Goal: Task Accomplishment & Management: Manage account settings

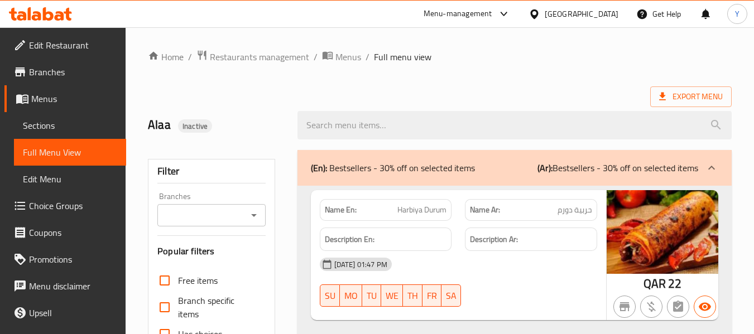
click at [604, 20] on div "Qatar" at bounding box center [582, 14] width 74 height 12
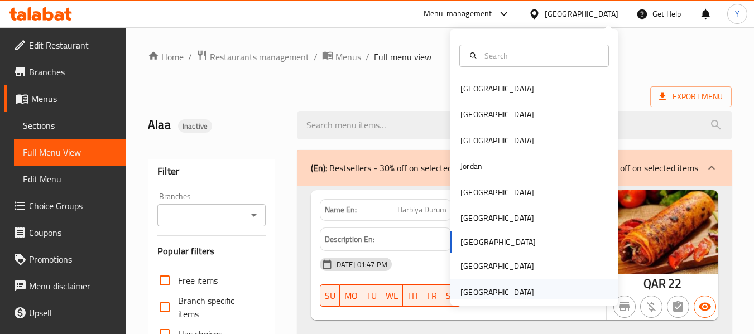
click at [491, 293] on div "[GEOGRAPHIC_DATA]" at bounding box center [498, 292] width 74 height 12
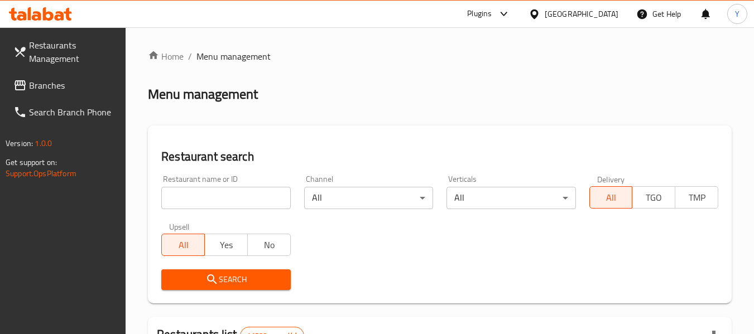
paste input "Istraha Al Shai Cafeteria"
click at [256, 205] on input "search" at bounding box center [225, 198] width 129 height 22
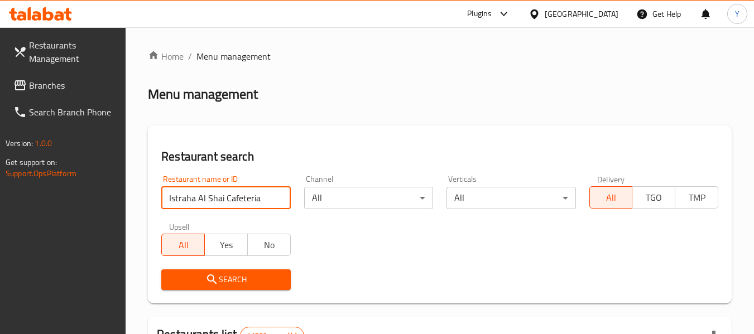
type input "Istraha Al Shai Cafeteria"
click button "Search" at bounding box center [225, 280] width 129 height 21
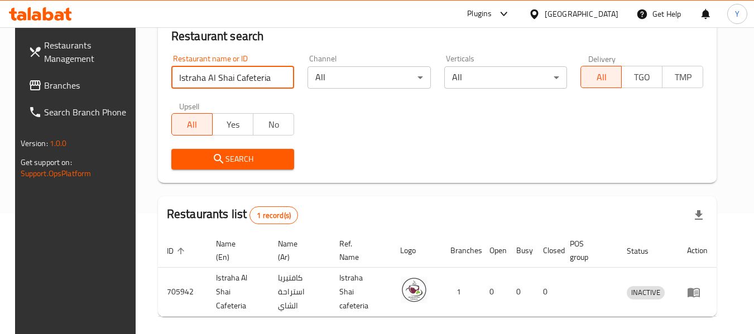
scroll to position [164, 0]
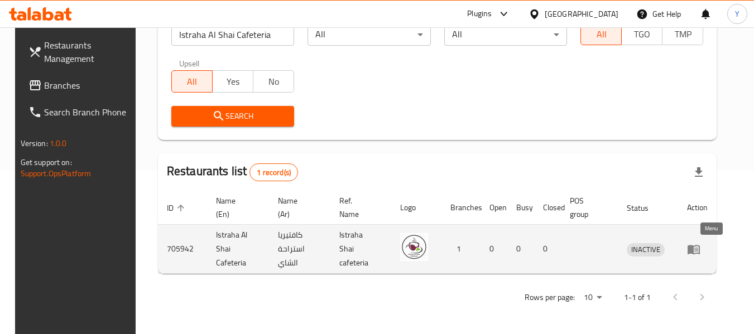
click at [700, 250] on icon "enhanced table" at bounding box center [694, 249] width 12 height 9
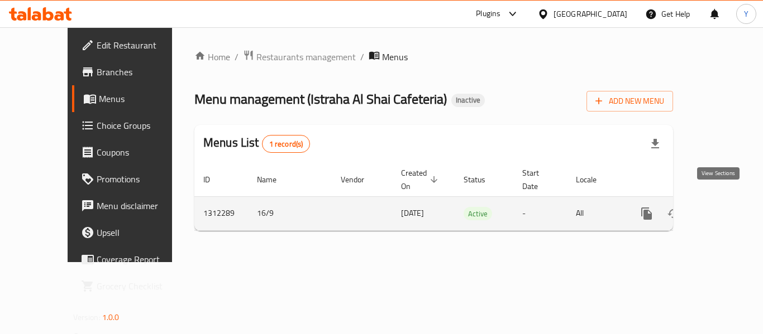
click at [720, 207] on icon "enhanced table" at bounding box center [726, 213] width 13 height 13
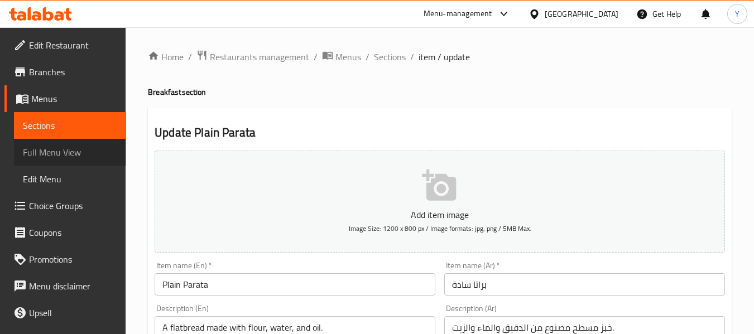
click at [88, 152] on span "Full Menu View" at bounding box center [70, 152] width 94 height 13
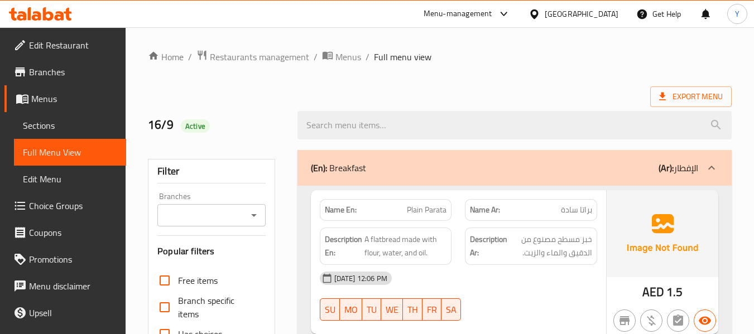
click at [334, 208] on strong "Name En:" at bounding box center [341, 210] width 32 height 12
copy strong "Name En:"
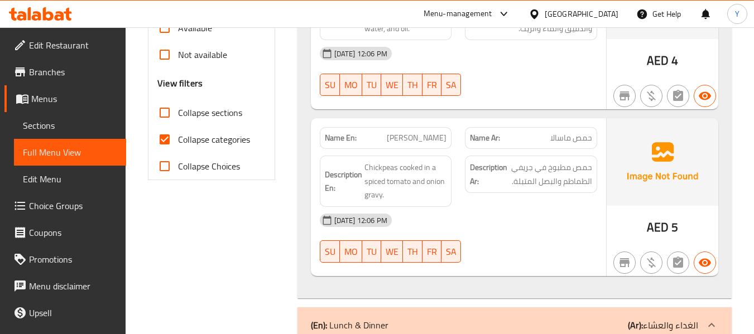
scroll to position [474, 0]
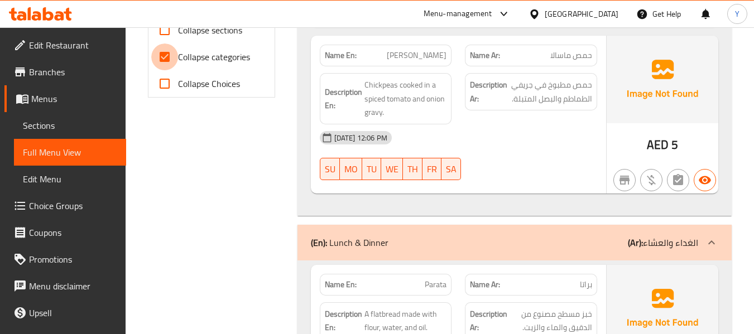
click at [173, 60] on input "Collapse categories" at bounding box center [164, 57] width 27 height 27
checkbox input "false"
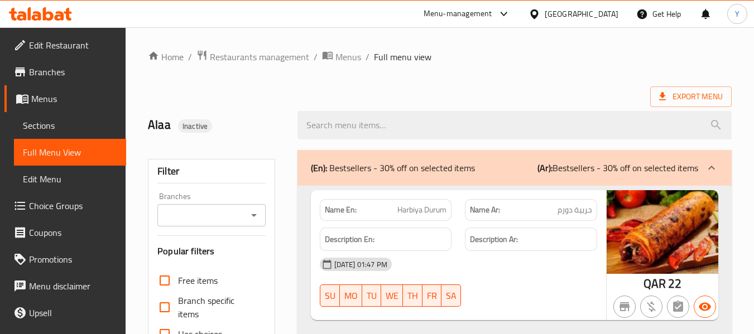
click at [600, 9] on div "Qatar" at bounding box center [582, 14] width 74 height 12
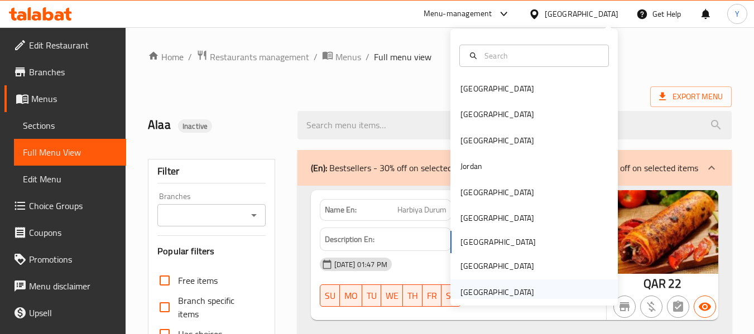
click at [493, 287] on div "[GEOGRAPHIC_DATA]" at bounding box center [498, 292] width 74 height 12
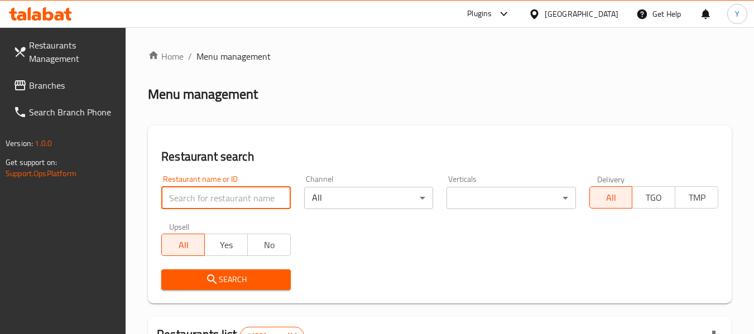
click at [238, 200] on input "search" at bounding box center [225, 198] width 129 height 22
paste input "Khobzeh W Zaitoneh"
type input "Khobzeh W Zaitoneh"
click button "Search" at bounding box center [225, 280] width 129 height 21
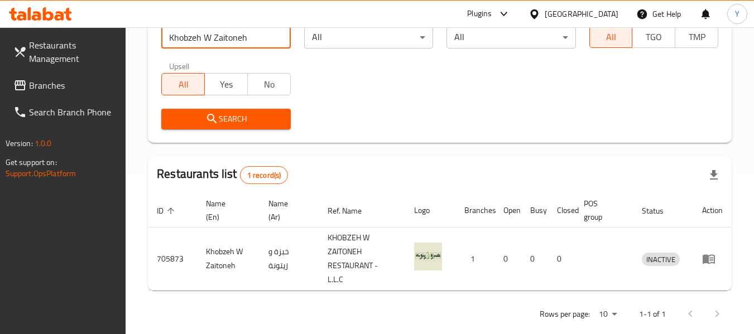
scroll to position [178, 0]
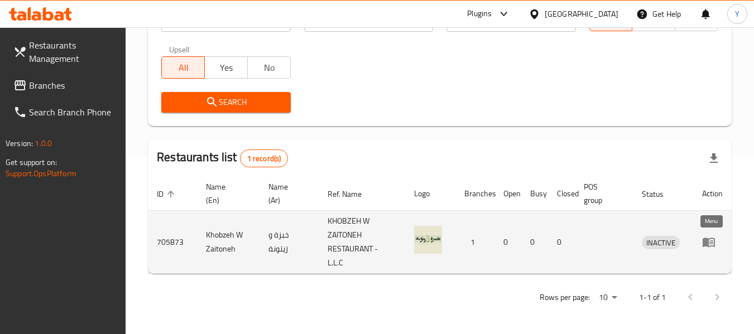
click at [710, 241] on icon "enhanced table" at bounding box center [708, 242] width 13 height 13
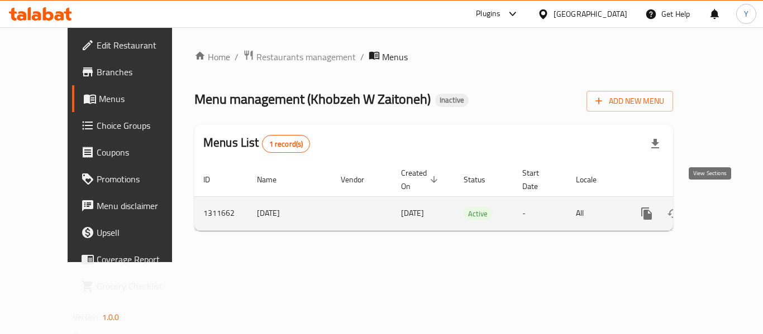
click at [720, 207] on icon "enhanced table" at bounding box center [726, 213] width 13 height 13
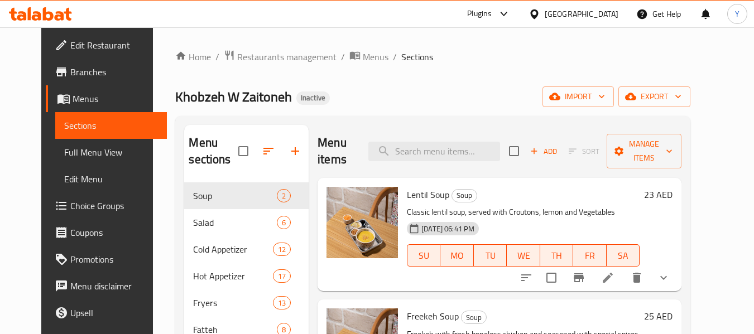
paste input "Falafel Ka'ak"
click at [452, 146] on input "Falafel Ka'ak" at bounding box center [434, 152] width 132 height 20
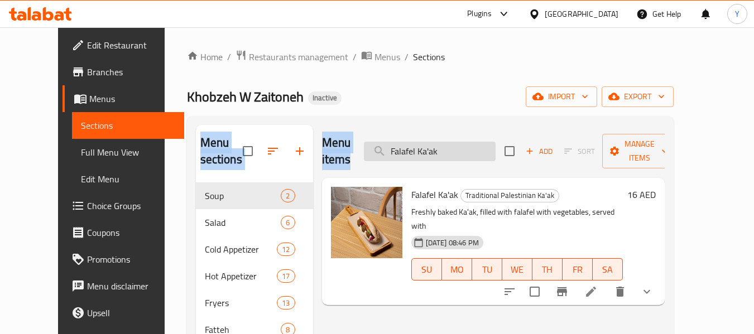
drag, startPoint x: 305, startPoint y: 84, endPoint x: 447, endPoint y: 146, distance: 155.0
click at [447, 146] on input "Falafel Ka'ak" at bounding box center [430, 152] width 132 height 20
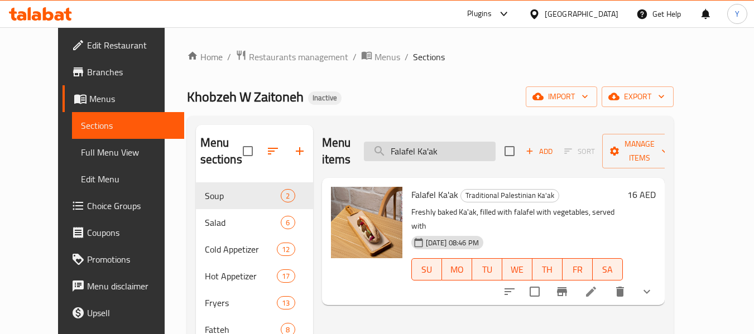
paste input "Nabulsi Cheese & Greeen Zaatar Leaves Ka'a"
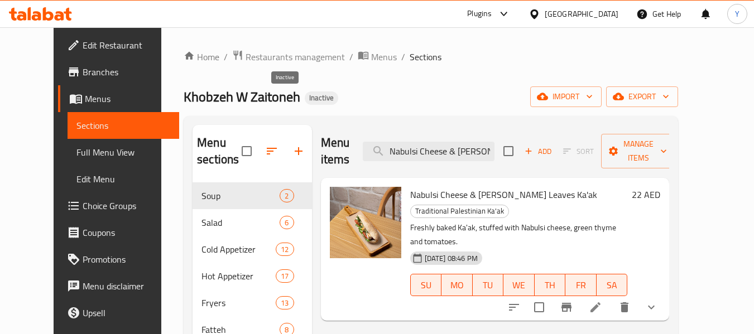
click at [305, 93] on span "Inactive" at bounding box center [321, 97] width 33 height 9
click at [425, 142] on input "Nabulsi Cheese & Greeen Zaatar Leaves Ka'a" at bounding box center [429, 152] width 132 height 20
paste input "Cafe Latte"
click at [425, 142] on input "Cafe Latte" at bounding box center [429, 152] width 132 height 20
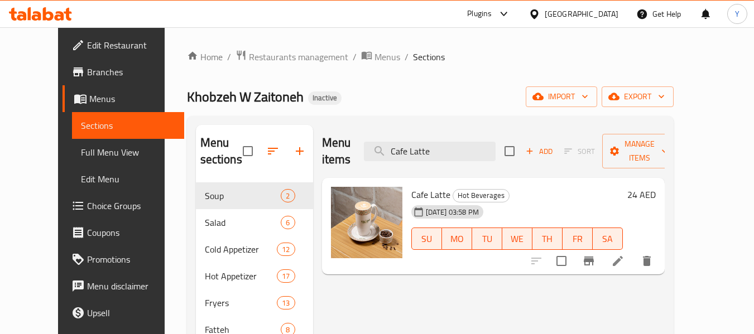
click at [448, 150] on input "Cafe Latte" at bounding box center [430, 152] width 132 height 20
paste input "إبريق شاي(صغير"
click at [448, 150] on input "إبريق شاي(صغير" at bounding box center [430, 152] width 132 height 20
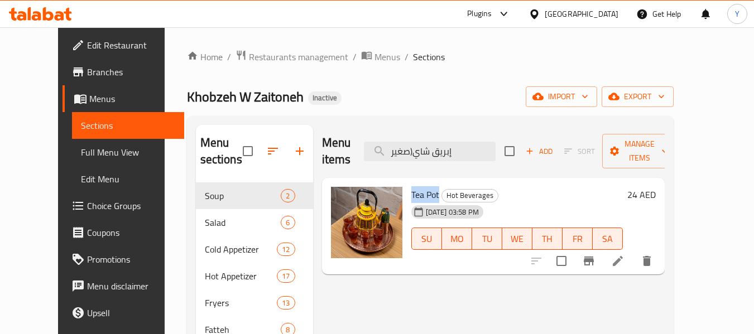
drag, startPoint x: 424, startPoint y: 178, endPoint x: 398, endPoint y: 179, distance: 25.7
click at [411, 186] on span "Tea Pot" at bounding box center [425, 194] width 28 height 17
copy span "Tea Pot"
click at [482, 142] on input "إبريق شاي(صغير" at bounding box center [430, 152] width 132 height 20
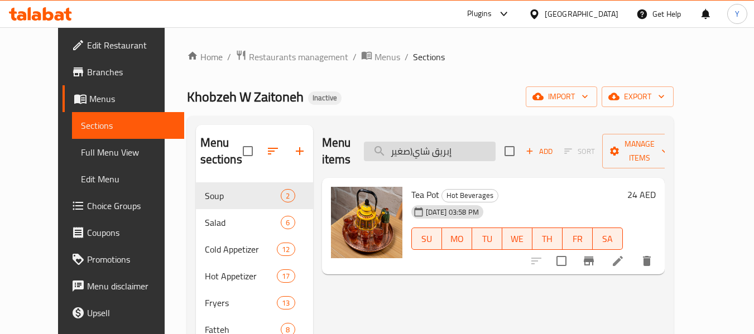
click at [482, 142] on input "إبريق شاي(صغير" at bounding box center [430, 152] width 132 height 20
paste input "Moroccan Tea Pot"
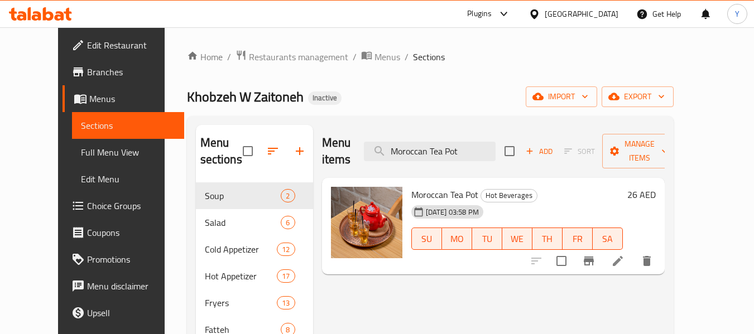
click at [486, 145] on input "Moroccan Tea Pot" at bounding box center [430, 152] width 132 height 20
paste input "برتقال طبيعي"
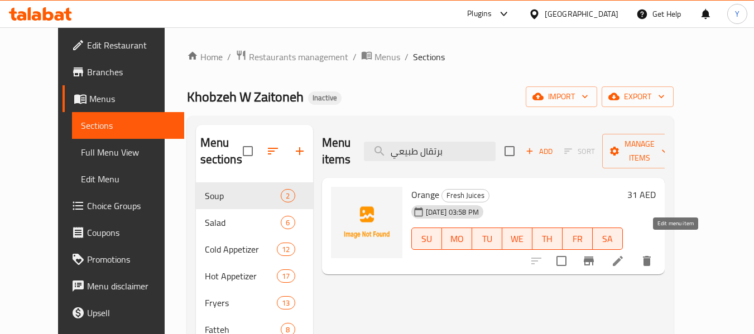
type input "برتقال طبيعي"
click at [625, 255] on icon at bounding box center [617, 261] width 13 height 13
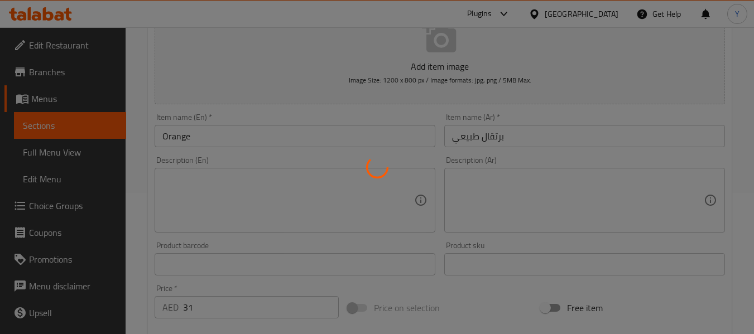
scroll to position [143, 0]
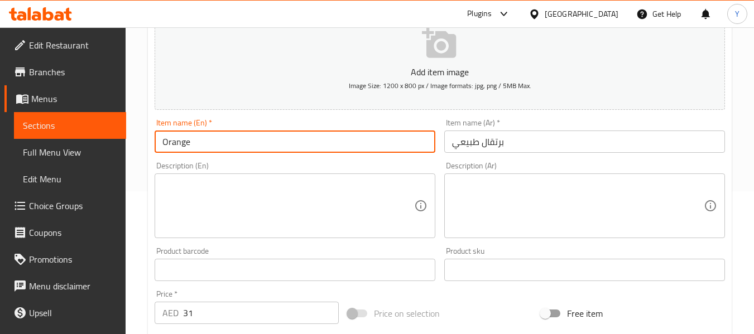
click at [164, 141] on input "Orange" at bounding box center [295, 142] width 281 height 22
type input "Natural Orange"
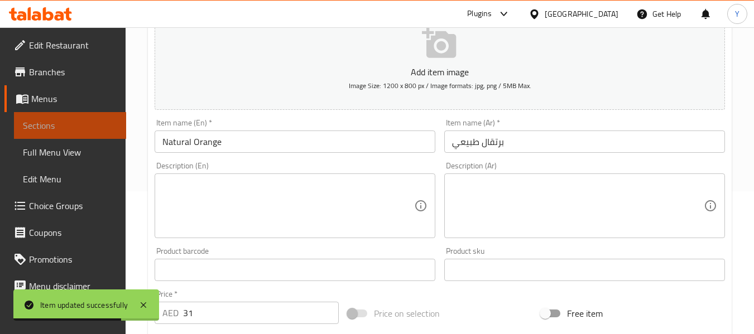
click at [80, 121] on span "Sections" at bounding box center [70, 125] width 94 height 13
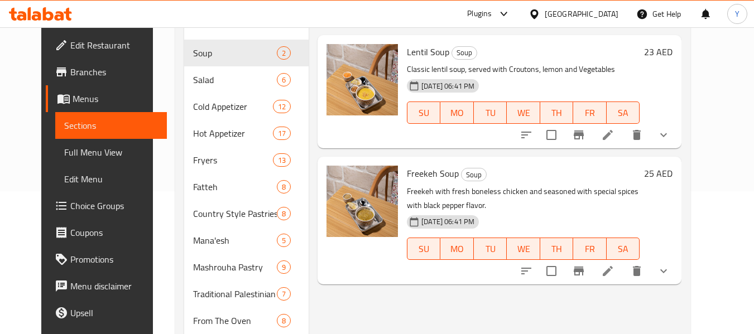
click at [645, 324] on div "Menu items Add Sort Manage items Lentil Soup Soup Classic lentil soup, served w…" at bounding box center [495, 294] width 373 height 625
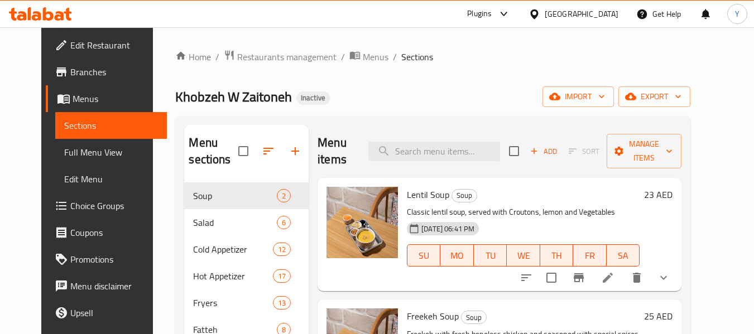
click at [248, 99] on span "Khobzeh W Zaitoneh" at bounding box center [233, 96] width 117 height 25
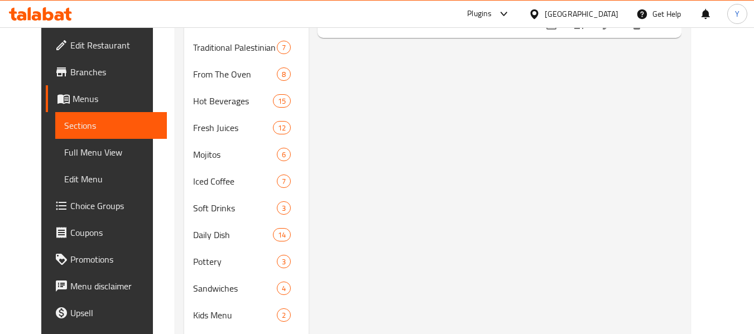
scroll to position [447, 0]
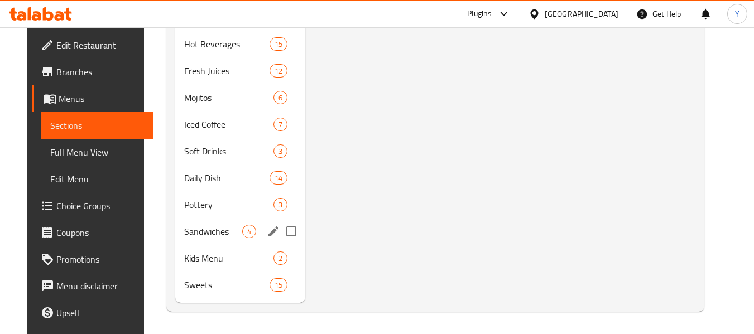
click at [181, 222] on div "Sandwiches 4" at bounding box center [240, 231] width 130 height 27
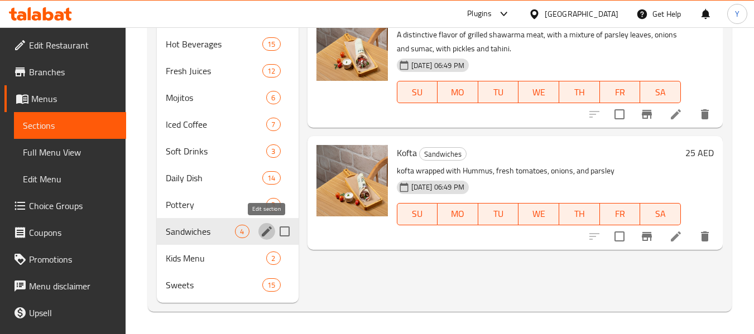
click at [268, 228] on icon "edit" at bounding box center [266, 231] width 13 height 13
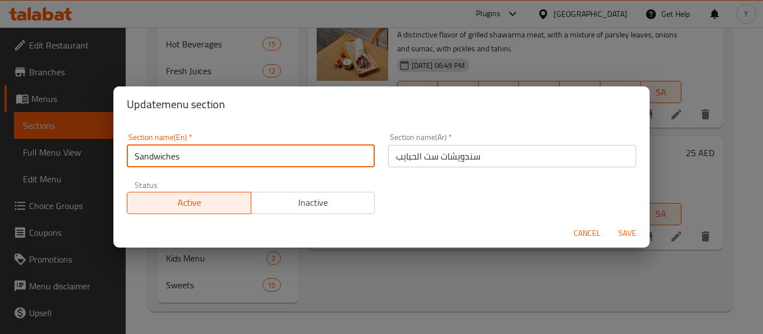
click at [132, 161] on input "Sandwiches" at bounding box center [251, 156] width 248 height 22
type input "Set Al Habayb Sandwiches"
click at [632, 230] on span "Save" at bounding box center [627, 234] width 27 height 14
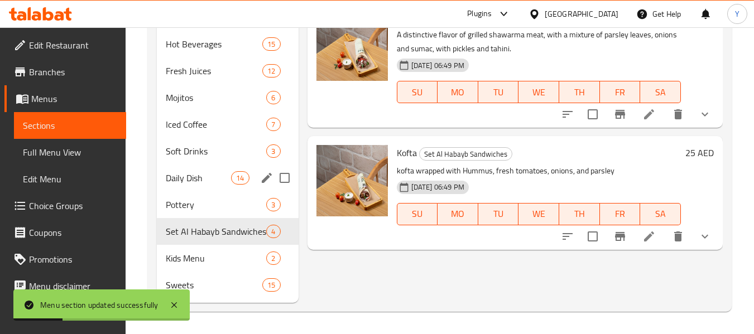
click at [194, 186] on div "Daily Dish 14" at bounding box center [227, 178] width 141 height 27
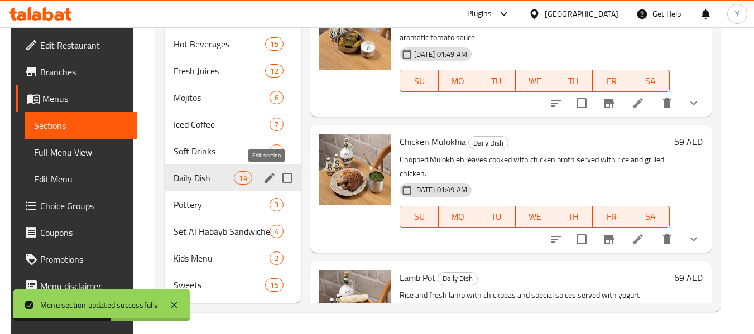
click at [266, 174] on icon "edit" at bounding box center [269, 177] width 13 height 13
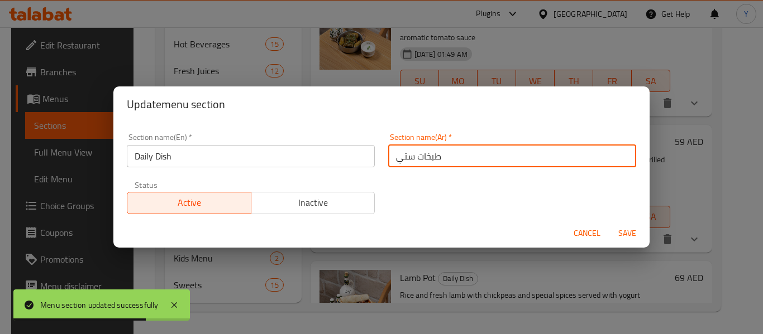
drag, startPoint x: 444, startPoint y: 157, endPoint x: 384, endPoint y: 162, distance: 61.0
click at [388, 162] on input "طبخات ستي" at bounding box center [512, 156] width 248 height 22
type input "H"
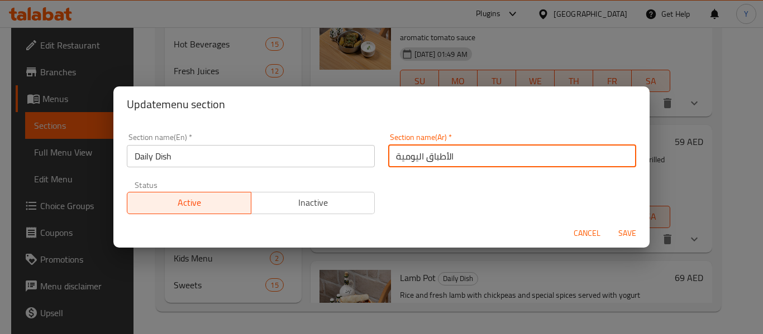
type input "الأطباق اليومية"
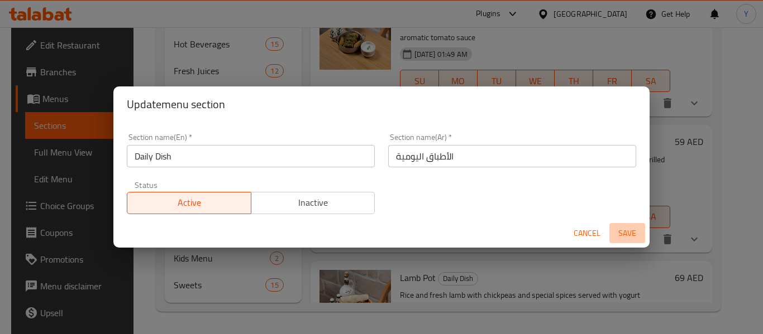
click at [628, 234] on span "Save" at bounding box center [627, 234] width 27 height 14
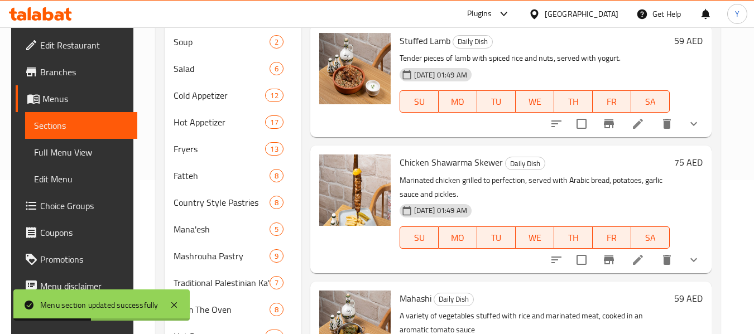
scroll to position [447, 0]
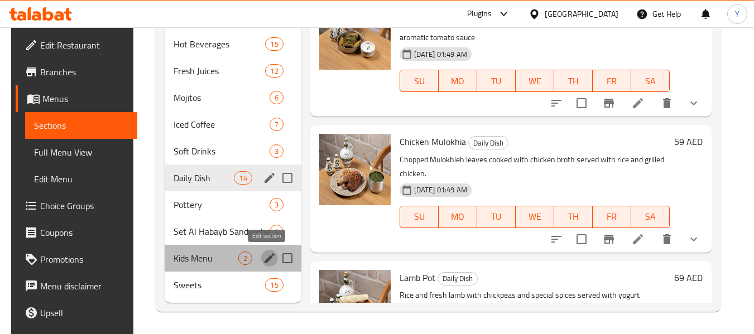
click at [264, 256] on icon "edit" at bounding box center [269, 258] width 13 height 13
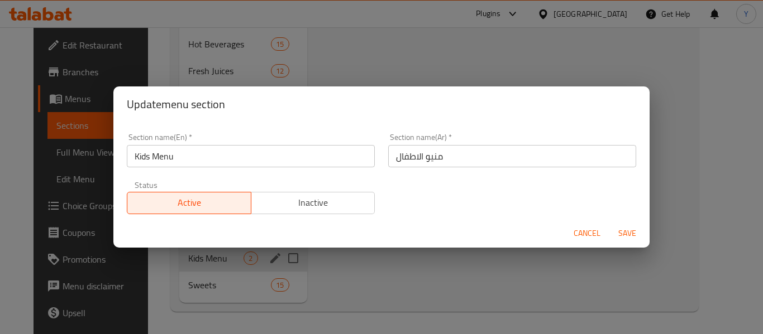
click at [382, 272] on div "Update menu section Section name(En)   * Kids Menu Section name(En) * Section n…" at bounding box center [381, 167] width 763 height 334
click at [581, 232] on span "Cancel" at bounding box center [586, 234] width 27 height 14
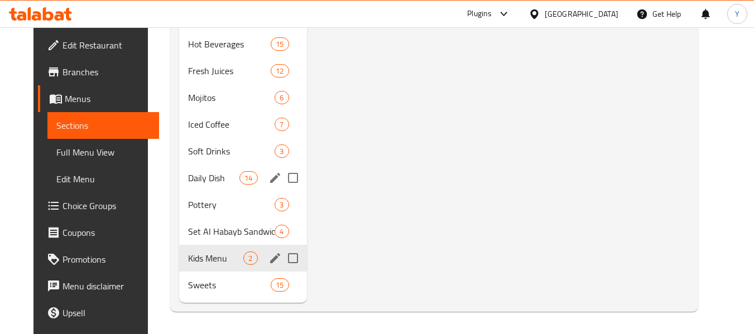
click at [200, 300] on nav "Soup 2 Salad 6 Cold Appetizer 12 Hot Appetizer 17 Fryers 13 Fatteh 8 Country St…" at bounding box center [243, 17] width 128 height 572
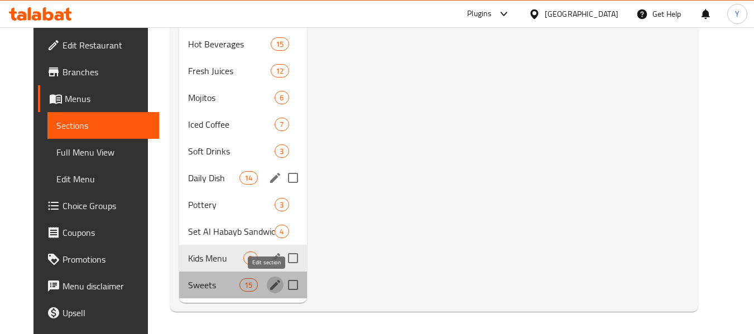
click at [267, 292] on button "edit" at bounding box center [275, 285] width 17 height 17
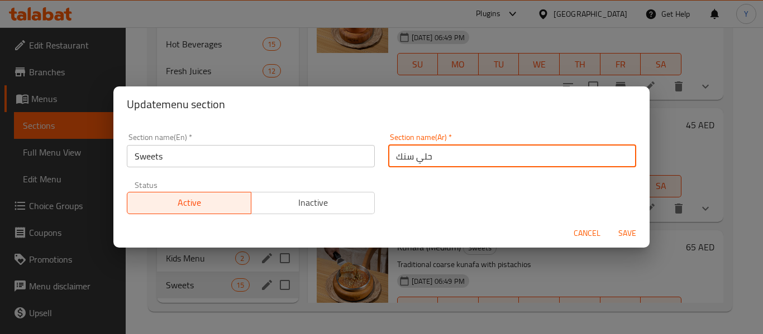
drag, startPoint x: 434, startPoint y: 157, endPoint x: 355, endPoint y: 166, distance: 79.8
click at [355, 166] on div "Section name(En)   * Sweets Section name(En) * Section name(Ar)   * حلي سنك Sec…" at bounding box center [381, 174] width 523 height 94
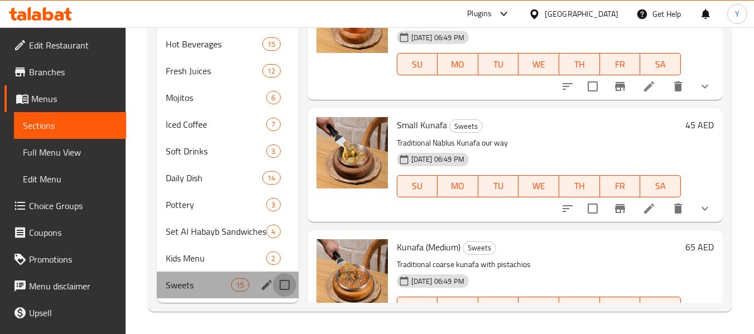
click at [275, 289] on input "Menu sections" at bounding box center [284, 285] width 23 height 23
checkbox input "false"
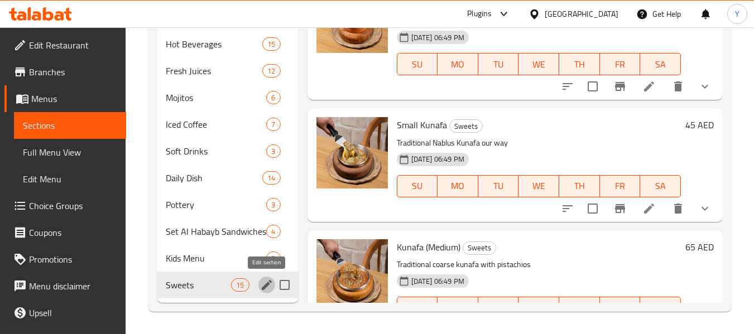
click at [265, 286] on icon "edit" at bounding box center [267, 285] width 10 height 10
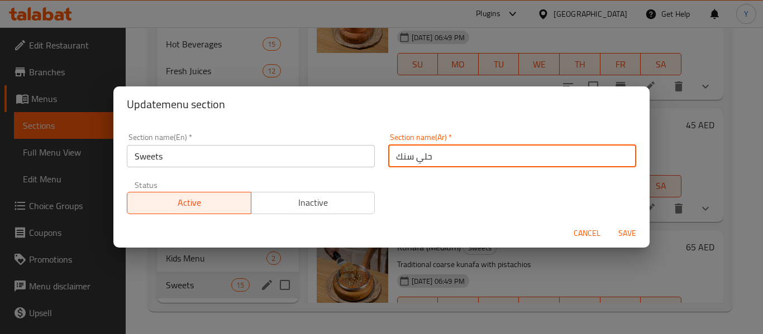
drag, startPoint x: 439, startPoint y: 151, endPoint x: 359, endPoint y: 168, distance: 82.1
click at [359, 168] on div "Section name(En)   * Sweets Section name(En) * Section name(Ar)   * حلي سنك Sec…" at bounding box center [381, 174] width 523 height 94
type input "h"
type input "الحلويات"
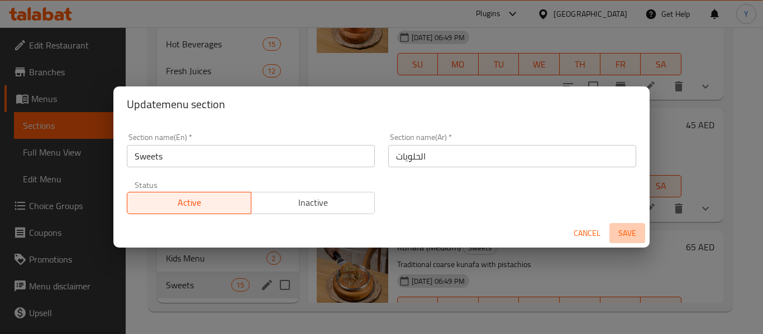
click at [624, 237] on span "Save" at bounding box center [627, 234] width 27 height 14
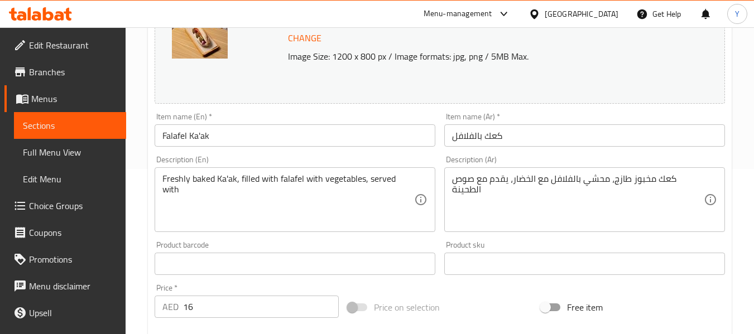
scroll to position [169, 0]
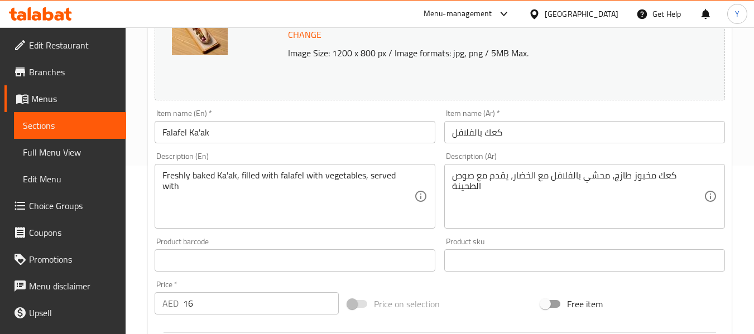
click at [423, 176] on div "Freshly baked Ka'ak, filled with falafel with vegetables, served with Descripti…" at bounding box center [295, 196] width 281 height 65
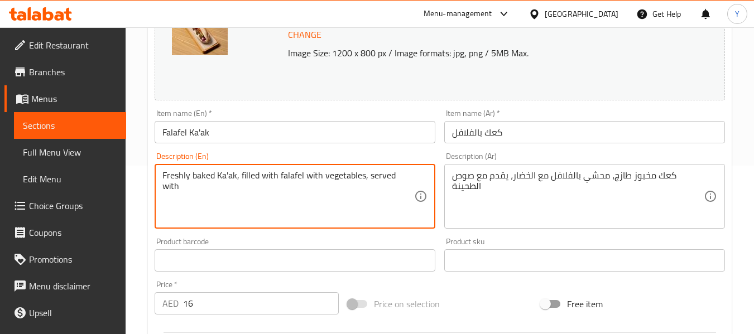
drag, startPoint x: 405, startPoint y: 174, endPoint x: 421, endPoint y: 178, distance: 16.1
click at [421, 178] on div "Freshly baked Ka'ak, filled with falafel with vegetables, served with Descripti…" at bounding box center [295, 196] width 281 height 65
click at [405, 176] on textarea "Freshly baked Ka'ak, filled with falafel with vegetables, served with" at bounding box center [288, 196] width 252 height 53
drag, startPoint x: 405, startPoint y: 176, endPoint x: 432, endPoint y: 209, distance: 42.1
click at [432, 209] on div "Freshly baked Ka'ak, filled with falafel with vegetables, served with Descripti…" at bounding box center [295, 196] width 281 height 65
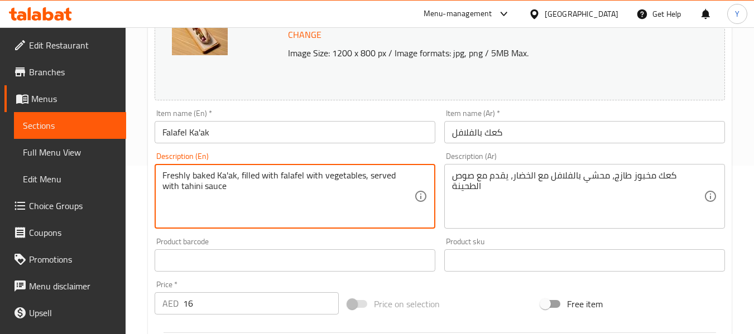
type textarea "Freshly baked Ka'ak, filled with falafel with vegetables, served with tahini sa…"
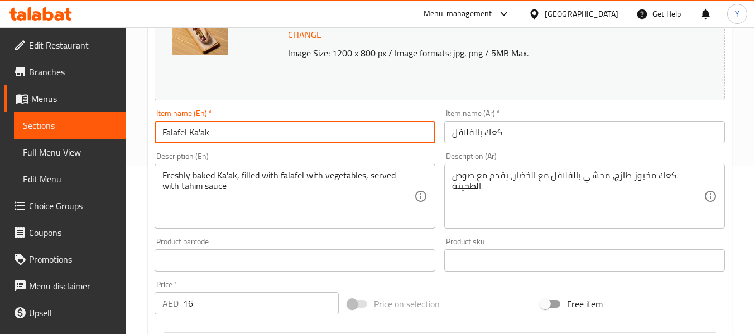
click at [341, 130] on input "Falafel Ka'ak" at bounding box center [295, 132] width 281 height 22
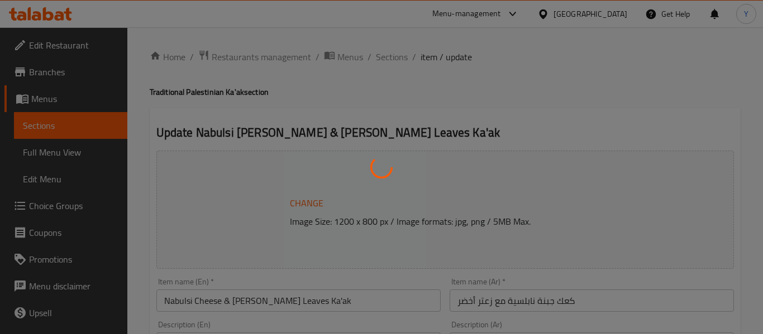
type input "إضافات المشروبات:"
type input "0"
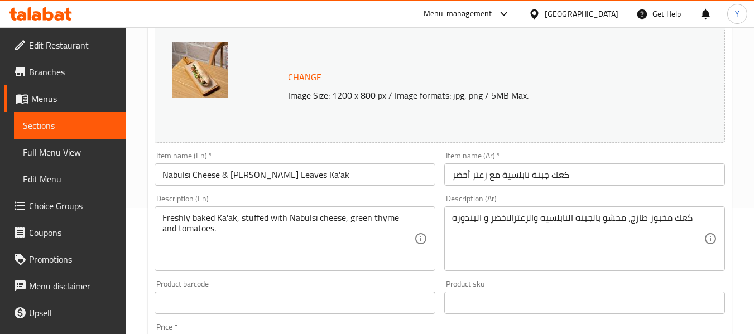
scroll to position [132, 0]
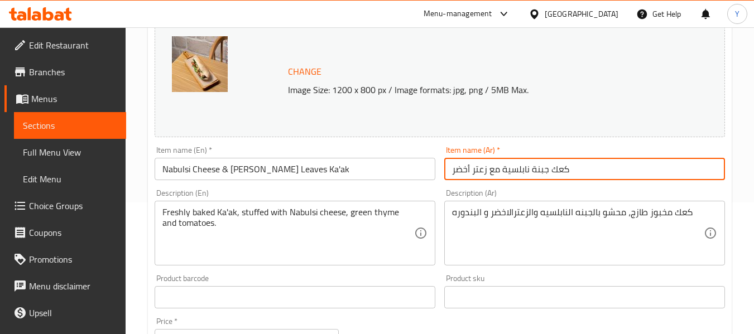
click at [488, 167] on input "كعك جبنة نابلسية مع زعتر أخضر" at bounding box center [584, 169] width 281 height 22
type input "كعك جبنة نابلسية مع أوراق زعتر أخضر"
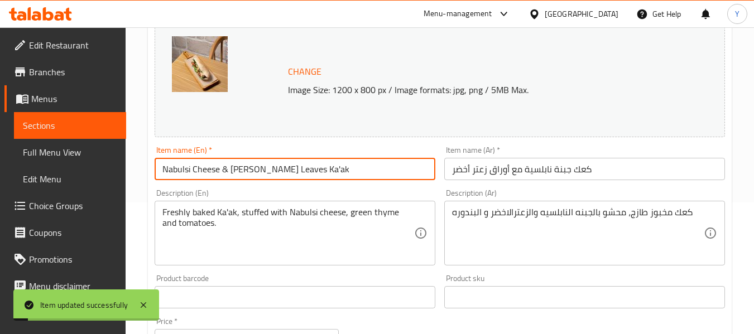
click at [248, 173] on input "Nabulsi Cheese & [PERSON_NAME] Leaves Ka'ak" at bounding box center [295, 169] width 281 height 22
type input "Nabulsi Cheese & Green Zaatar Leaves Ka'ak"
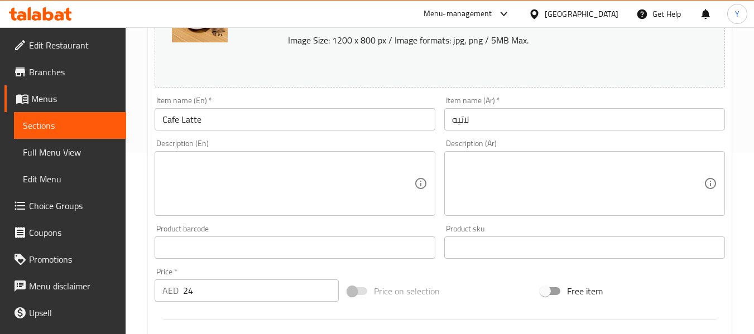
scroll to position [188, 0]
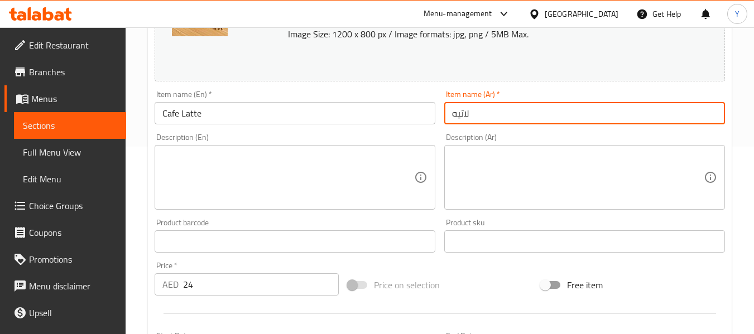
click at [452, 116] on input "لاتيه" at bounding box center [584, 113] width 281 height 22
type input "كافيه لاتيه"
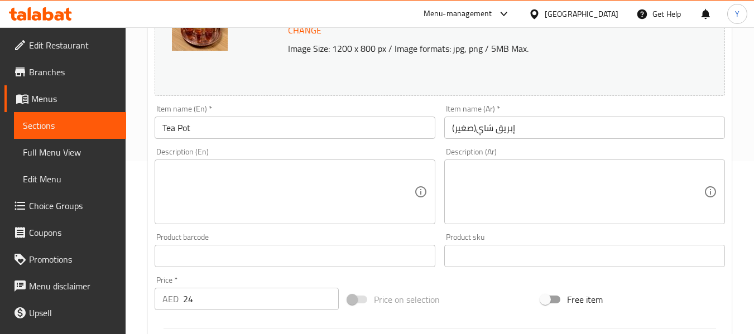
scroll to position [196, 0]
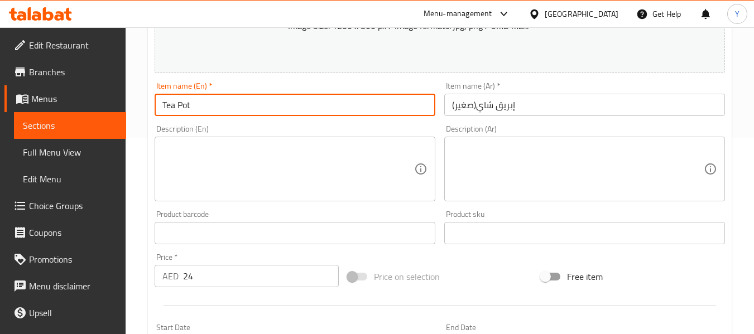
click at [271, 101] on input "Tea Pot" at bounding box center [295, 105] width 281 height 22
type input "Tea Pot (Small)"
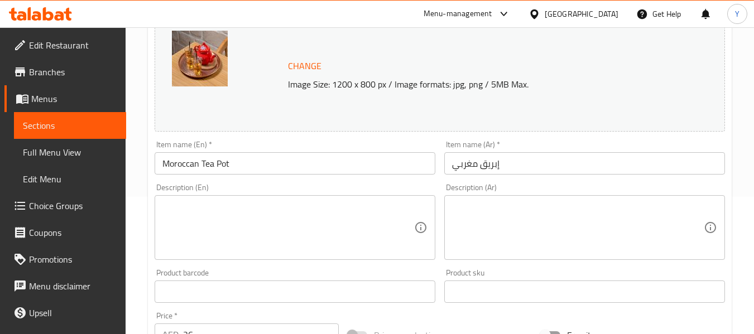
scroll to position [142, 0]
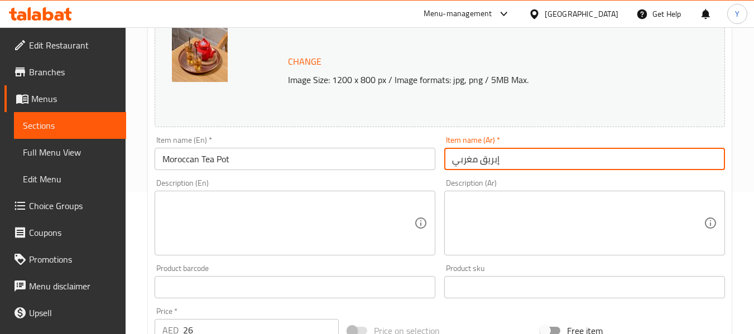
click at [476, 160] on input "إبريق مغربي" at bounding box center [584, 159] width 281 height 22
type input "إبريق شاي مغربي"
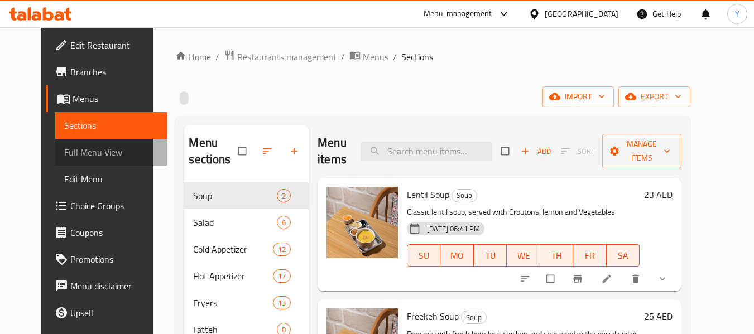
click at [71, 154] on span "Full Menu View" at bounding box center [111, 152] width 94 height 13
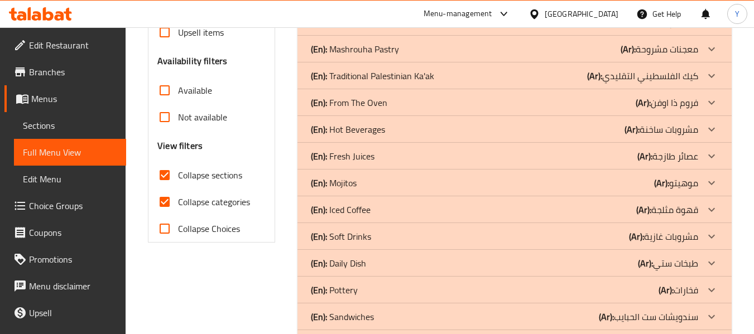
scroll to position [328, 0]
click at [164, 178] on input "Collapse sections" at bounding box center [164, 176] width 27 height 27
checkbox input "false"
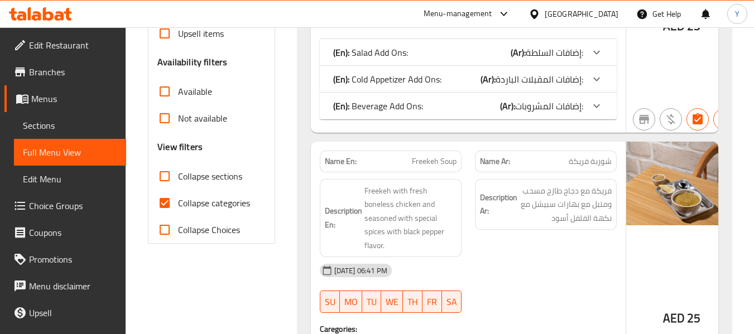
click at [361, 113] on p "(En): Beverage Add Ons:" at bounding box center [378, 105] width 90 height 13
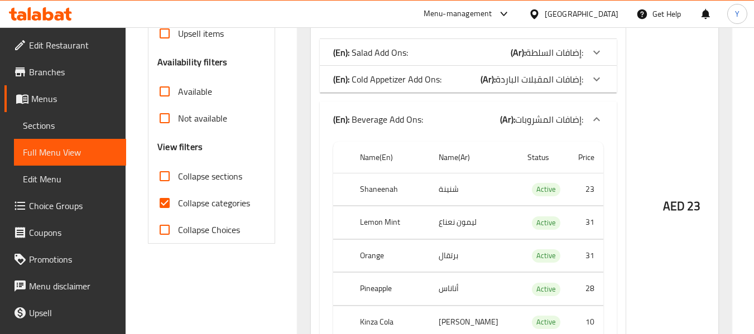
click at [471, 177] on td "شنينة" at bounding box center [474, 189] width 88 height 33
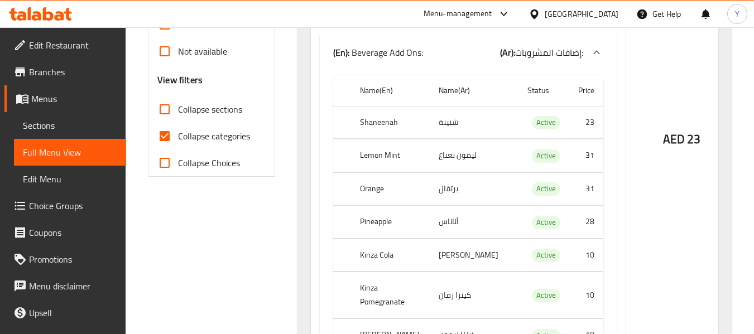
scroll to position [372, 0]
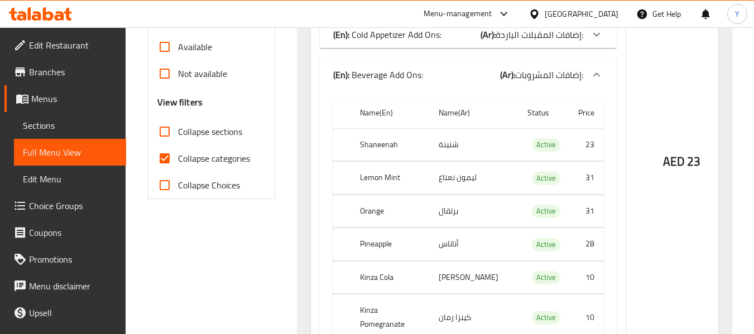
click at [519, 214] on td "Active" at bounding box center [544, 211] width 51 height 33
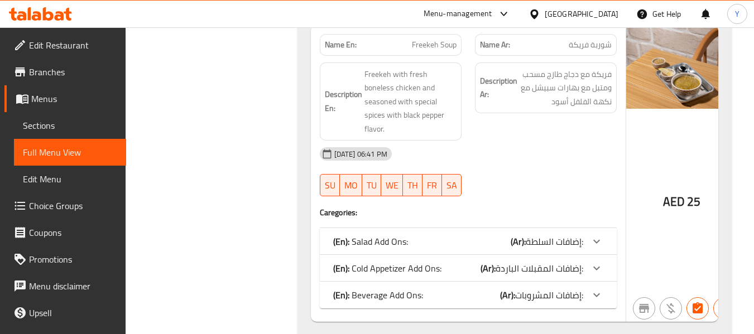
scroll to position [879, 0]
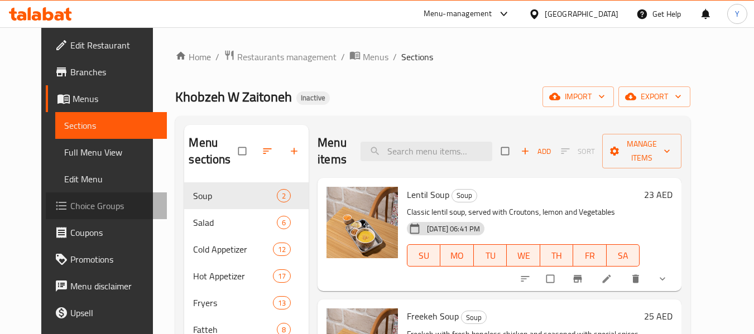
click at [70, 208] on span "Choice Groups" at bounding box center [114, 205] width 88 height 13
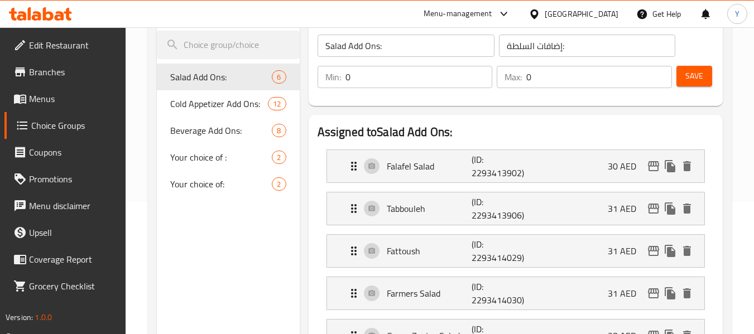
scroll to position [142, 0]
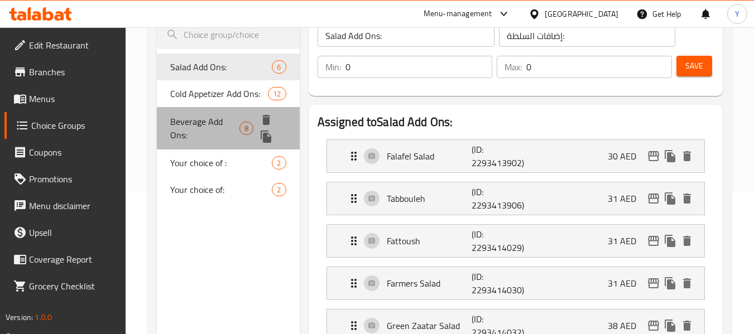
click at [210, 117] on span "Beverage Add Ons:" at bounding box center [204, 128] width 69 height 27
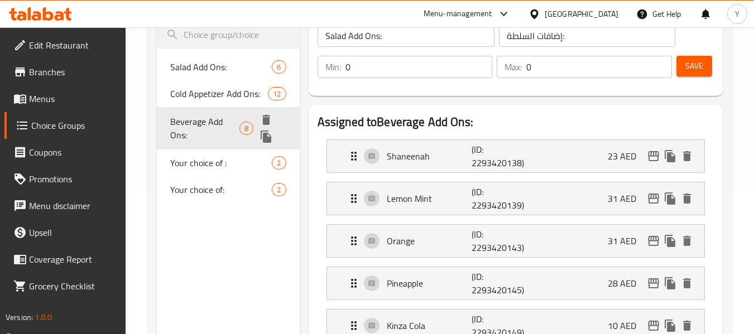
type input "Beverage Add Ons:"
type input "إضافات المشروبات:"
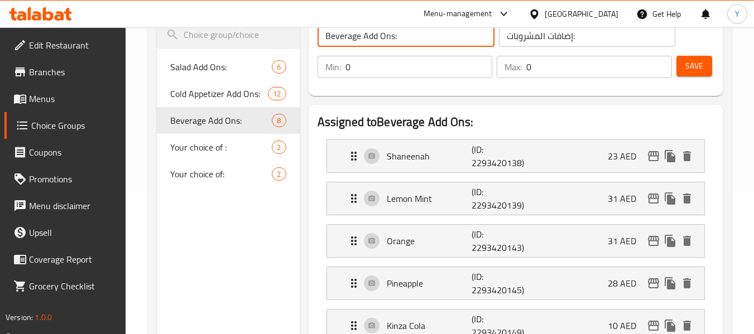
click at [380, 36] on input "Beverage Add Ons:" at bounding box center [406, 36] width 177 height 22
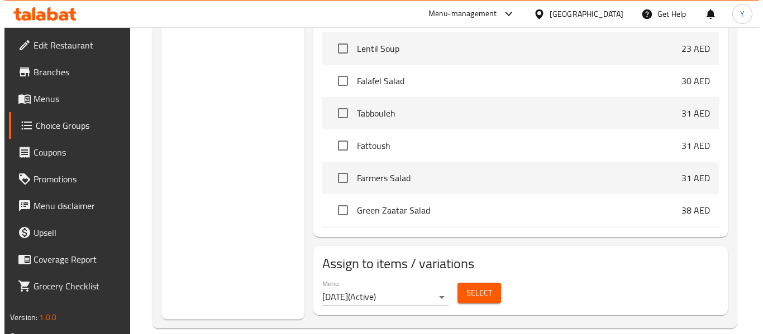
scroll to position [695, 0]
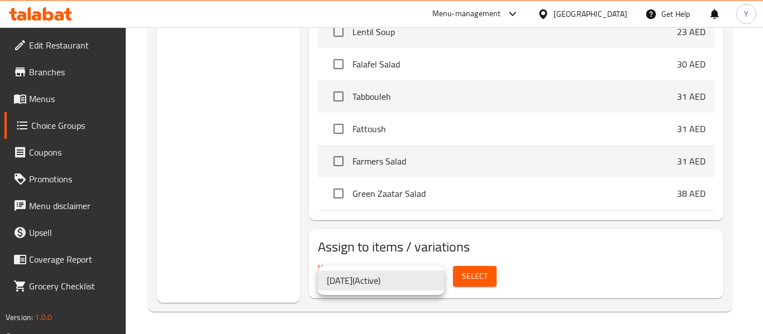
click at [469, 272] on div at bounding box center [381, 167] width 763 height 334
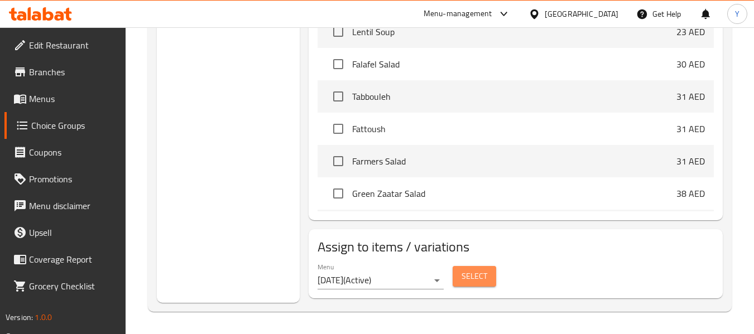
click at [485, 278] on span "Select" at bounding box center [475, 277] width 26 height 14
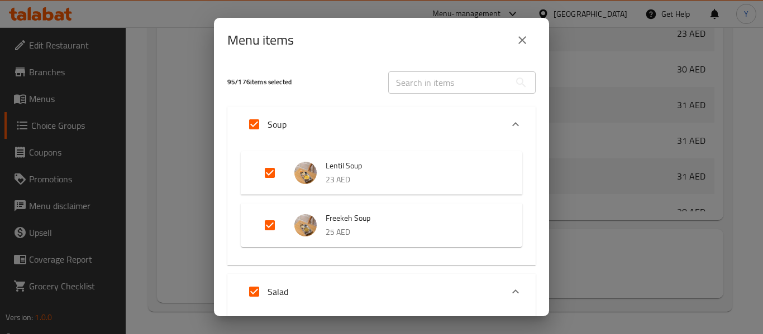
click at [258, 118] on input "Expand" at bounding box center [254, 124] width 27 height 27
checkbox input "false"
click at [258, 118] on input "Expand" at bounding box center [254, 124] width 27 height 27
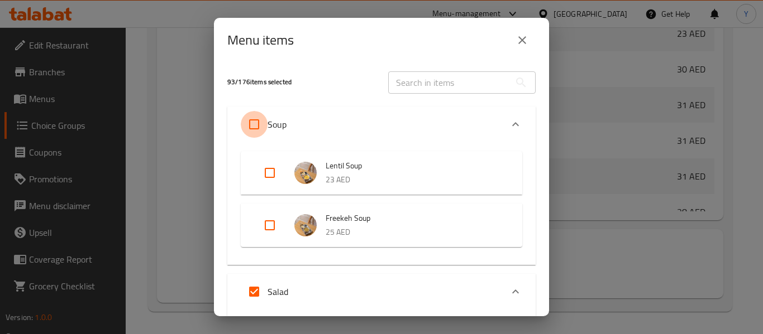
checkbox input "true"
click at [522, 41] on icon "close" at bounding box center [521, 39] width 13 height 13
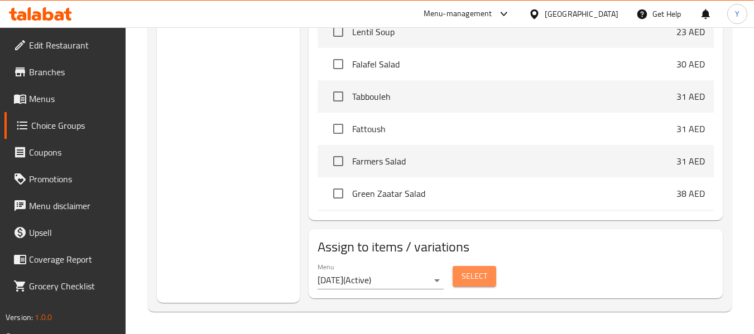
click at [472, 280] on span "Select" at bounding box center [475, 277] width 26 height 14
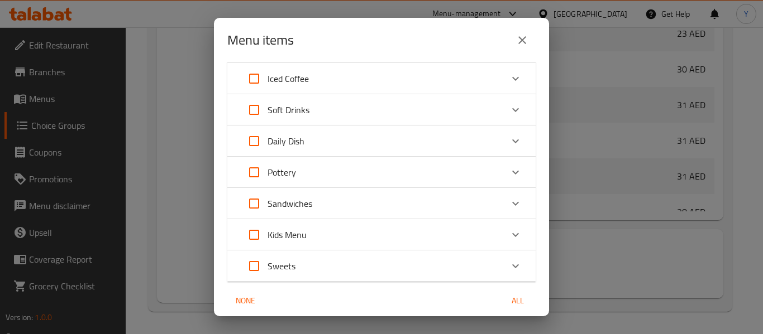
scroll to position [5866, 0]
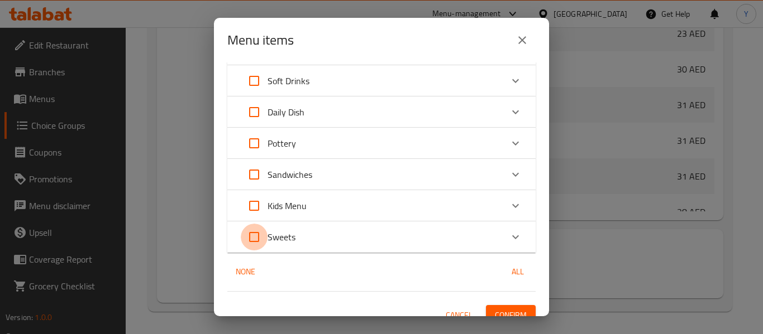
click at [256, 226] on input "Expand" at bounding box center [254, 237] width 27 height 27
checkbox input "true"
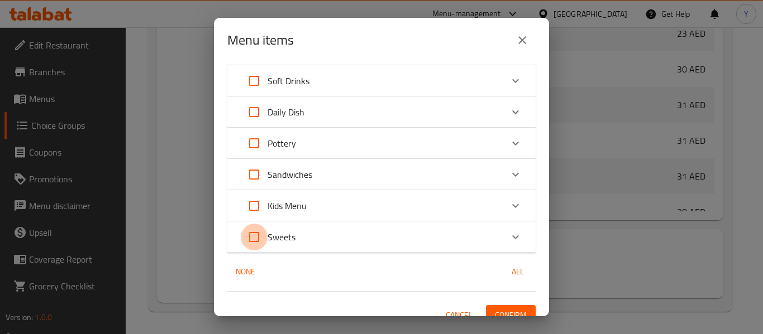
checkbox input "true"
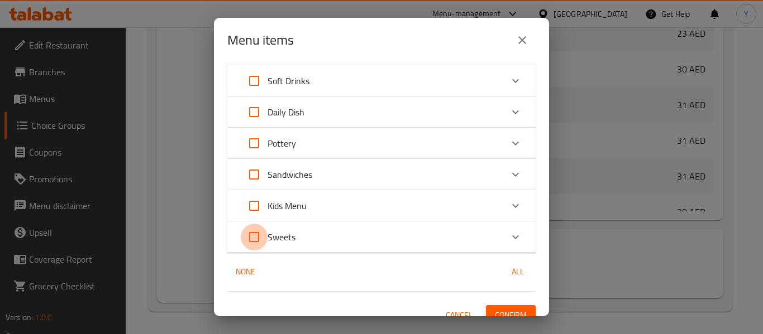
checkbox input "true"
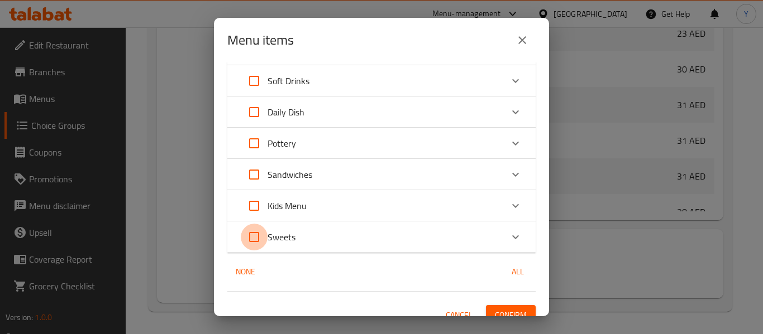
checkbox input "true"
click at [500, 309] on span "Confirm" at bounding box center [511, 316] width 32 height 14
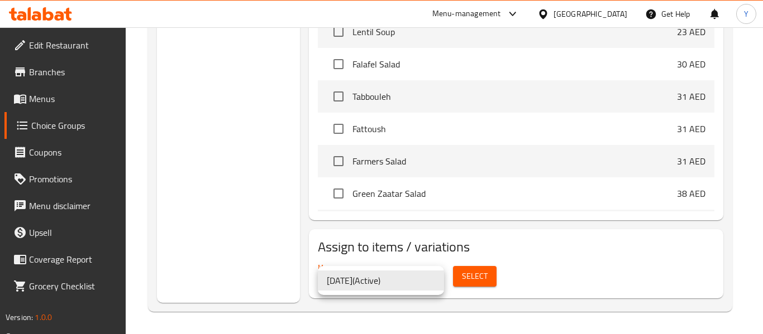
click at [469, 272] on div at bounding box center [381, 167] width 763 height 334
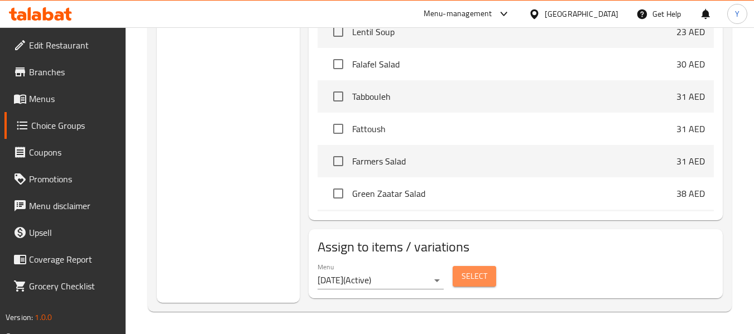
click at [469, 272] on span "Select" at bounding box center [475, 277] width 26 height 14
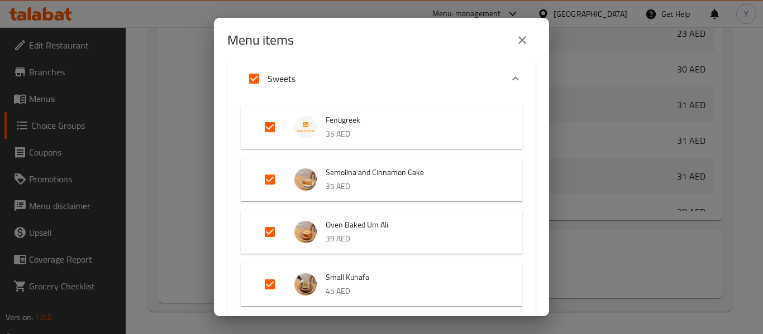
scroll to position [5853, 0]
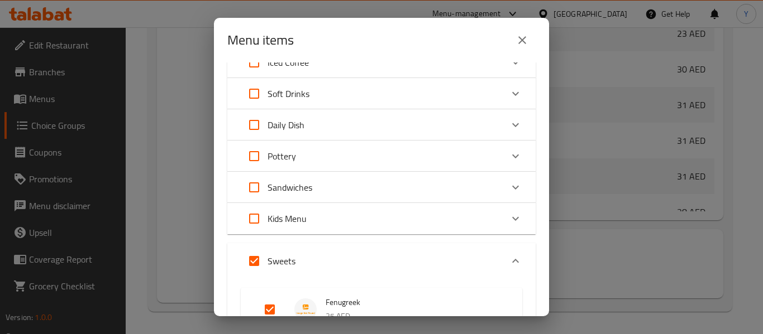
click at [256, 176] on input "Expand" at bounding box center [254, 187] width 27 height 27
checkbox input "true"
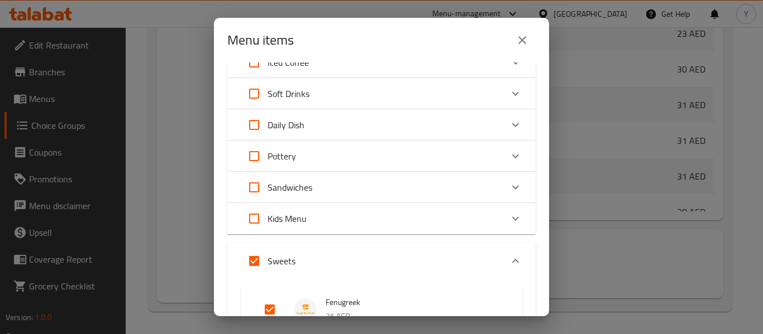
checkbox input "true"
click at [252, 143] on input "Expand" at bounding box center [254, 156] width 27 height 27
checkbox input "true"
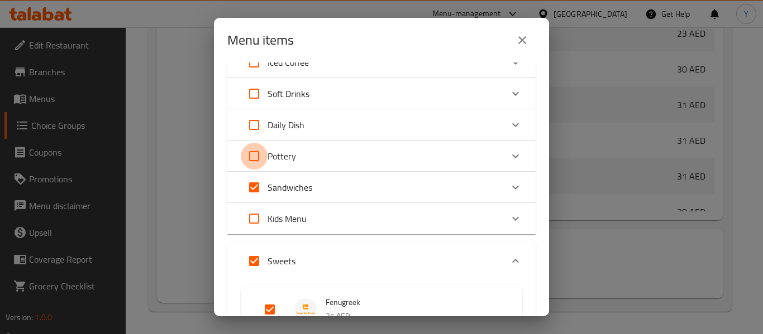
checkbox input "true"
click at [252, 117] on input "Expand" at bounding box center [254, 125] width 27 height 27
checkbox input "true"
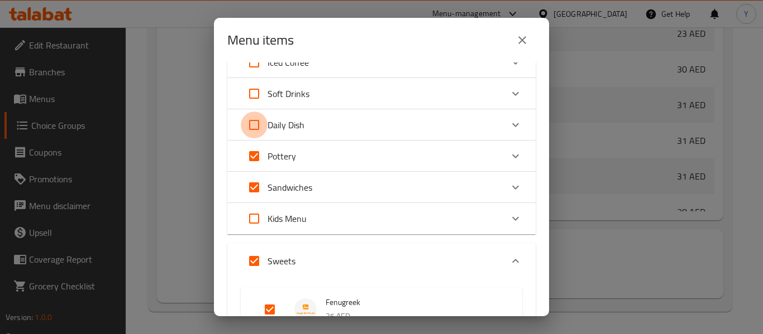
checkbox input "true"
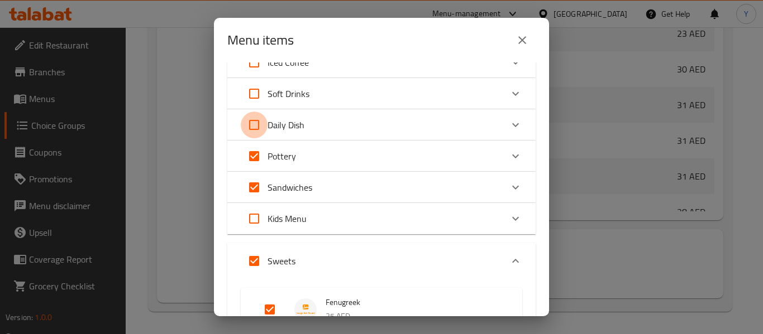
checkbox input "true"
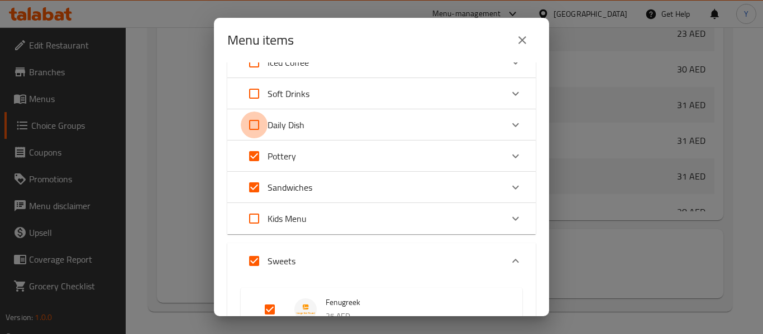
checkbox input "true"
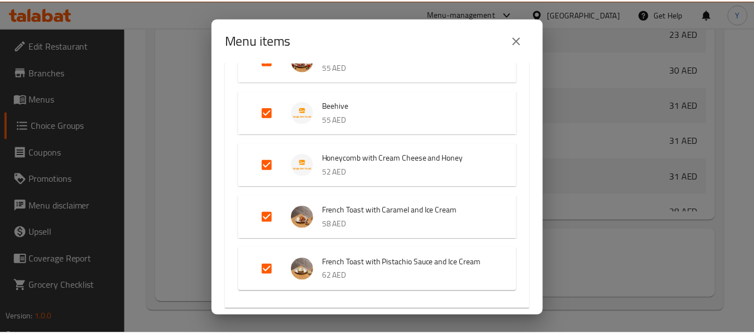
scroll to position [6685, 0]
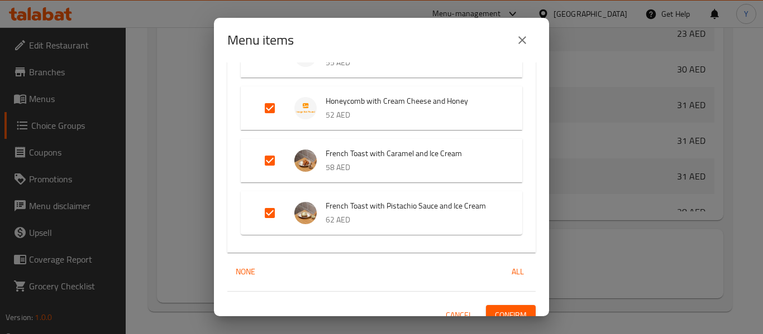
click at [506, 309] on span "Confirm" at bounding box center [511, 316] width 32 height 14
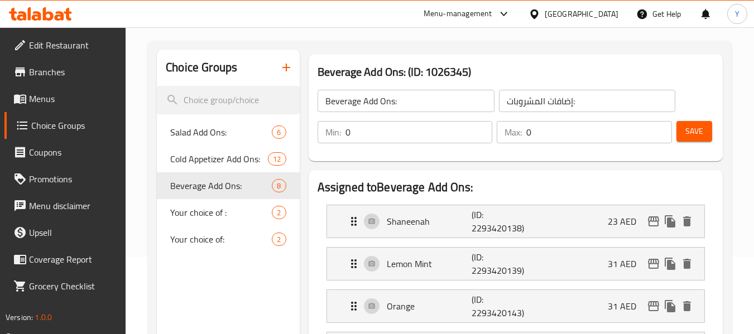
scroll to position [92, 0]
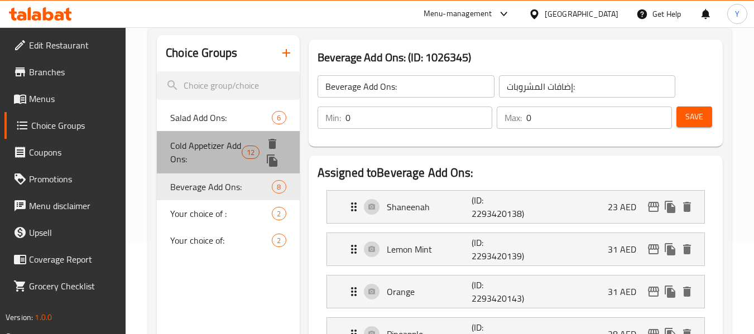
click at [208, 148] on span "Cold Appetizer Add Ons:" at bounding box center [205, 152] width 71 height 27
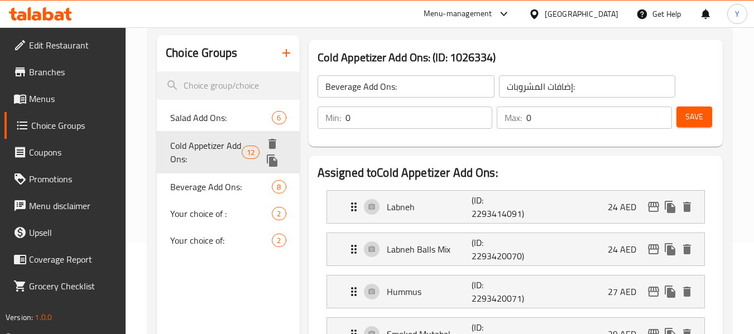
type input "Cold Appetizer Add Ons:"
type input "إضافات المقبلات الباردة:"
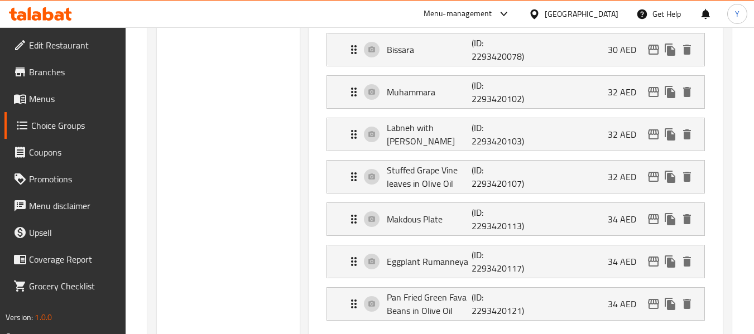
scroll to position [485, 0]
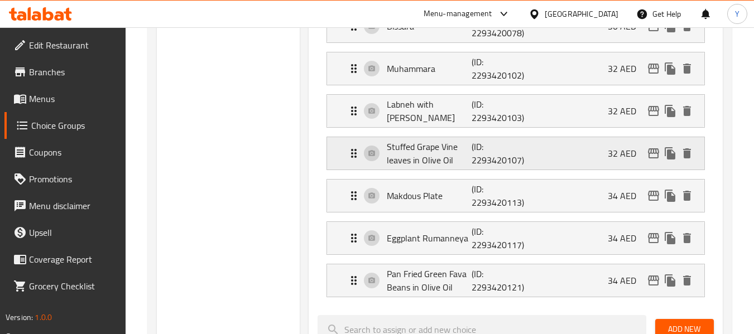
click at [468, 163] on p "Stuffed Grape Vine leaves in Olive Oil" at bounding box center [429, 153] width 85 height 27
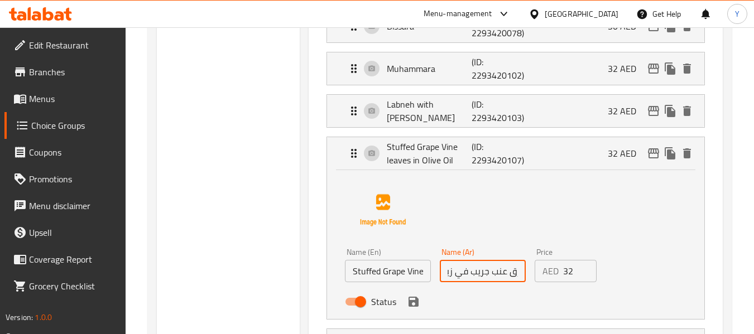
scroll to position [0, 0]
click at [496, 275] on input "محشي ورق عنب جريب في زيت زيتون" at bounding box center [483, 271] width 86 height 22
click at [509, 275] on input "محشي ورق عنب جريب في زيت زيتون" at bounding box center [483, 271] width 86 height 22
drag, startPoint x: 497, startPoint y: 275, endPoint x: 482, endPoint y: 276, distance: 15.1
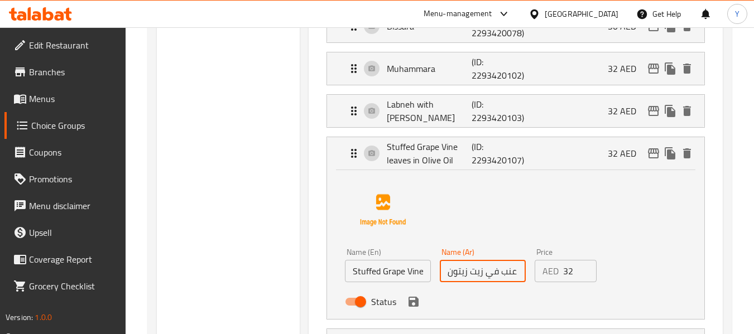
click at [482, 276] on input "محشي ورق عنب في زيت زيتون" at bounding box center [483, 271] width 86 height 22
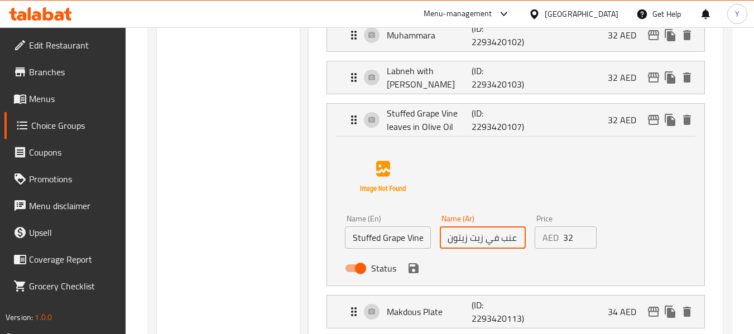
scroll to position [523, 0]
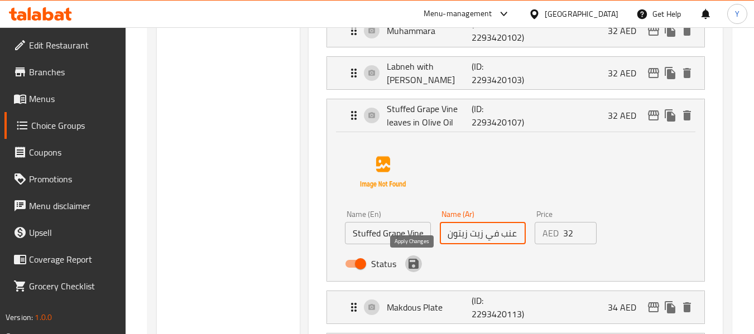
click at [417, 266] on icon "save" at bounding box center [414, 264] width 10 height 10
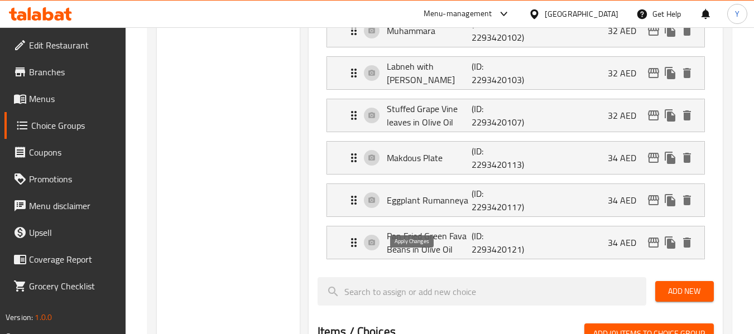
type input "محشي ورق عنب في زيت زيتون"
click at [460, 244] on p "Pan Fried Green Fava Beans in Olive Oil" at bounding box center [429, 242] width 85 height 27
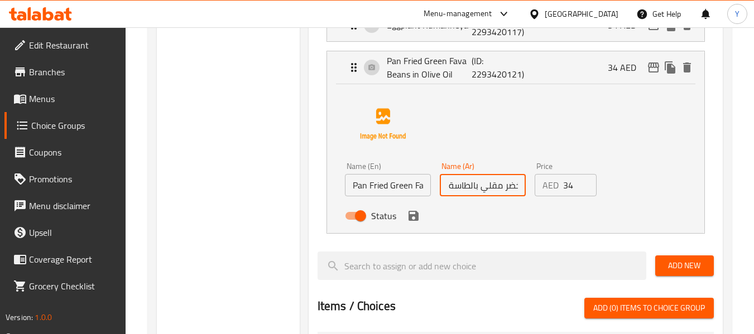
scroll to position [0, 36]
click at [491, 188] on input "فول مدمس أخضر مقلي بالطاسة في زيت الزيتون" at bounding box center [483, 185] width 86 height 22
click at [510, 189] on input "فول مدمس أخضر مقلي بالطاسة في زيت الزيتون" at bounding box center [483, 185] width 86 height 22
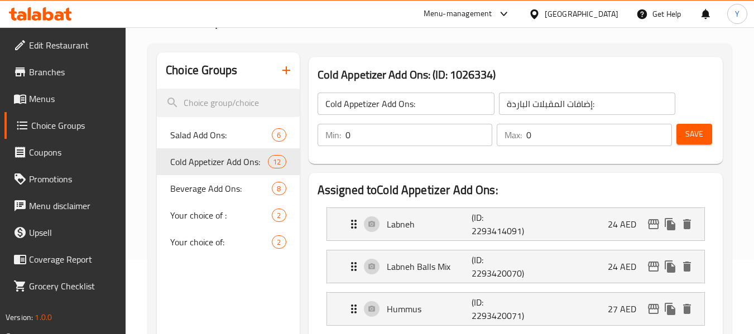
scroll to position [0, 0]
click at [692, 134] on span "Save" at bounding box center [695, 134] width 18 height 14
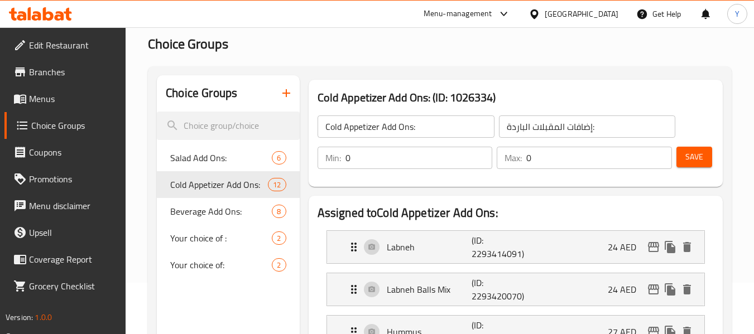
scroll to position [45, 0]
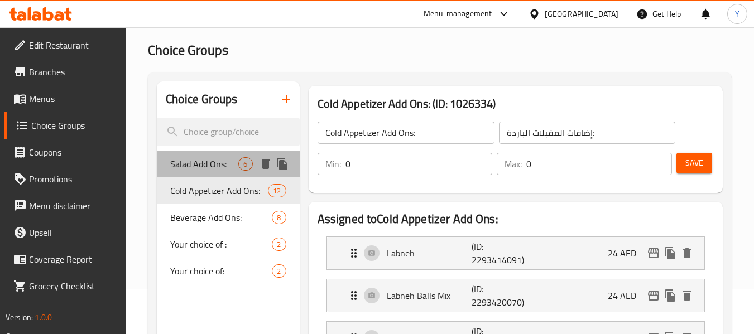
click at [206, 171] on span "Salad Add Ons:" at bounding box center [204, 163] width 68 height 13
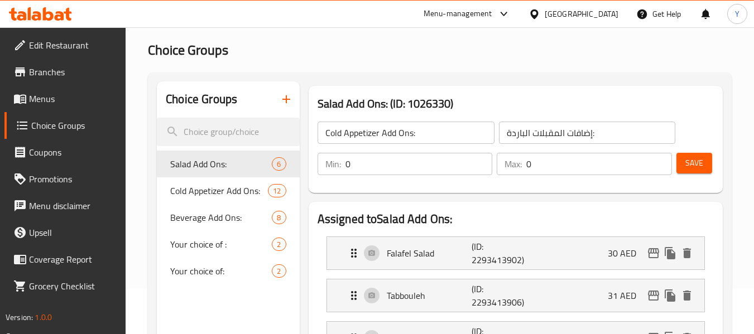
type input "Salad Add Ons:"
type input "إضافات السلطة:"
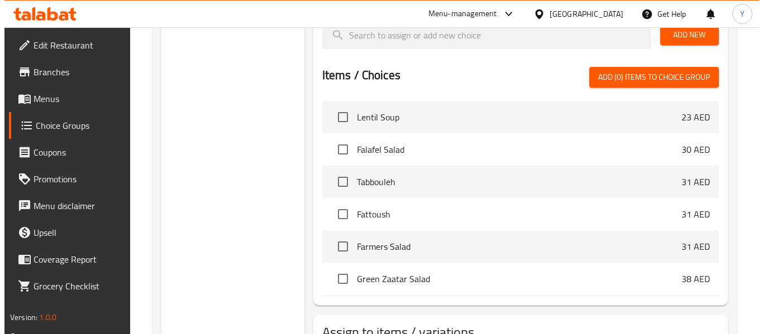
scroll to position [610, 0]
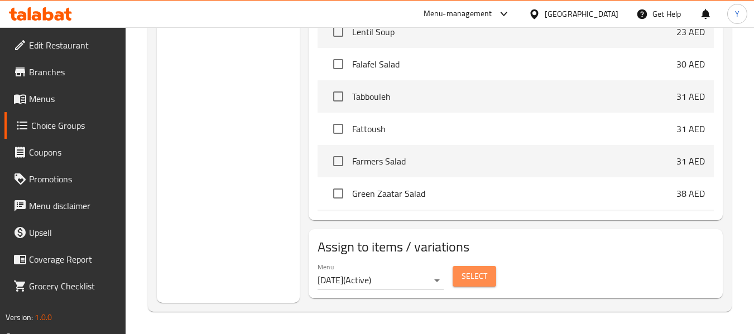
click at [485, 275] on span "Select" at bounding box center [475, 277] width 26 height 14
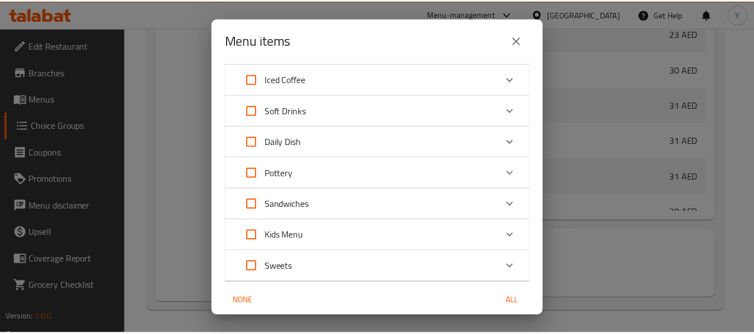
scroll to position [3881, 0]
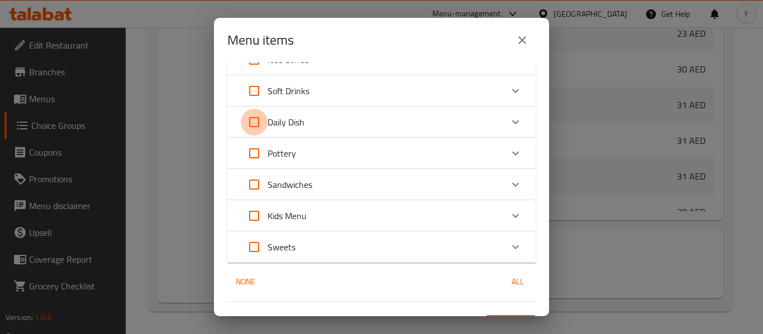
click at [253, 110] on input "Expand" at bounding box center [254, 122] width 27 height 27
checkbox input "true"
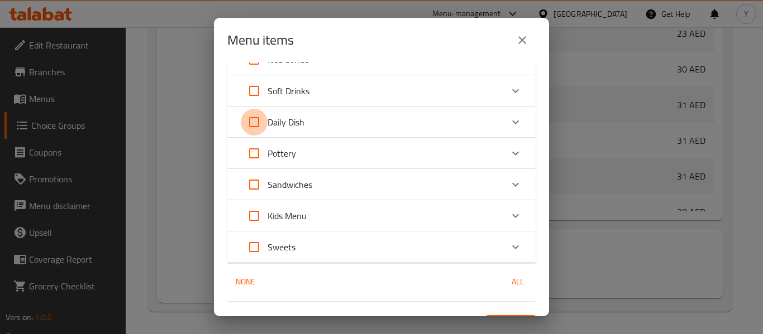
checkbox input "true"
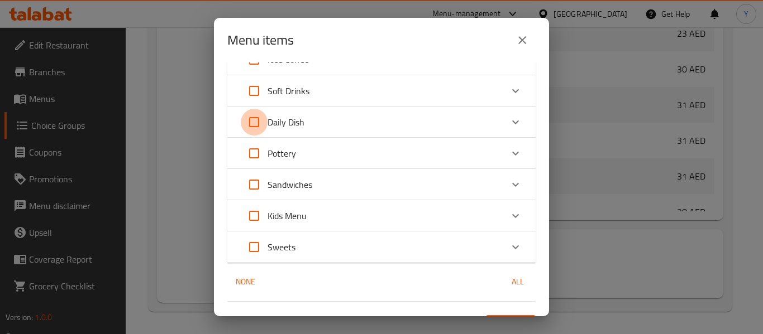
checkbox input "true"
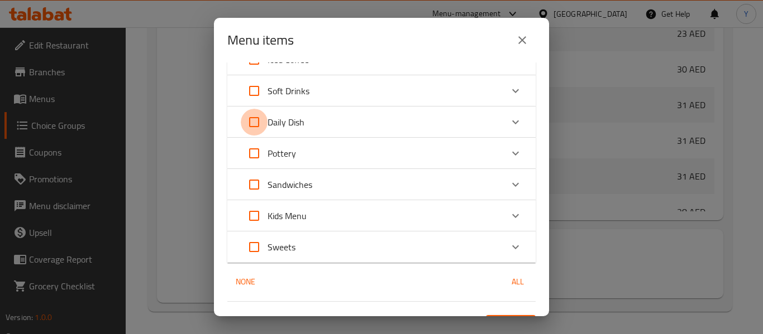
checkbox input "true"
click at [253, 140] on input "Expand" at bounding box center [254, 153] width 27 height 27
checkbox input "true"
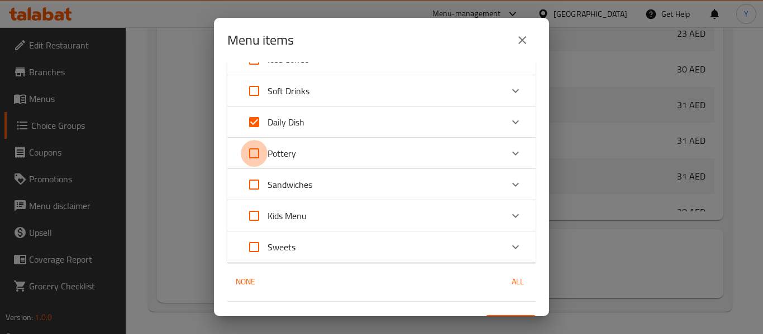
checkbox input "true"
click at [504, 319] on span "Confirm" at bounding box center [511, 326] width 32 height 14
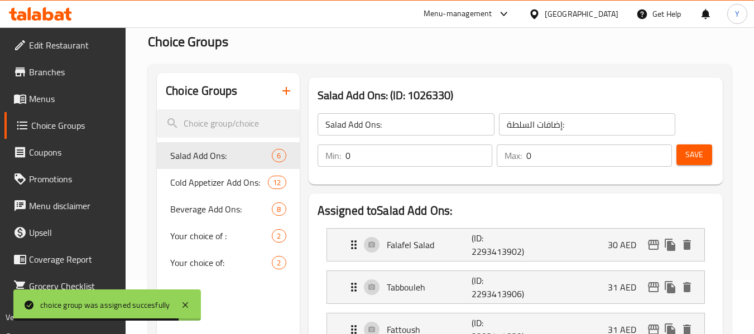
scroll to position [57, 0]
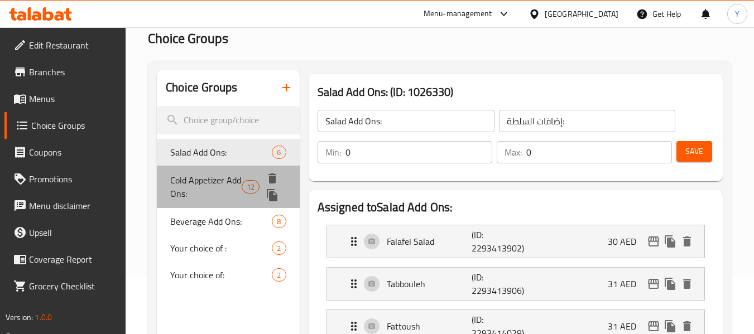
click at [206, 179] on span "Cold Appetizer Add Ons:" at bounding box center [205, 187] width 71 height 27
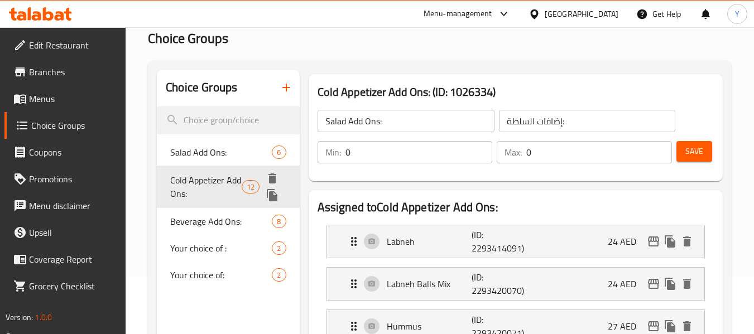
type input "Cold Appetizer Add Ons:"
type input "إضافات المقبلات الباردة:"
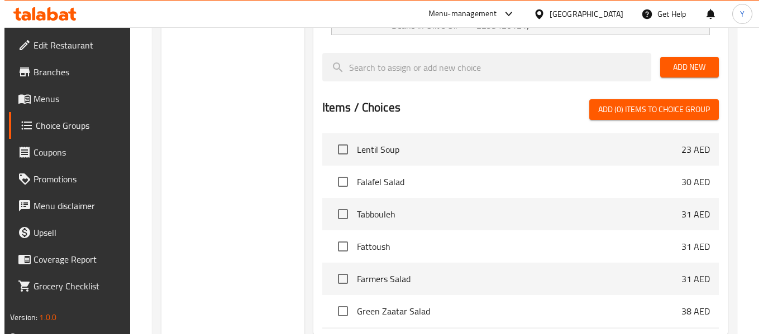
scroll to position [865, 0]
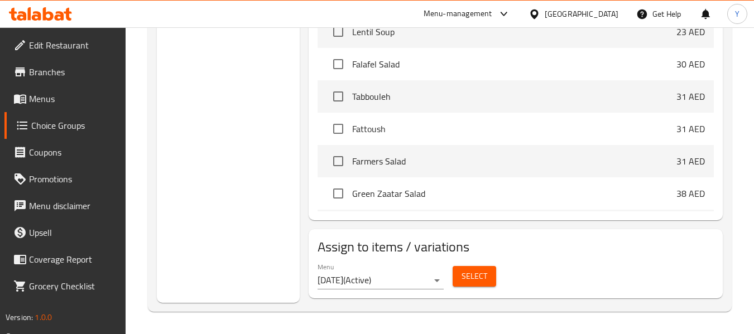
click at [466, 279] on span "Select" at bounding box center [475, 277] width 26 height 14
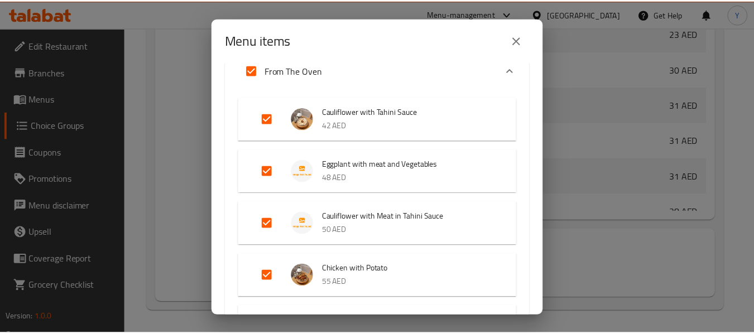
scroll to position [3577, 0]
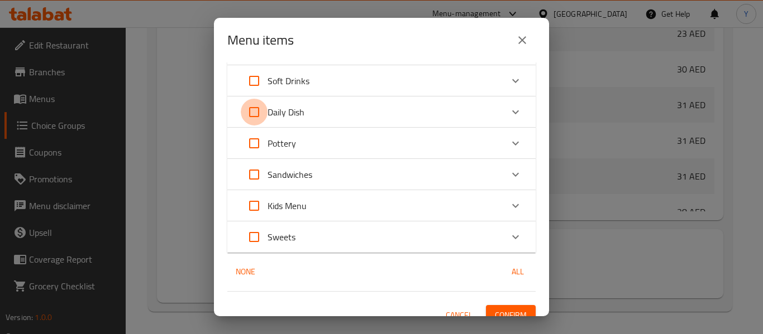
click at [256, 106] on input "Expand" at bounding box center [254, 112] width 27 height 27
checkbox input "true"
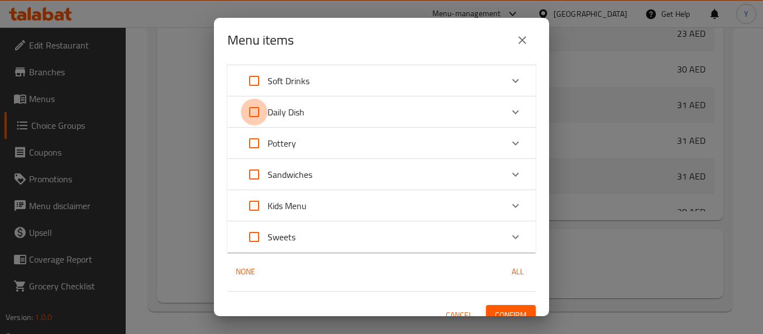
checkbox input "true"
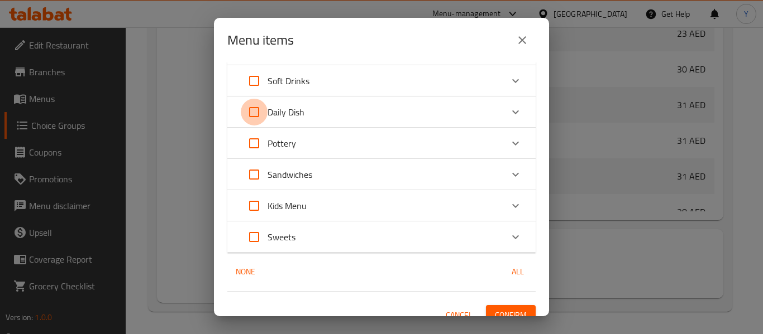
checkbox input "true"
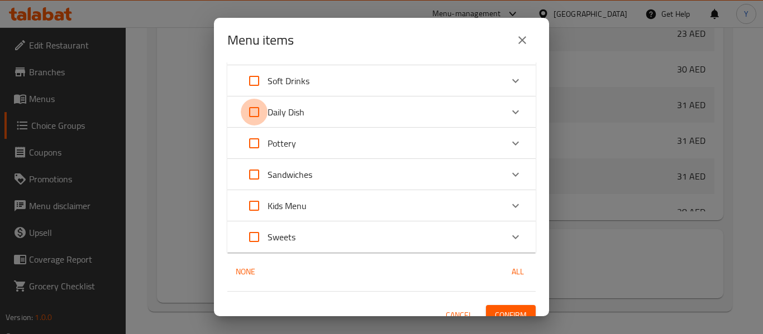
checkbox input "true"
click at [253, 130] on input "Expand" at bounding box center [254, 143] width 27 height 27
checkbox input "true"
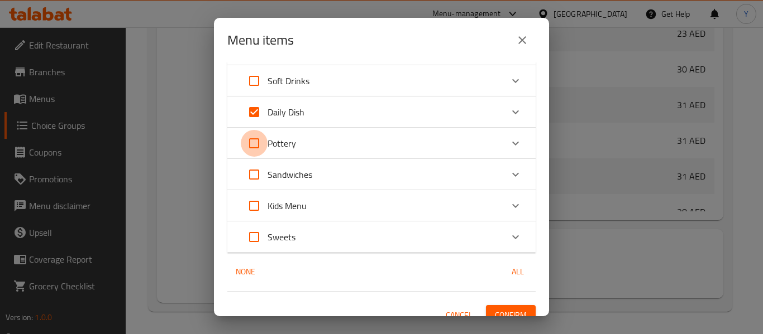
checkbox input "true"
click at [508, 309] on span "Confirm" at bounding box center [511, 316] width 32 height 14
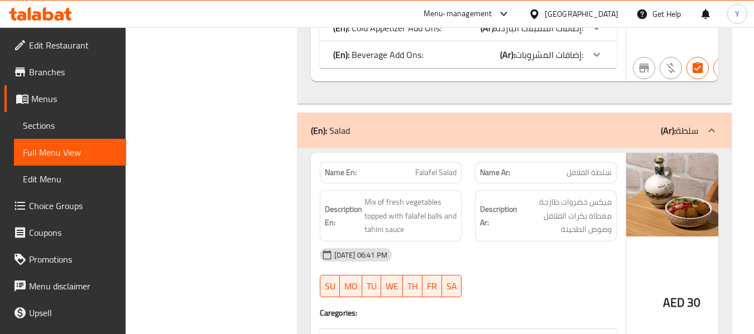
scroll to position [640, 0]
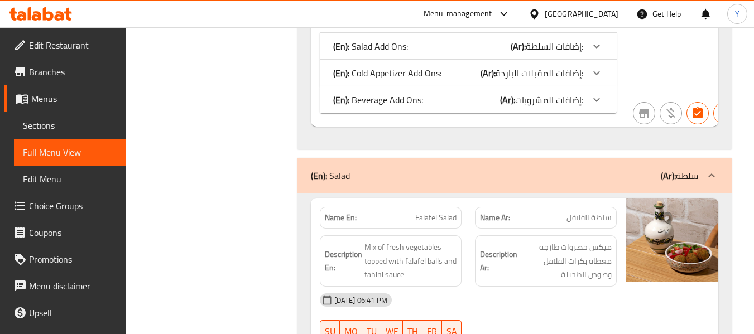
click at [551, 113] on div "(En): Beverage Add Ons: (Ar): إضافات المشروبات:" at bounding box center [468, 100] width 297 height 27
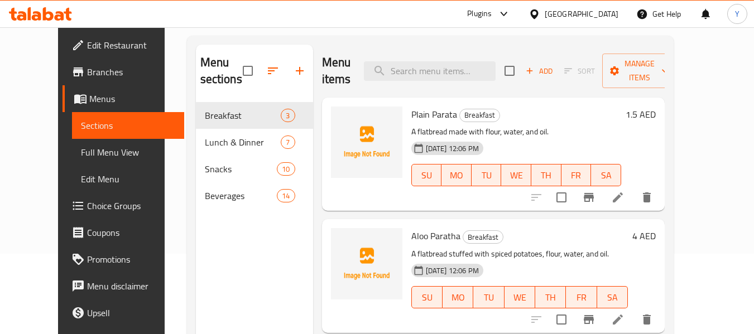
scroll to position [105, 0]
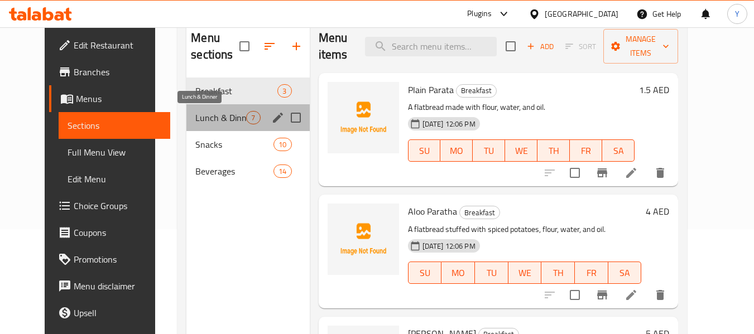
click at [195, 117] on span "Lunch & Dinner" at bounding box center [220, 117] width 51 height 13
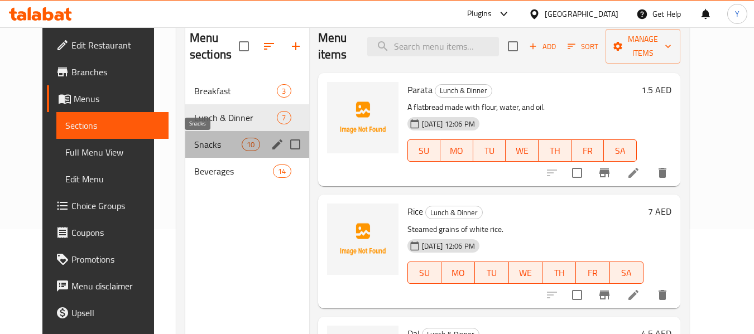
click at [194, 140] on span "Snacks" at bounding box center [217, 144] width 47 height 13
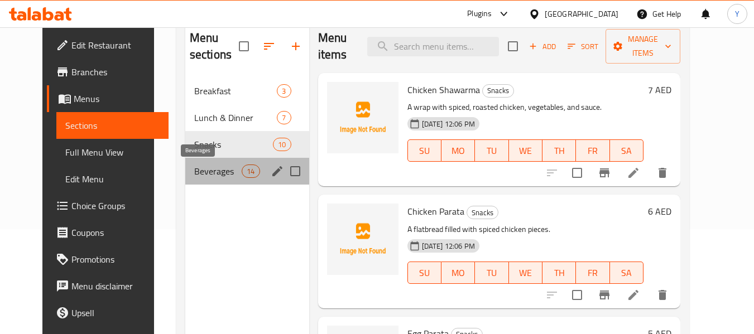
click at [198, 174] on span "Beverages" at bounding box center [217, 171] width 47 height 13
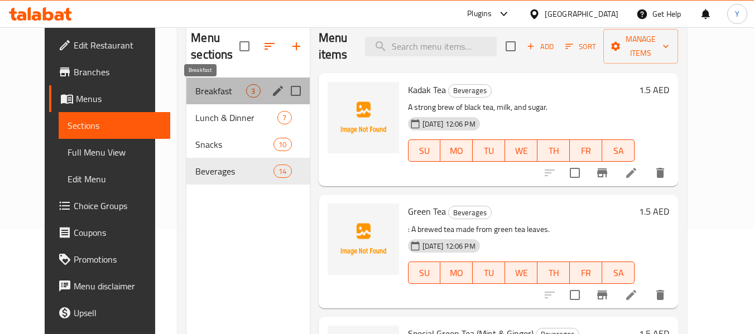
click at [195, 97] on span "Breakfast" at bounding box center [220, 90] width 51 height 13
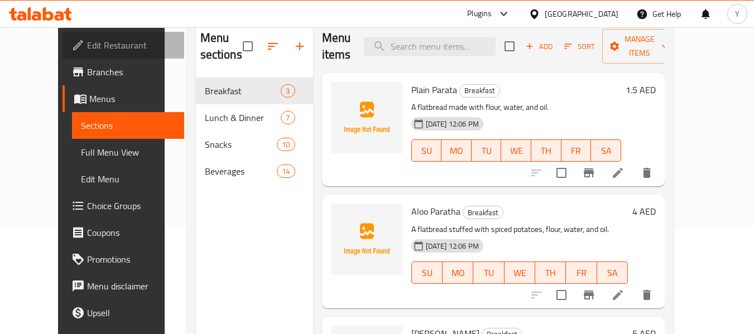
click at [87, 47] on span "Edit Restaurant" at bounding box center [131, 45] width 88 height 13
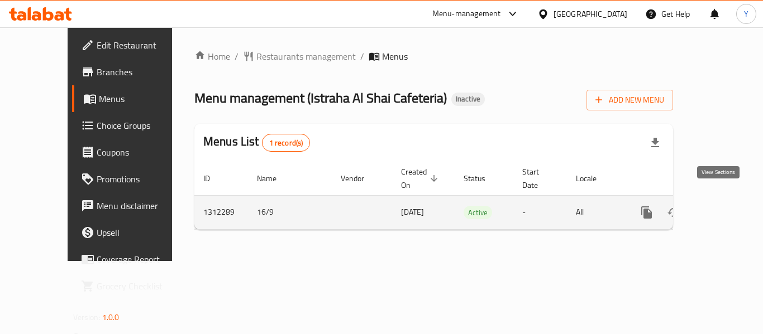
click at [720, 206] on icon "enhanced table" at bounding box center [726, 212] width 13 height 13
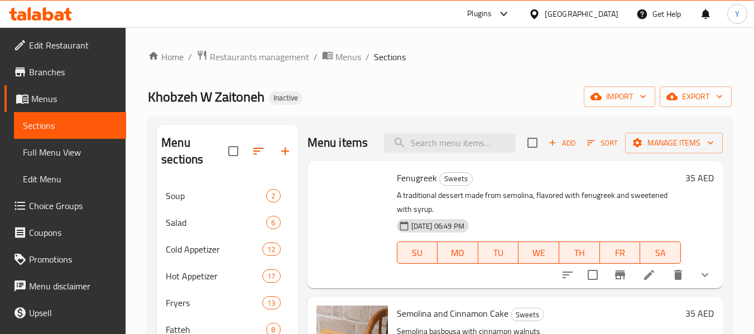
scroll to position [447, 0]
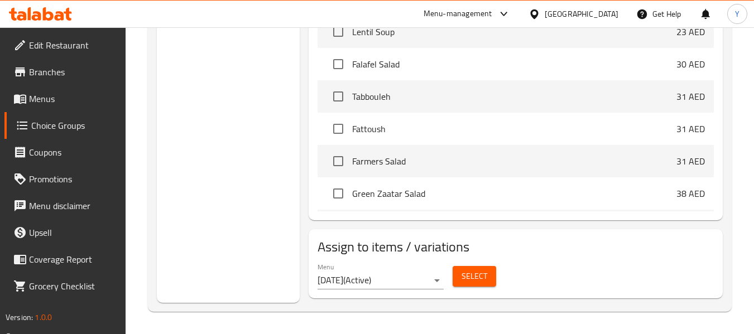
scroll to position [865, 0]
click at [46, 106] on span "Menus" at bounding box center [73, 98] width 88 height 13
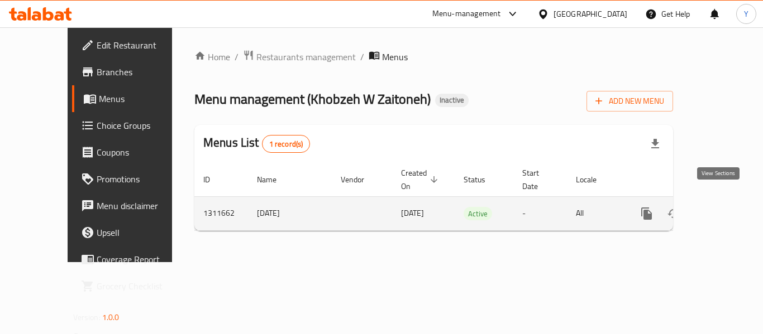
click at [724, 207] on icon "enhanced table" at bounding box center [726, 213] width 13 height 13
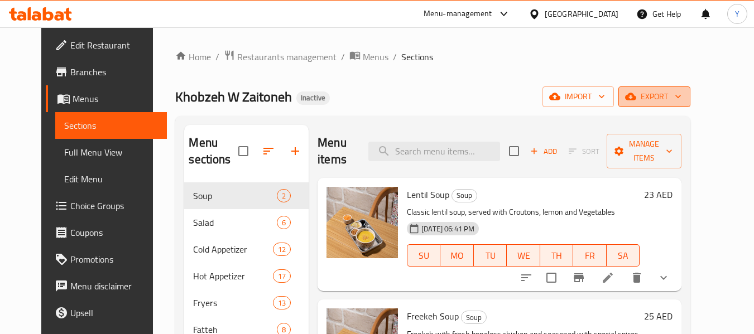
click at [682, 102] on span "export" at bounding box center [655, 97] width 54 height 14
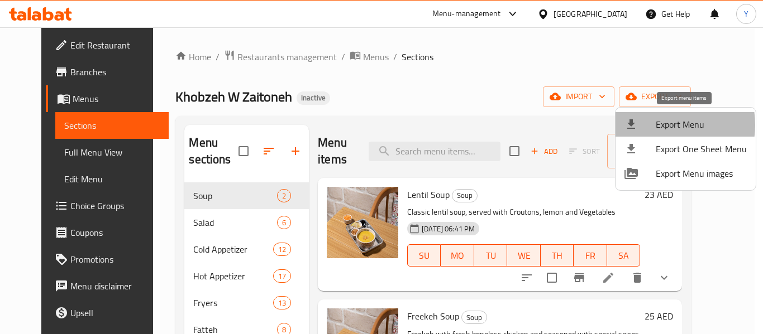
click at [660, 125] on span "Export Menu" at bounding box center [700, 124] width 91 height 13
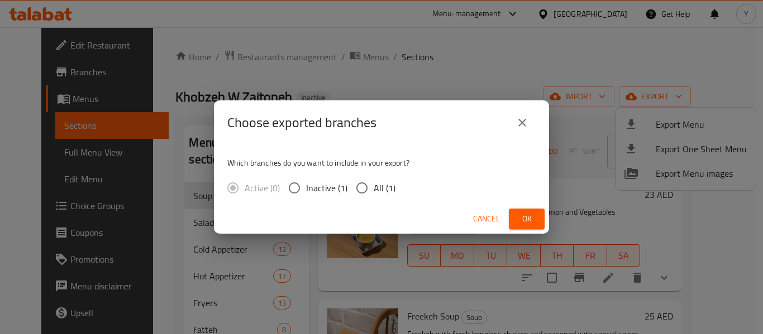
click at [375, 183] on span "All (1)" at bounding box center [385, 187] width 22 height 13
click at [374, 183] on input "All (1)" at bounding box center [361, 187] width 23 height 23
radio input "true"
click at [525, 210] on button "Ok" at bounding box center [527, 219] width 36 height 21
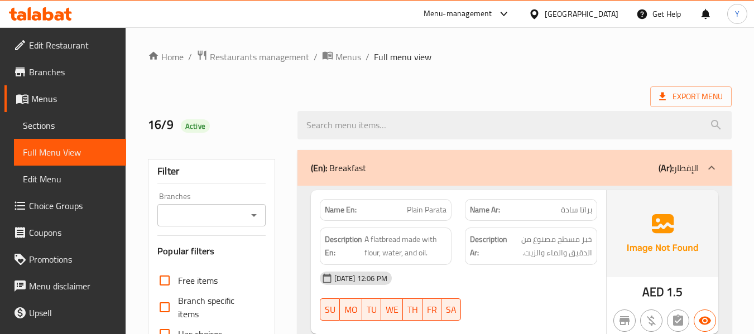
scroll to position [474, 0]
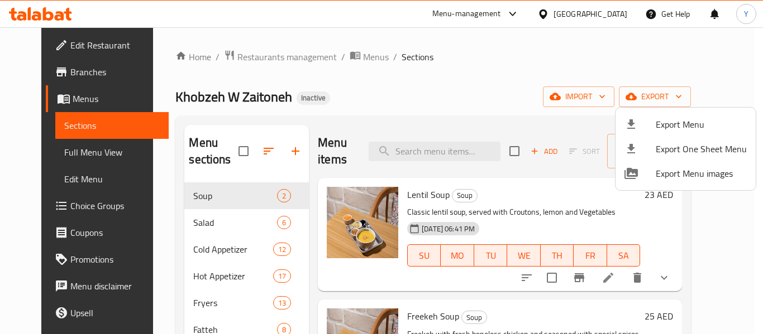
click at [26, 207] on div at bounding box center [381, 167] width 763 height 334
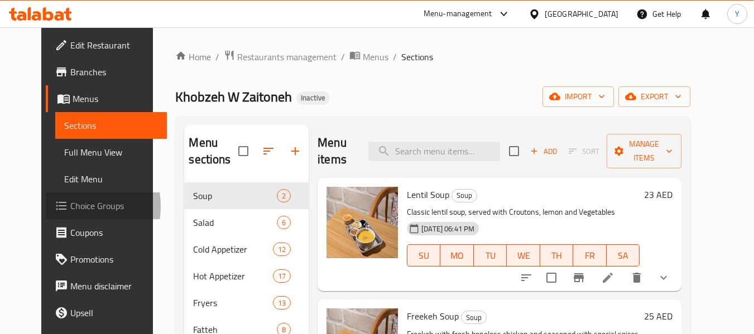
click at [55, 207] on icon at bounding box center [61, 205] width 13 height 13
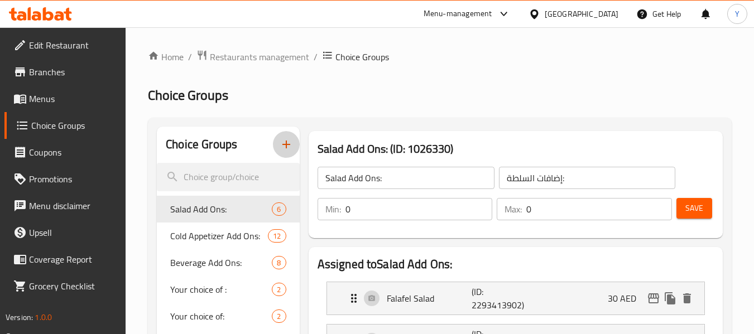
click at [285, 145] on icon "button" at bounding box center [287, 145] width 8 height 8
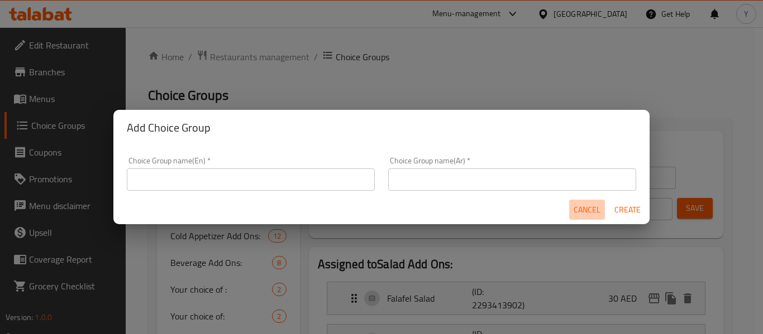
click at [577, 207] on span "Cancel" at bounding box center [586, 210] width 27 height 14
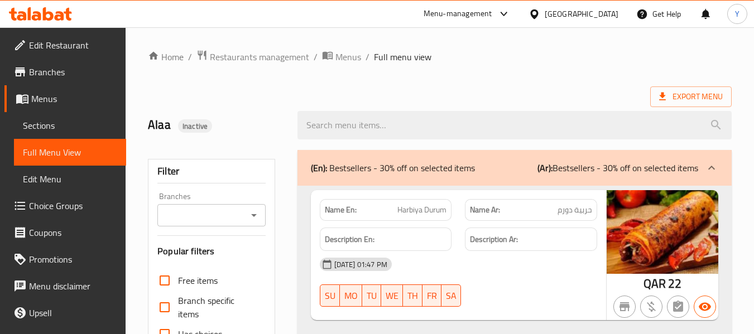
click at [601, 17] on div "[GEOGRAPHIC_DATA]" at bounding box center [582, 14] width 74 height 12
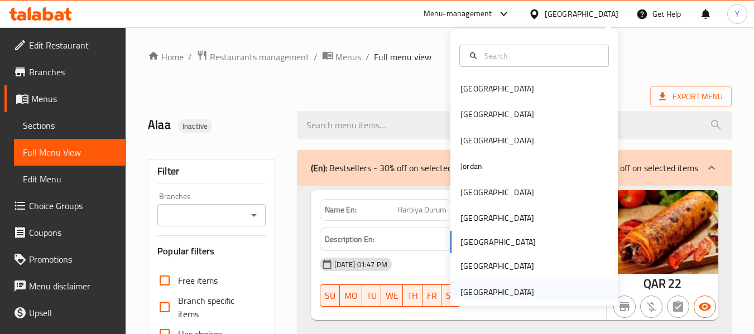
click at [511, 289] on div "[GEOGRAPHIC_DATA]" at bounding box center [498, 292] width 74 height 12
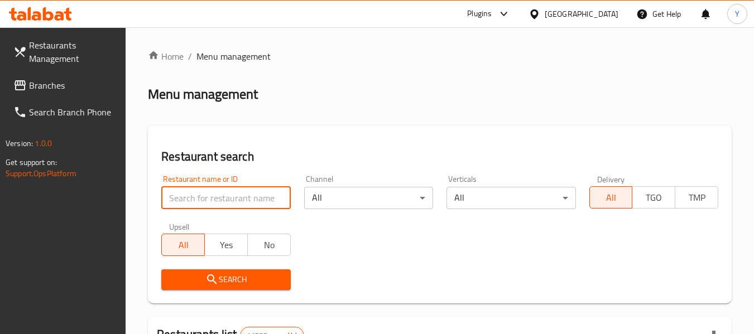
click at [255, 197] on input "search" at bounding box center [225, 198] width 129 height 22
paste input "Meokja"
type input "Meokja"
click button "Search" at bounding box center [225, 280] width 129 height 21
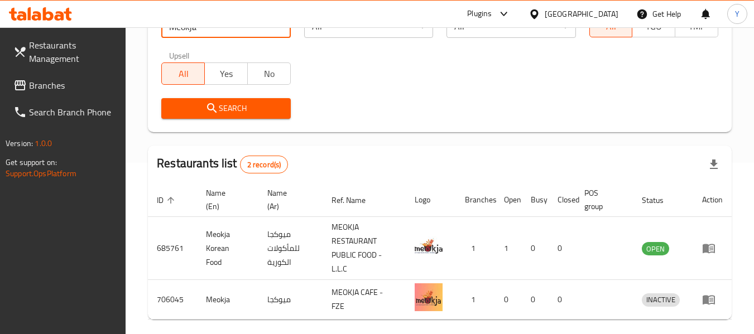
scroll to position [217, 0]
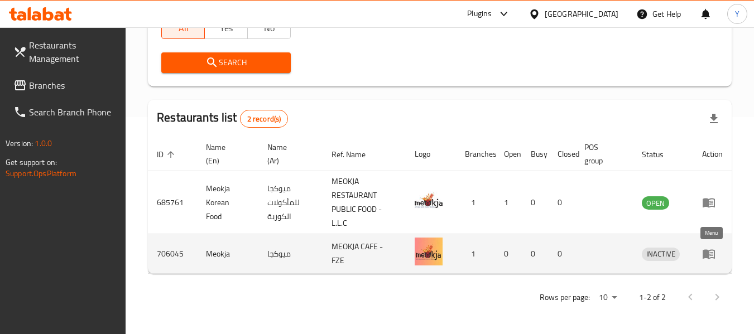
click at [708, 256] on icon "enhanced table" at bounding box center [709, 254] width 12 height 9
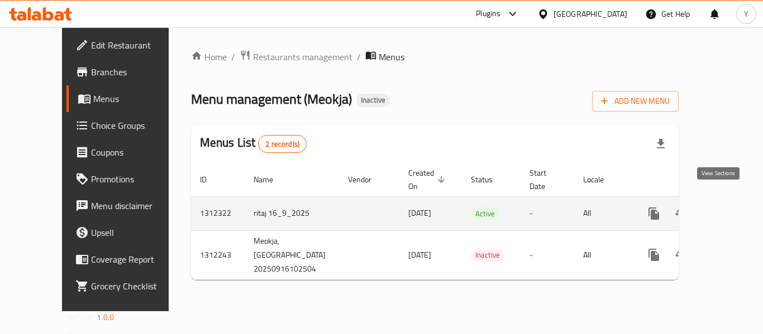
click at [727, 207] on icon "enhanced table" at bounding box center [733, 213] width 13 height 13
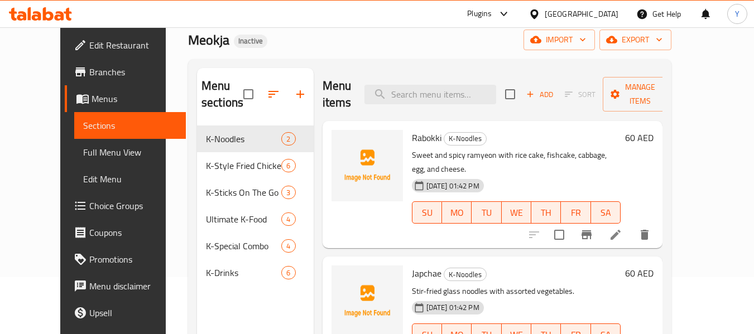
scroll to position [56, 0]
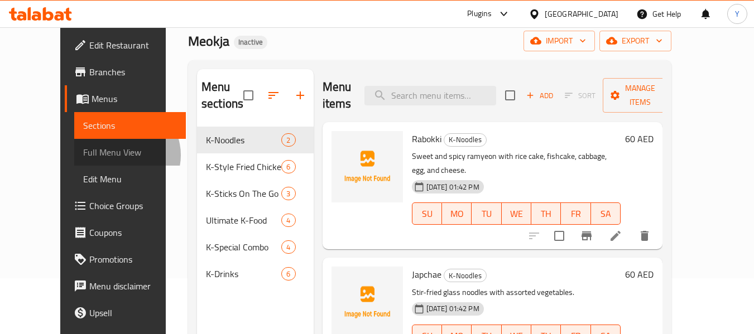
click at [83, 155] on span "Full Menu View" at bounding box center [130, 152] width 94 height 13
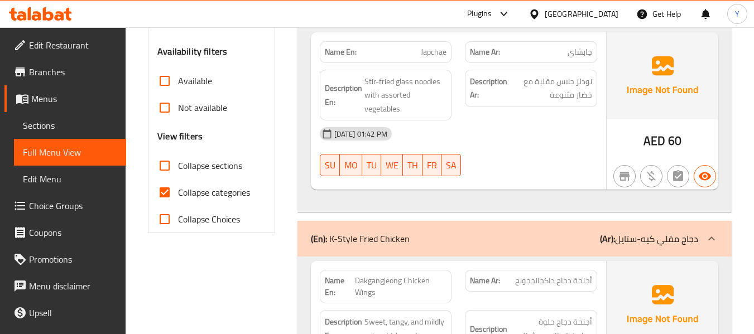
scroll to position [330, 0]
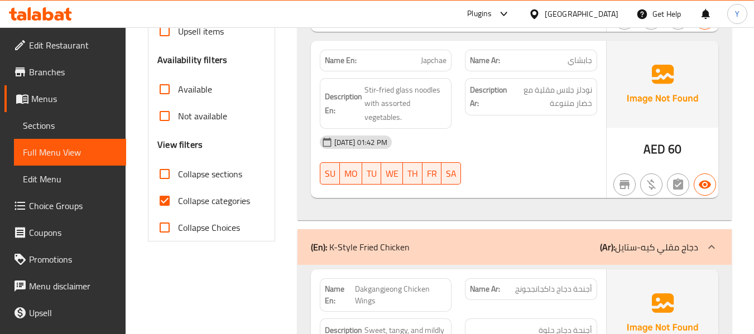
click at [328, 68] on div "Name En: Japchae" at bounding box center [386, 61] width 132 height 22
copy strong "Name En:"
click at [164, 200] on input "Collapse categories" at bounding box center [164, 201] width 27 height 27
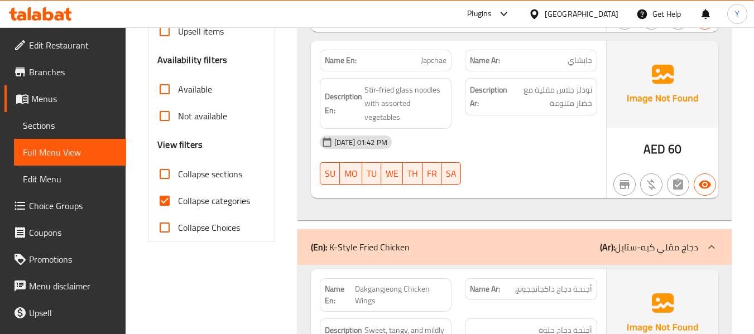
checkbox input "false"
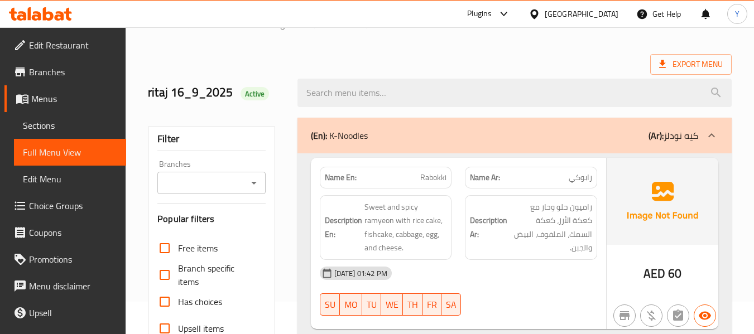
scroll to position [0, 0]
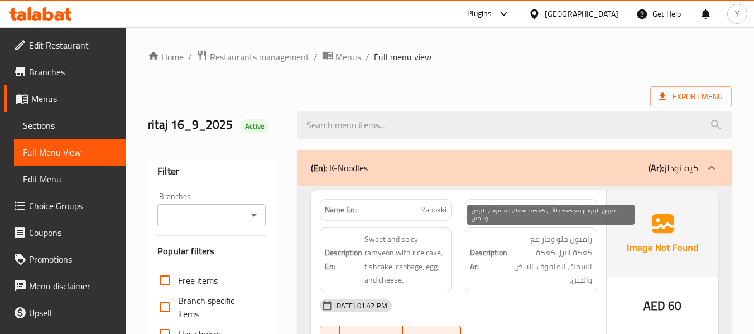
click at [529, 259] on span "راميون حلو وحار مع كعكة الأرز، كعكة السمك، الملفوف، البيض والجبن." at bounding box center [551, 260] width 83 height 55
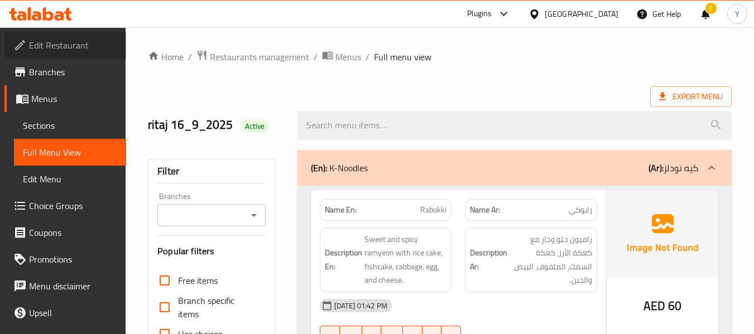
click at [87, 47] on span "Edit Restaurant" at bounding box center [73, 45] width 88 height 13
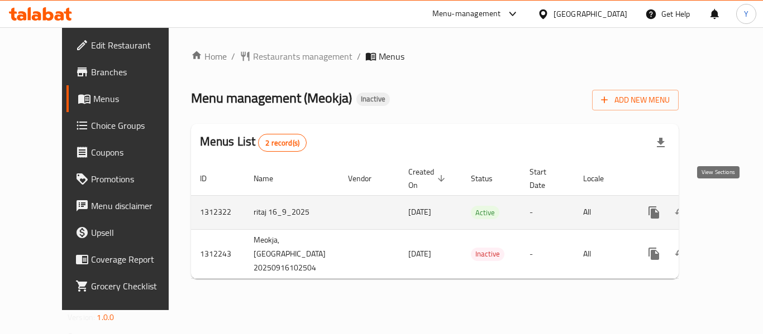
click at [729, 208] on icon "enhanced table" at bounding box center [734, 213] width 10 height 10
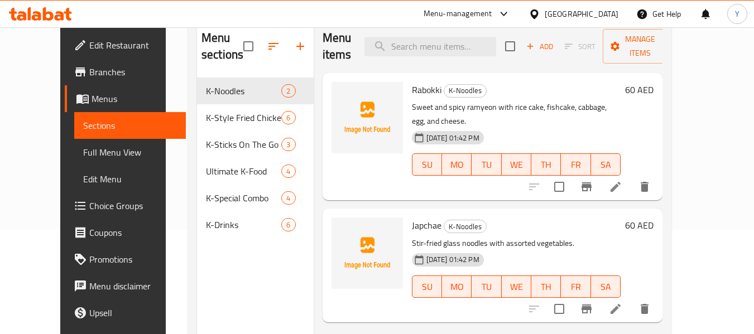
scroll to position [104, 0]
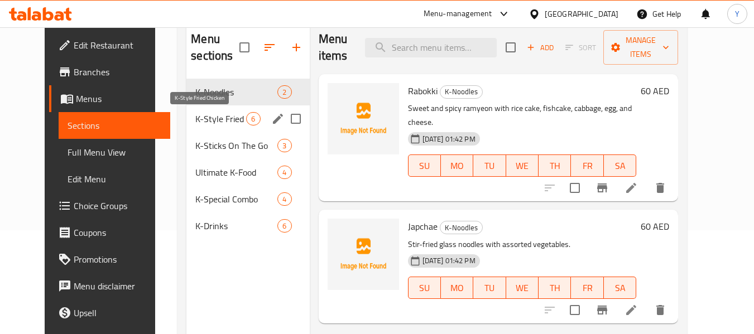
click at [195, 121] on span "K-Style Fried Chicken" at bounding box center [220, 118] width 51 height 13
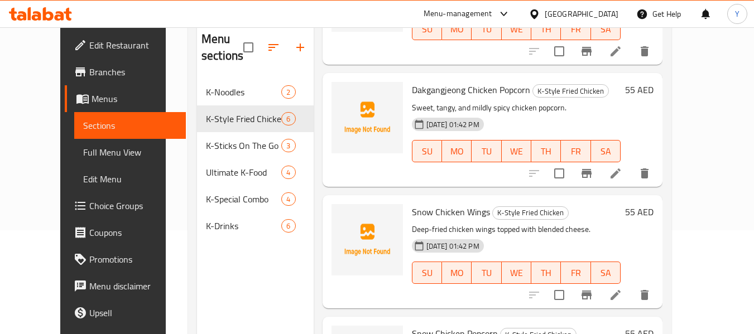
scroll to position [442, 0]
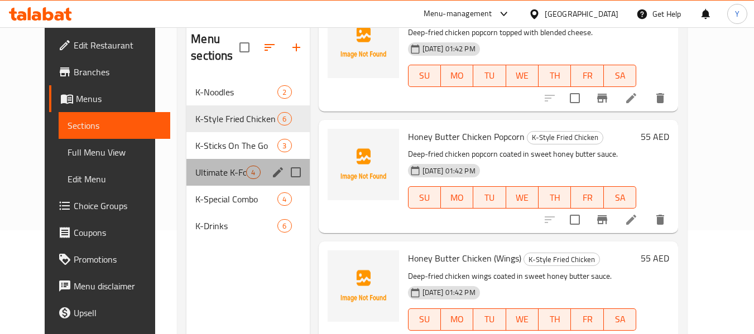
click at [186, 181] on div "Ultimate K-Food 4" at bounding box center [247, 172] width 123 height 27
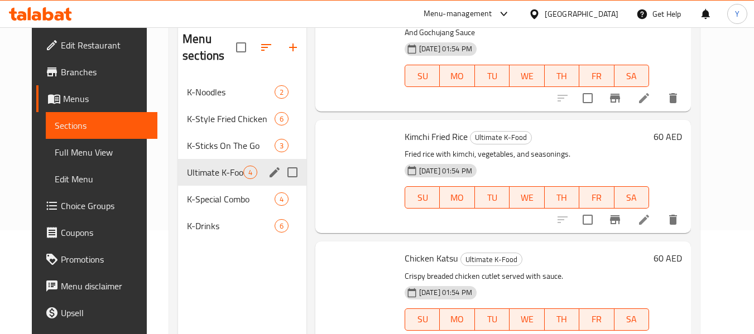
scroll to position [212, 0]
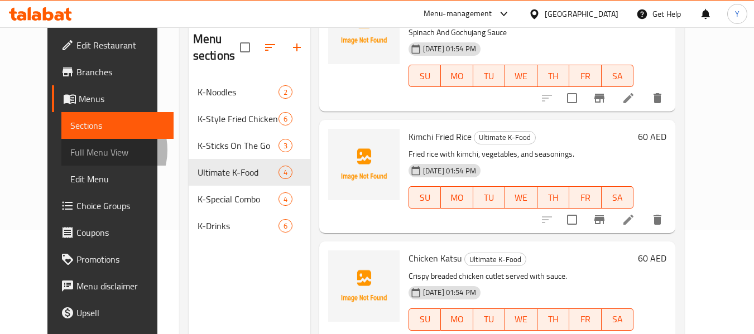
click at [70, 150] on span "Full Menu View" at bounding box center [117, 152] width 94 height 13
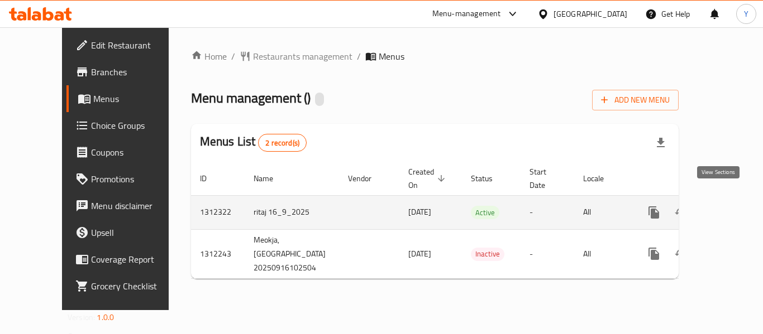
click at [721, 199] on link "enhanced table" at bounding box center [734, 212] width 27 height 27
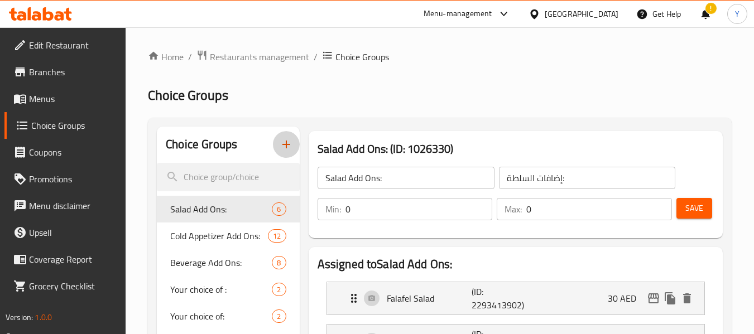
click at [285, 143] on icon "button" at bounding box center [286, 144] width 13 height 13
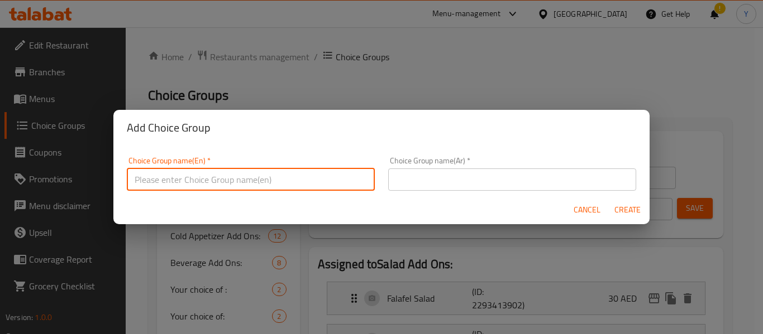
click at [311, 180] on input "text" at bounding box center [251, 180] width 248 height 22
click at [189, 179] on input "Your Choice Of :" at bounding box center [251, 180] width 248 height 22
type input "Your Choice Of Kunafa:"
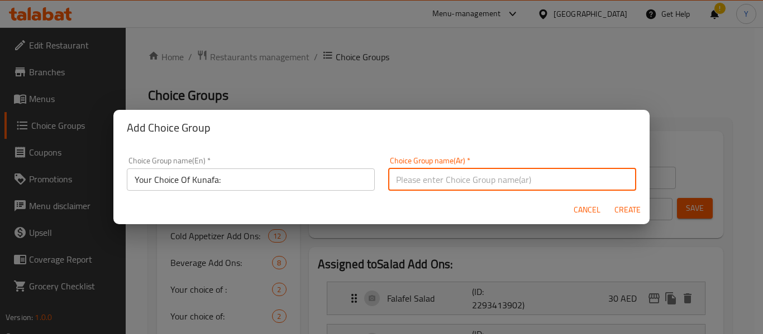
click at [420, 177] on input "text" at bounding box center [512, 180] width 248 height 22
type input "اختيارك من الحجم الكنافة:"
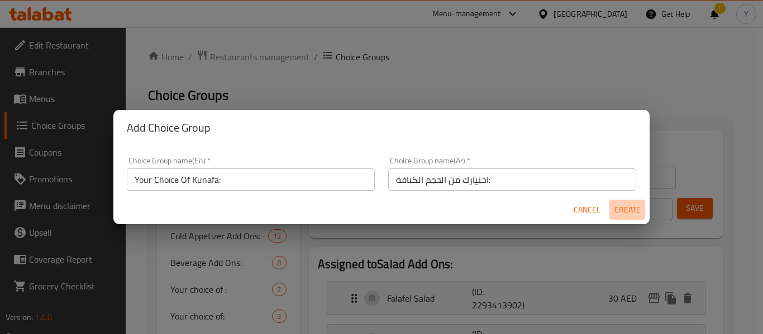
click at [623, 212] on span "Create" at bounding box center [627, 210] width 27 height 14
type input "Your Choice Of Kunafa:"
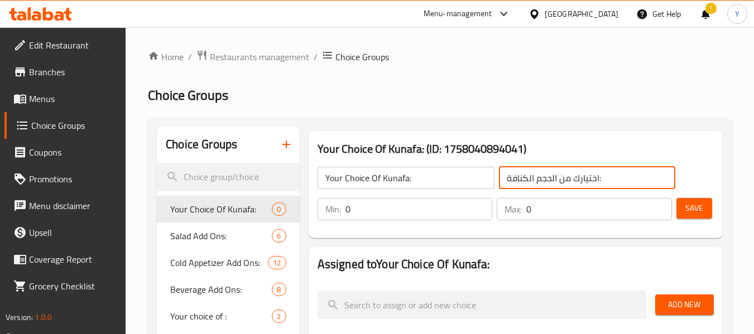
click at [599, 176] on input "اختيارك من الحجم الكنافة:" at bounding box center [587, 178] width 177 height 22
click at [543, 176] on input "اختيارك من الحجم الكنافة:" at bounding box center [587, 178] width 177 height 22
type input "اختيارك من الكنافة:"
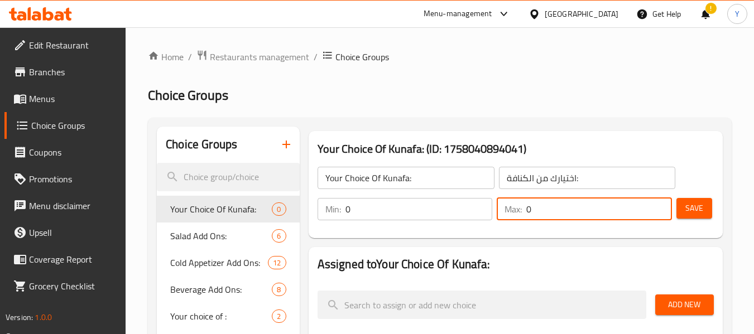
drag, startPoint x: 588, startPoint y: 206, endPoint x: 437, endPoint y: 214, distance: 152.1
click at [437, 214] on div "Min: 0 ​ Max: 0 ​" at bounding box center [494, 209] width 363 height 31
type input "1"
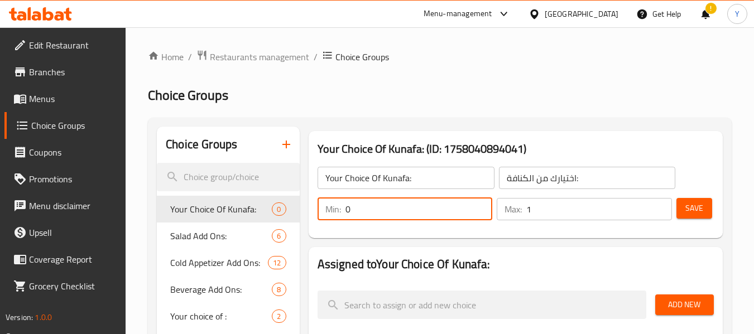
drag, startPoint x: 367, startPoint y: 212, endPoint x: 202, endPoint y: 160, distance: 173.9
type input "1"
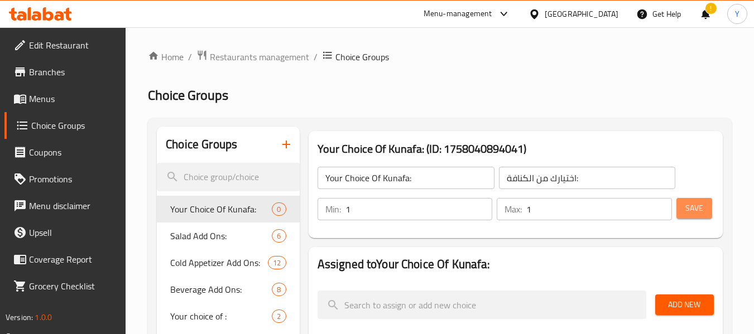
click at [695, 213] on span "Save" at bounding box center [695, 209] width 18 height 14
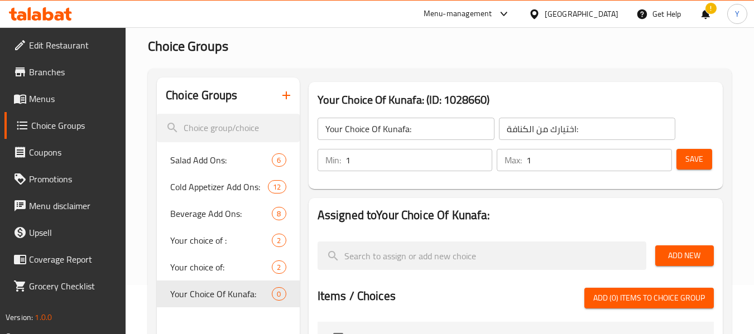
scroll to position [42, 0]
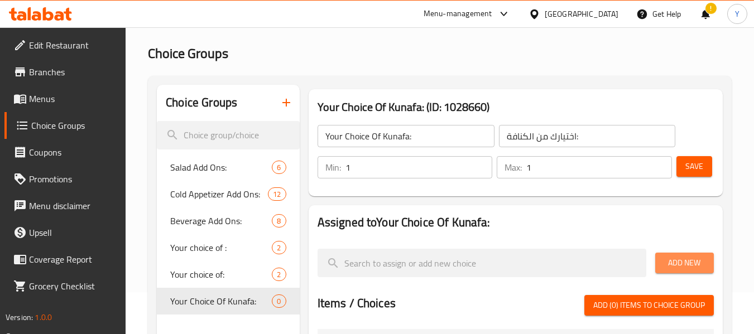
click at [679, 260] on span "Add New" at bounding box center [684, 263] width 41 height 14
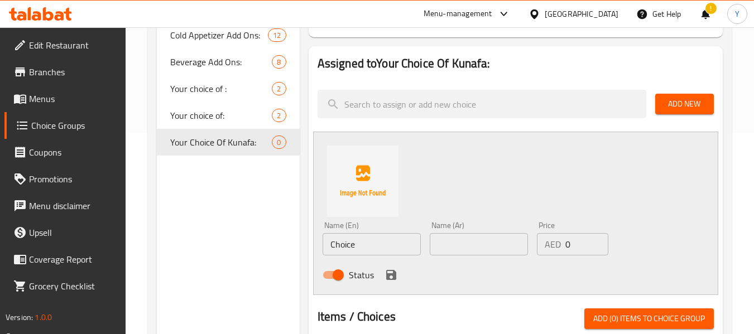
scroll to position [216, 0]
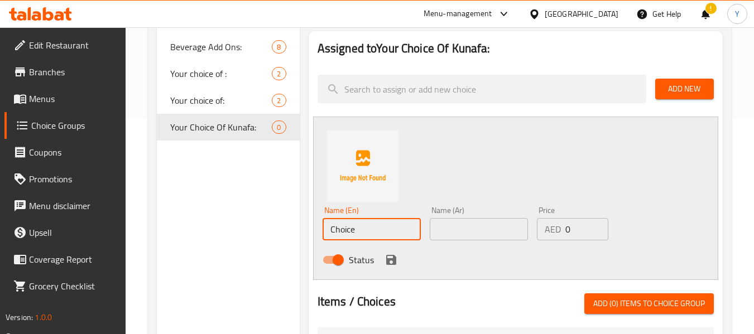
click at [342, 228] on input "Choice" at bounding box center [372, 229] width 98 height 22
paste input "Fin"
type input "Fine"
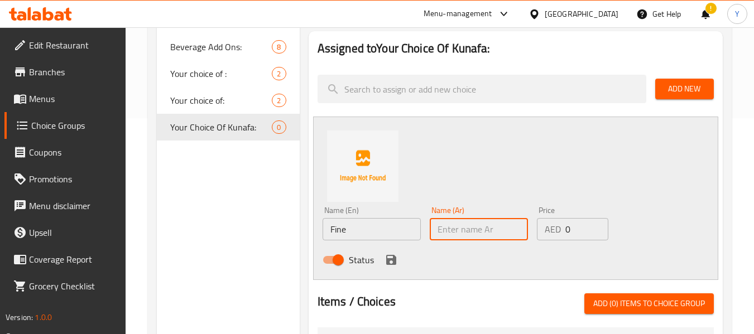
click at [477, 232] on input "text" at bounding box center [479, 229] width 98 height 22
type input "k"
type input "ناعمة"
click at [390, 260] on icon "save" at bounding box center [391, 260] width 10 height 10
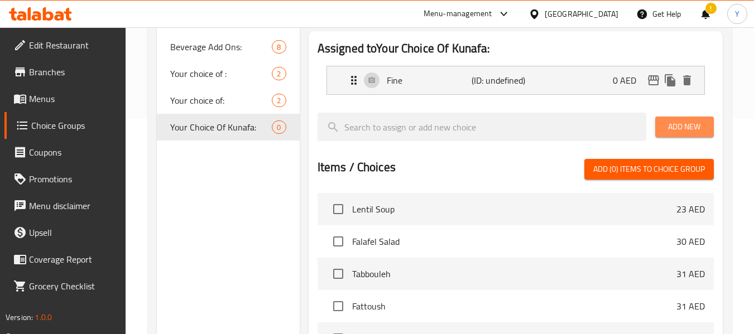
click at [678, 126] on span "Add New" at bounding box center [684, 127] width 41 height 14
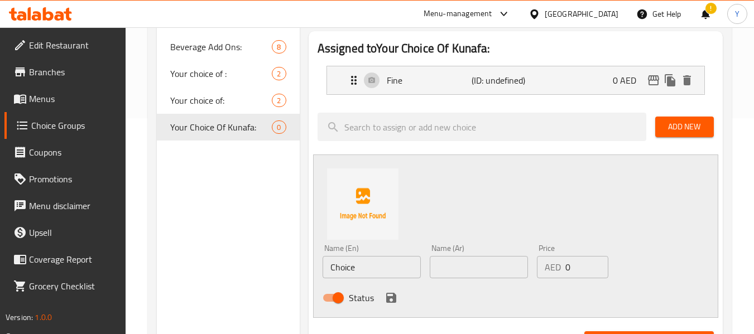
click at [246, 275] on div "Choice Groups Salad Add Ons: 6 Cold Appetizer Add Ons: 12 Beverage Add Ons: 8 Y…" at bounding box center [228, 282] width 142 height 743
drag, startPoint x: 353, startPoint y: 268, endPoint x: 314, endPoint y: 268, distance: 39.1
click at [314, 268] on div "Name (En) Choice Name (En) Name (Ar) Name (Ar) Price AED 0 Price Status" at bounding box center [515, 237] width 405 height 164
paste input "Rough"
type input "Rough"
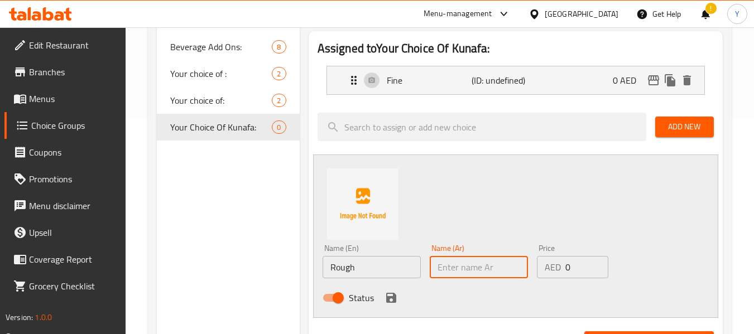
click at [462, 262] on input "text" at bounding box center [479, 267] width 98 height 22
type input "o"
type input "خشنة"
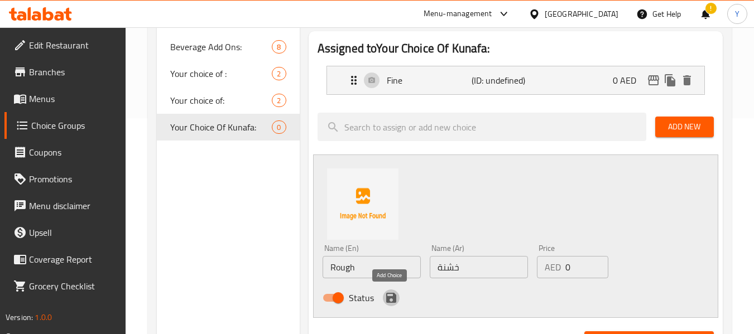
click at [391, 298] on icon "save" at bounding box center [391, 298] width 10 height 10
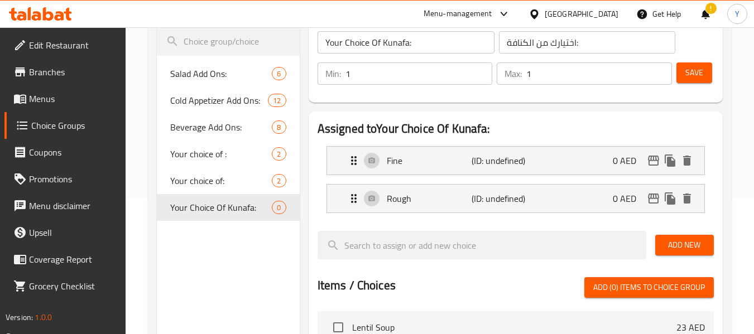
scroll to position [125, 0]
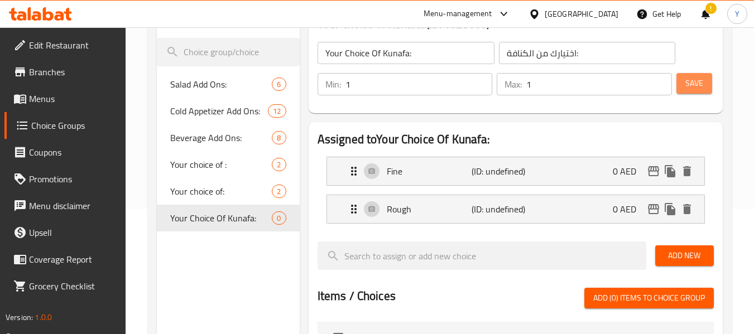
click at [706, 84] on button "Save" at bounding box center [695, 83] width 36 height 21
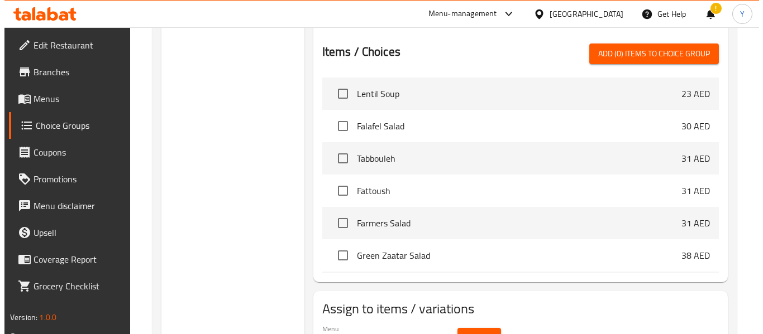
scroll to position [441, 0]
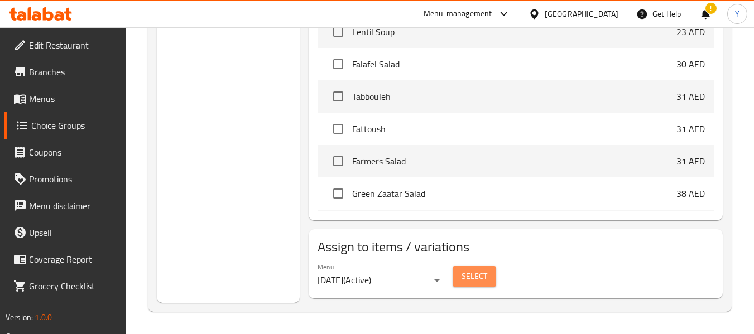
click at [464, 281] on span "Select" at bounding box center [475, 277] width 26 height 14
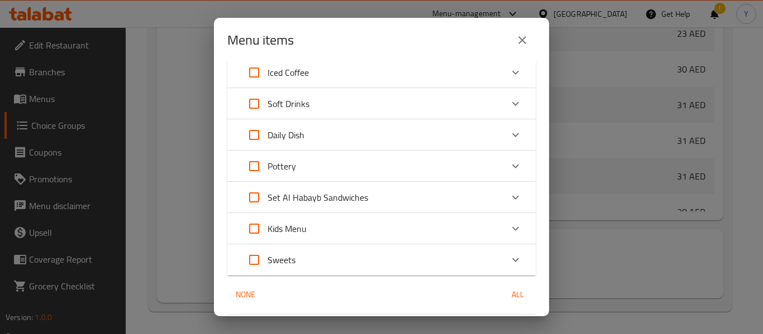
scroll to position [515, 0]
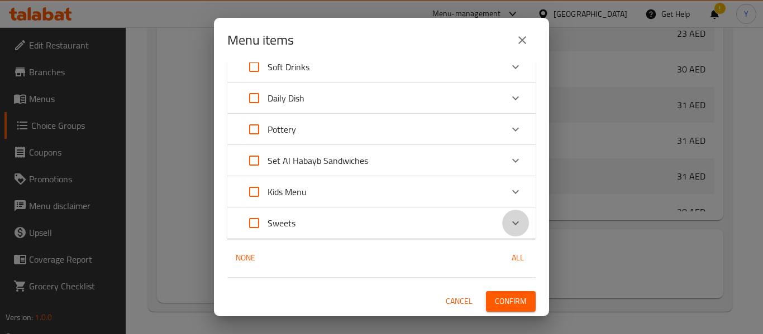
click at [509, 226] on icon "Expand" at bounding box center [515, 223] width 13 height 13
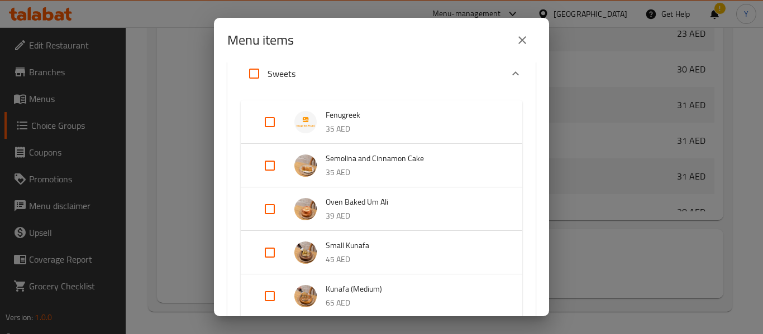
scroll to position [683, 0]
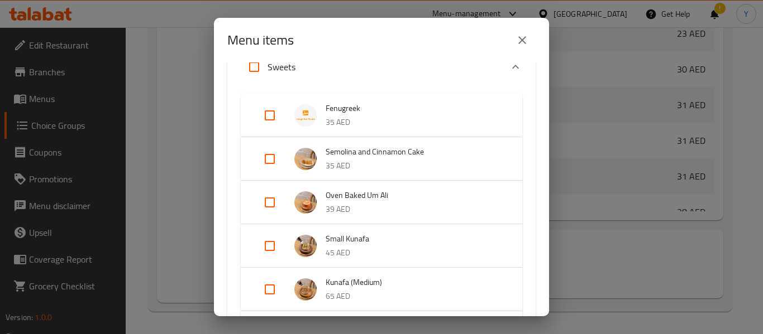
click at [274, 245] on input "Expand" at bounding box center [269, 246] width 27 height 27
checkbox input "true"
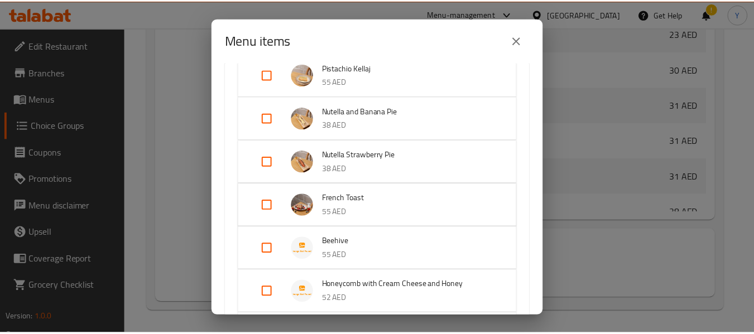
scroll to position [1227, 0]
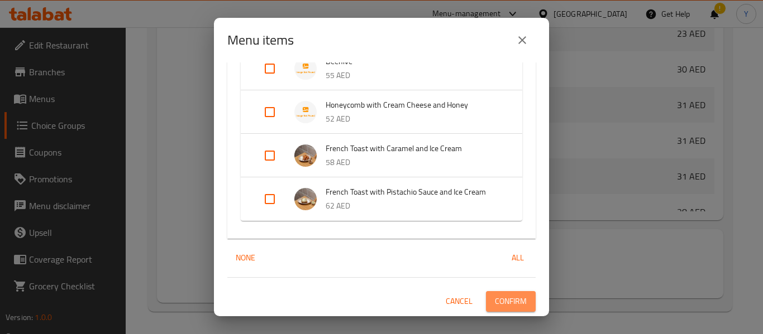
click at [495, 298] on span "Confirm" at bounding box center [511, 302] width 32 height 14
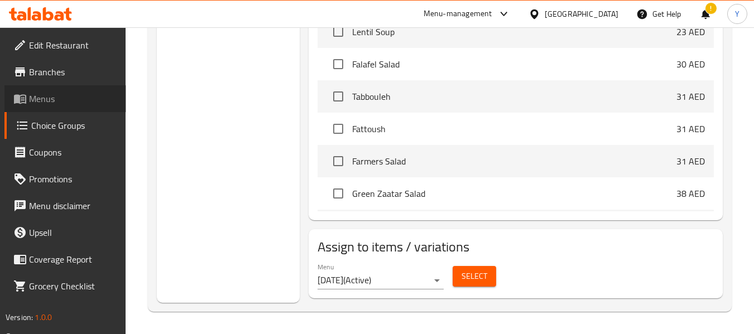
click at [58, 101] on span "Menus" at bounding box center [73, 98] width 88 height 13
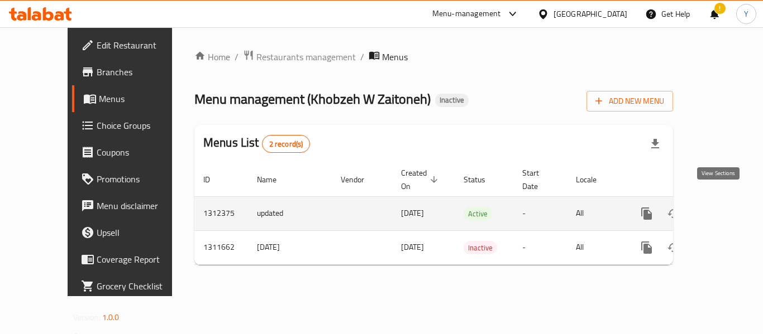
click at [720, 208] on icon "enhanced table" at bounding box center [726, 213] width 13 height 13
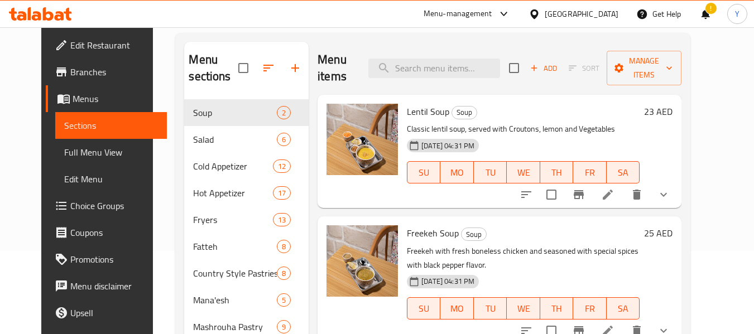
scroll to position [93, 0]
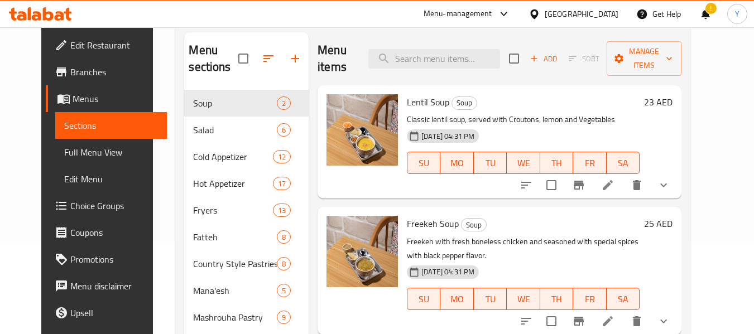
click at [64, 150] on span "Full Menu View" at bounding box center [111, 152] width 94 height 13
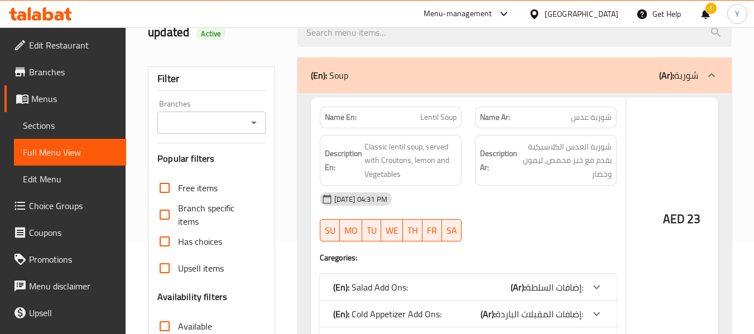
click at [468, 163] on div "Description Ar: شوربة العدس الكلاسيكية يقدم مع خبز محمص, ليمون وخضار" at bounding box center [545, 160] width 155 height 65
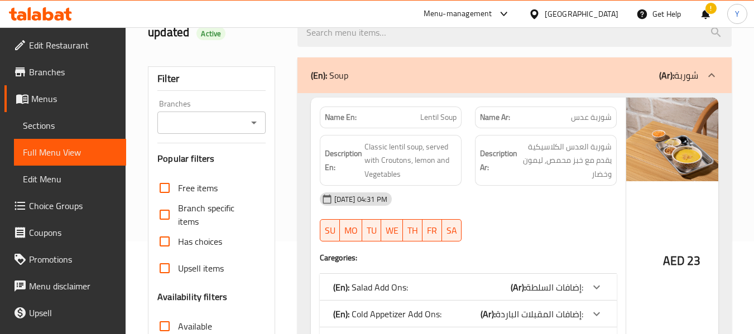
scroll to position [40866, 0]
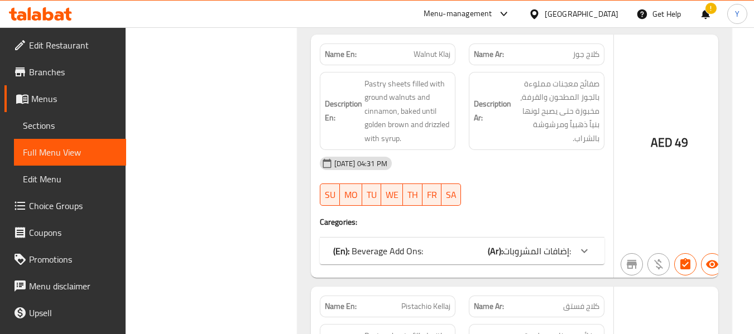
scroll to position [40933, 0]
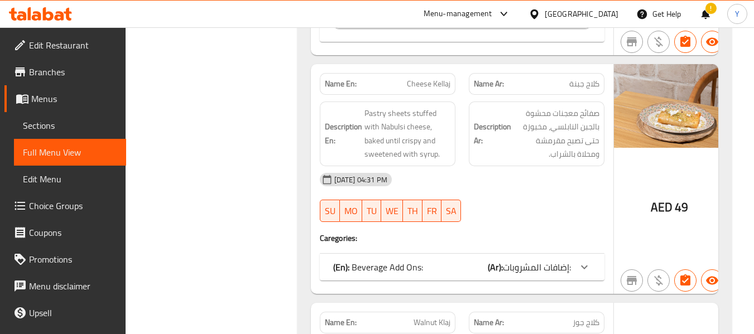
scroll to position [41023, 0]
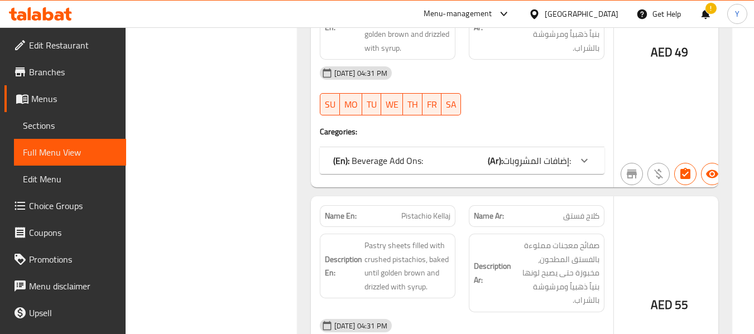
click at [41, 208] on span "Choice Groups" at bounding box center [73, 205] width 88 height 13
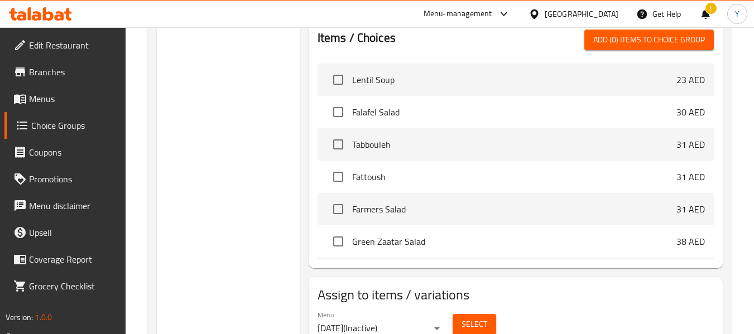
scroll to position [610, 0]
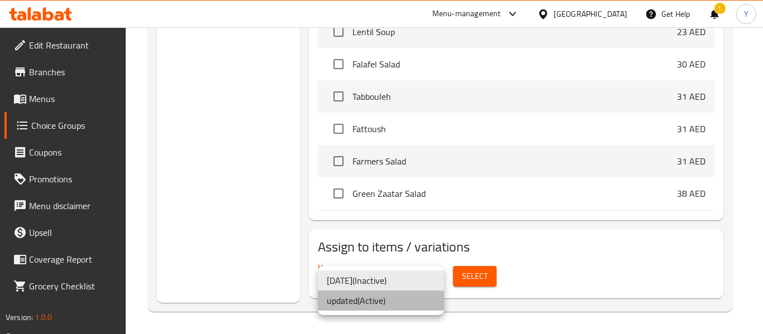
click at [416, 301] on li "updated ( Active )" at bounding box center [381, 301] width 126 height 20
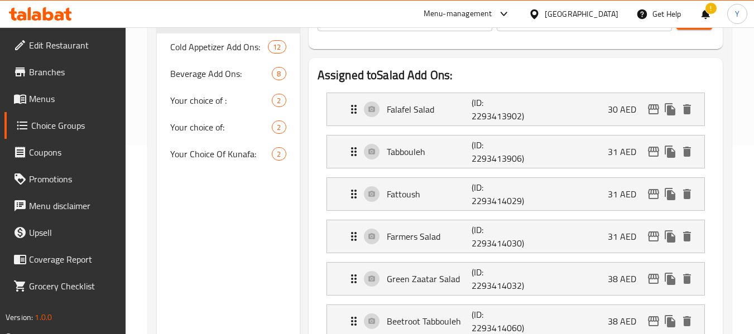
scroll to position [178, 0]
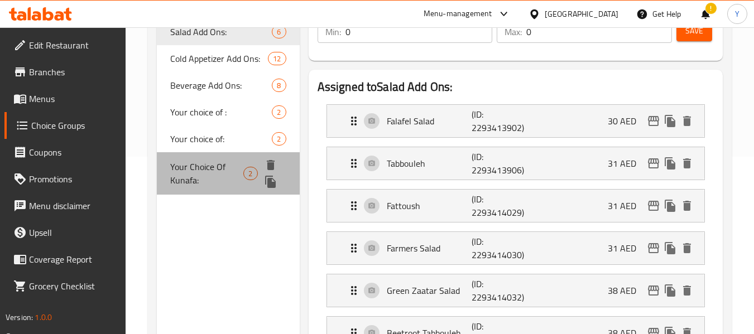
click at [216, 167] on span "Your Choice Of Kunafa:" at bounding box center [206, 173] width 73 height 27
type input "Your Choice Of Kunafa:"
type input "اختيارك من الكنافة:"
type input "1"
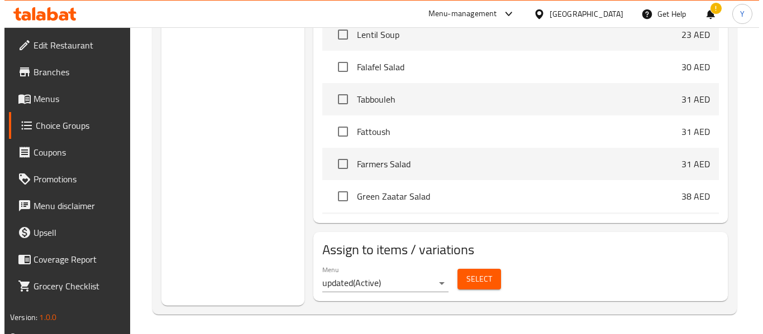
scroll to position [441, 0]
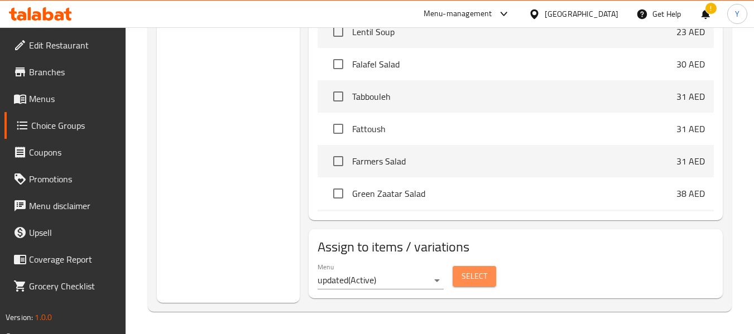
click at [475, 279] on span "Select" at bounding box center [475, 277] width 26 height 14
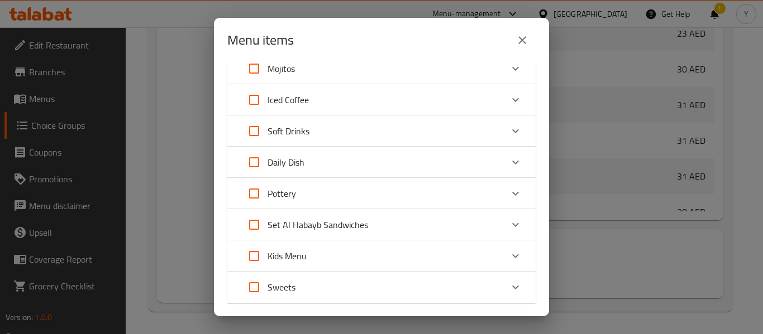
scroll to position [515, 0]
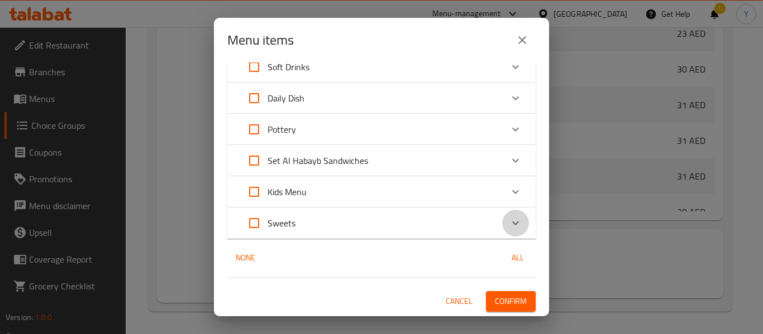
click at [509, 222] on icon "Expand" at bounding box center [515, 223] width 13 height 13
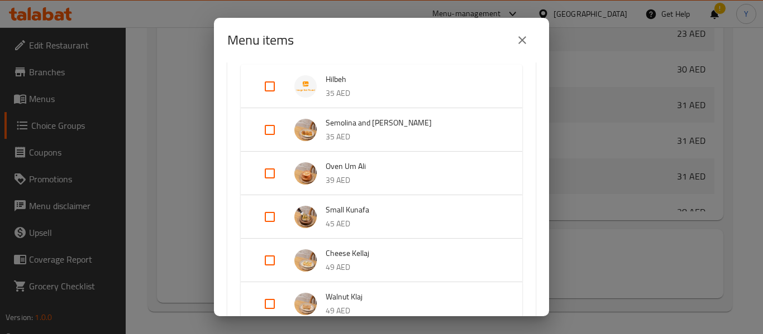
scroll to position [705, 0]
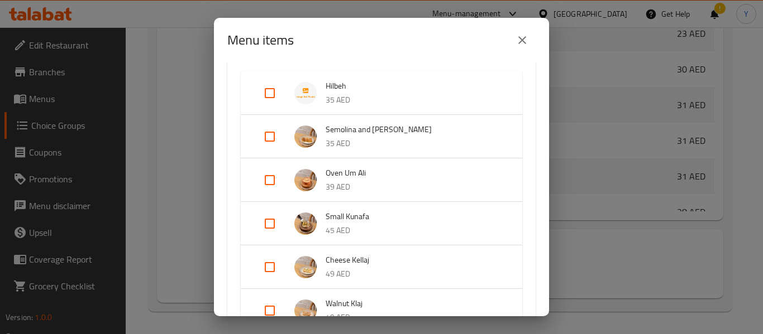
click at [269, 222] on input "Expand" at bounding box center [269, 223] width 27 height 27
checkbox input "true"
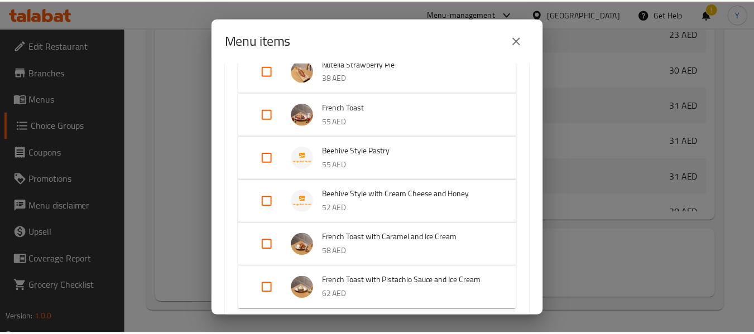
scroll to position [1183, 0]
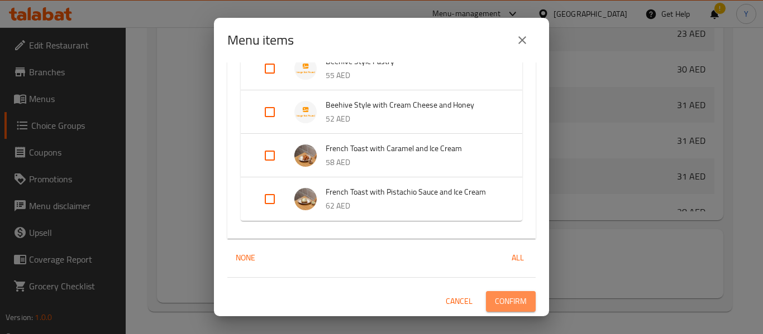
click at [510, 305] on span "Confirm" at bounding box center [511, 302] width 32 height 14
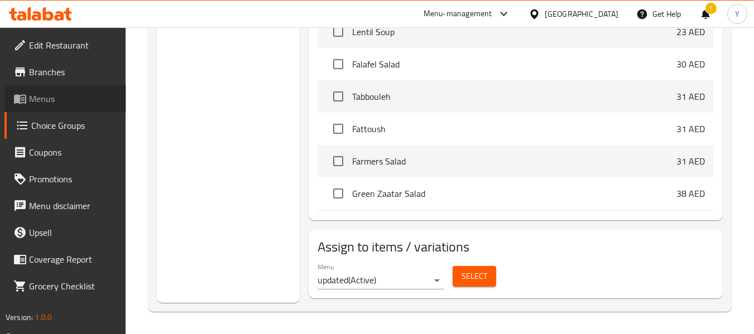
click at [59, 100] on span "Menus" at bounding box center [73, 98] width 88 height 13
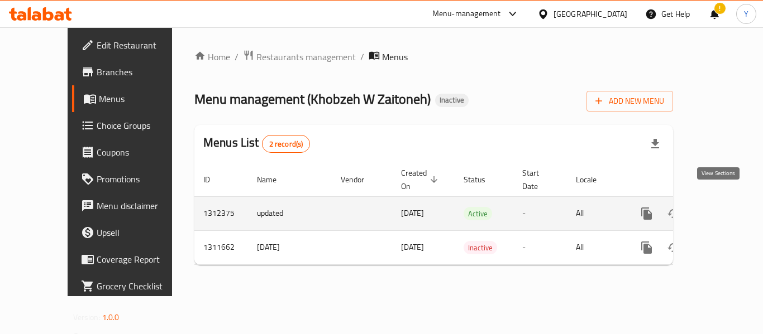
click at [724, 207] on icon "enhanced table" at bounding box center [726, 213] width 13 height 13
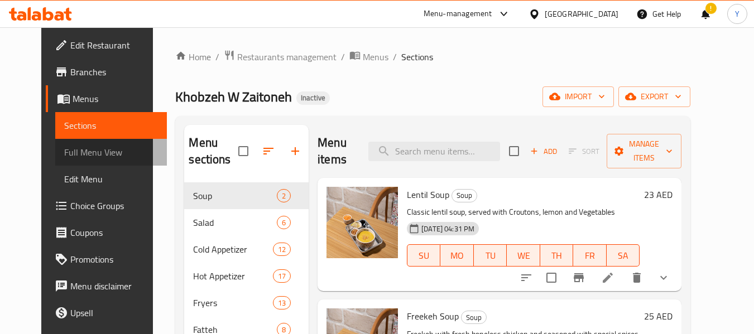
click at [93, 152] on span "Full Menu View" at bounding box center [111, 152] width 94 height 13
click at [78, 158] on span "Full Menu View" at bounding box center [111, 152] width 94 height 13
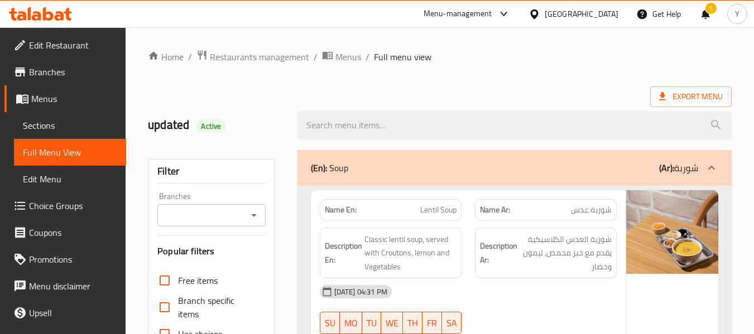
click at [437, 250] on span "Classic lentil soup, served with Croutons, lemon and Vegetables" at bounding box center [411, 253] width 92 height 41
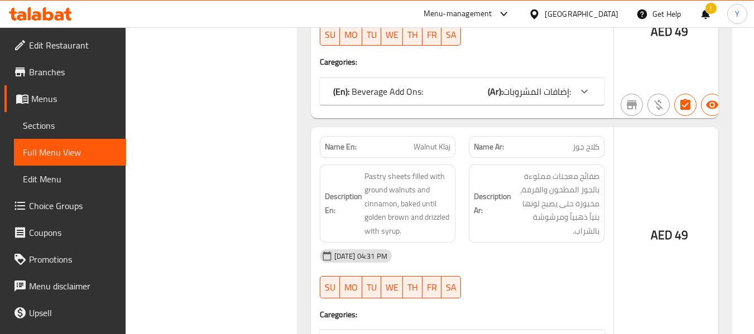
scroll to position [41050, 0]
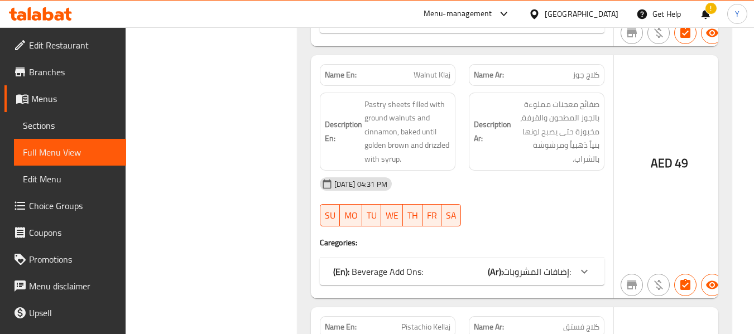
scroll to position [40938, 0]
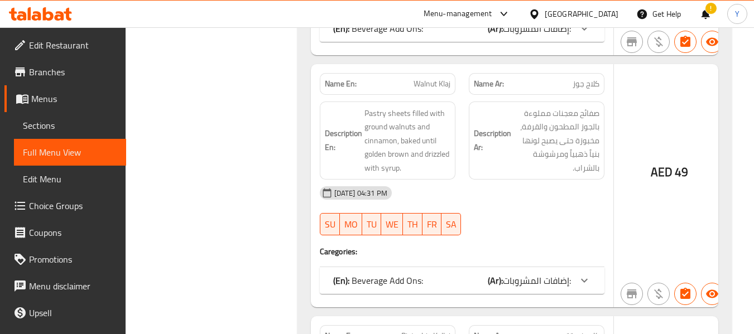
scroll to position [41027, 0]
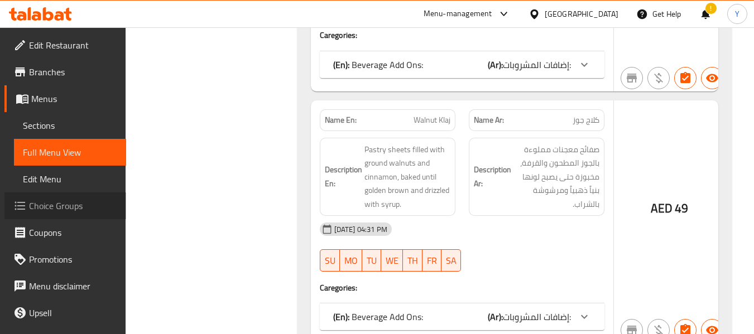
click at [65, 203] on span "Choice Groups" at bounding box center [73, 205] width 88 height 13
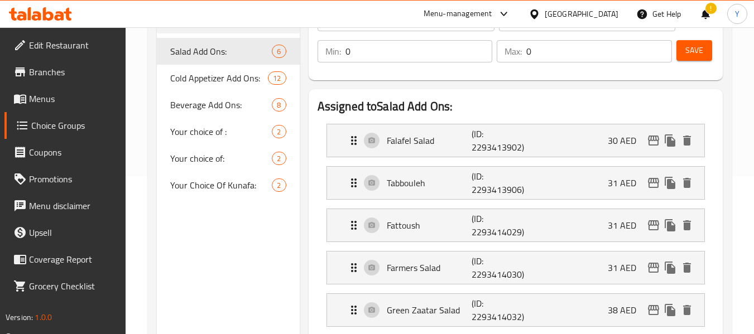
scroll to position [29, 0]
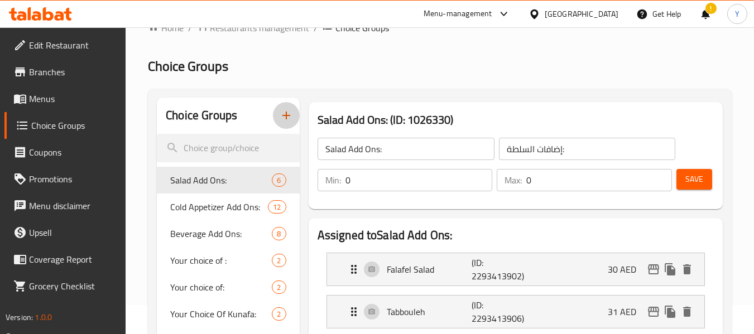
click at [289, 118] on icon "button" at bounding box center [286, 115] width 13 height 13
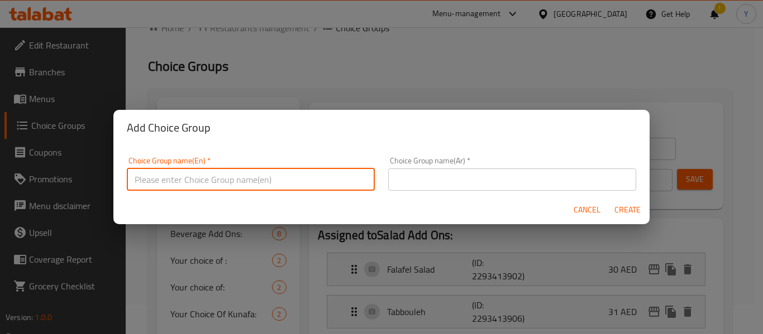
click at [272, 184] on input "text" at bounding box center [251, 180] width 248 height 22
click at [193, 179] on input "Your Choice Of Size:" at bounding box center [251, 180] width 248 height 22
click at [195, 179] on input "Your Choice Of Size:" at bounding box center [251, 180] width 248 height 22
drag, startPoint x: 195, startPoint y: 179, endPoint x: 202, endPoint y: 180, distance: 6.7
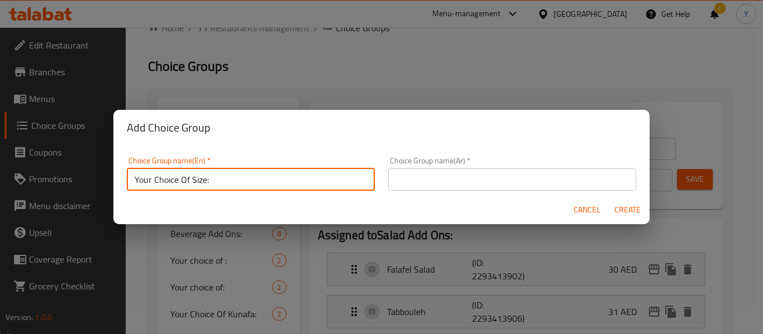
click at [202, 180] on input "Your Choice Of Size:" at bounding box center [251, 180] width 248 height 22
type input "Your Choice Of Saue:"
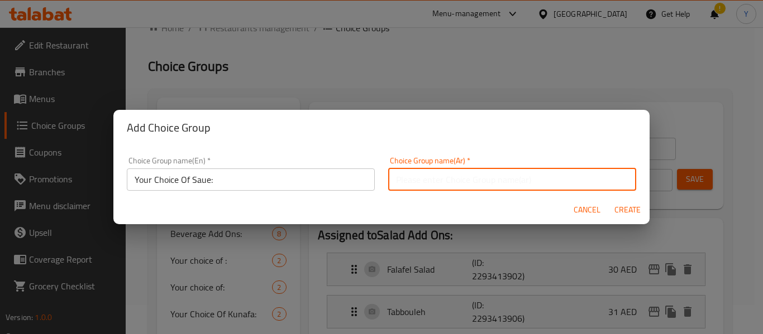
click at [448, 172] on input "text" at bounding box center [512, 180] width 248 height 22
type input "إختيارك من الصوص:"
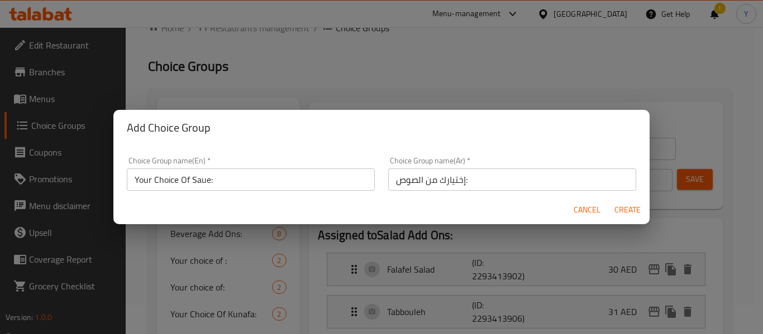
click at [251, 213] on div "Cancel Create" at bounding box center [381, 210] width 536 height 30
click at [620, 207] on span "Create" at bounding box center [627, 210] width 27 height 14
type input "Your Choice Of Saue:"
type input "إختيارك من الصوص:"
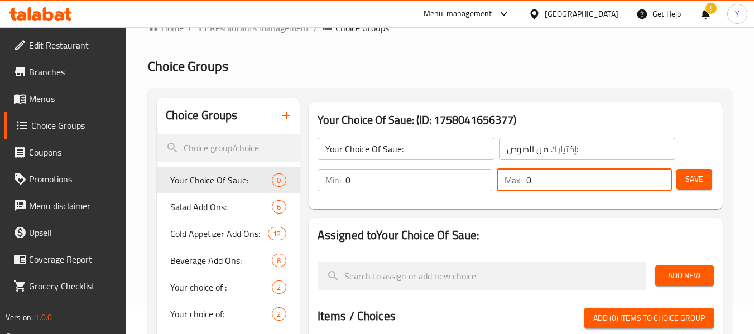
drag, startPoint x: 555, startPoint y: 173, endPoint x: 508, endPoint y: 171, distance: 47.5
click at [508, 171] on div "Max: 0 ​" at bounding box center [584, 180] width 175 height 22
type input "1"
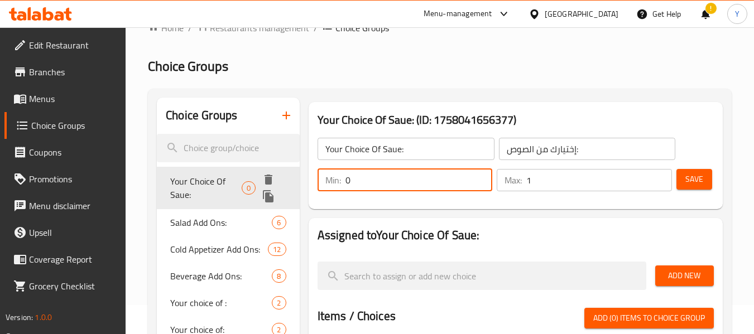
drag, startPoint x: 353, startPoint y: 177, endPoint x: 227, endPoint y: 184, distance: 126.4
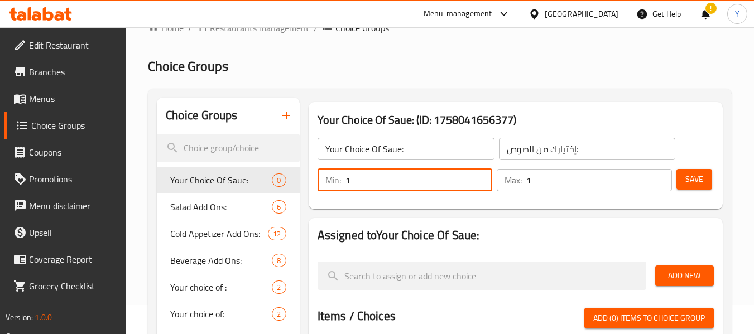
type input "1"
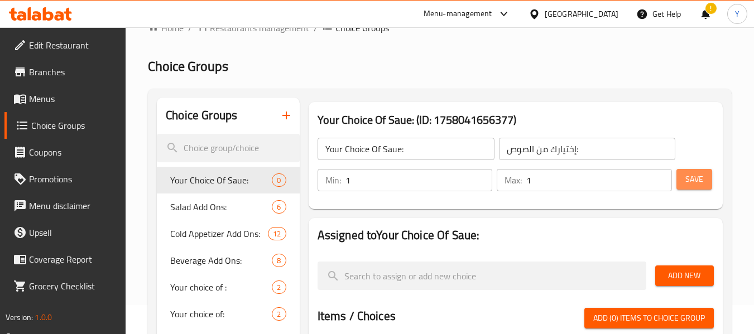
click at [691, 179] on span "Save" at bounding box center [695, 180] width 18 height 14
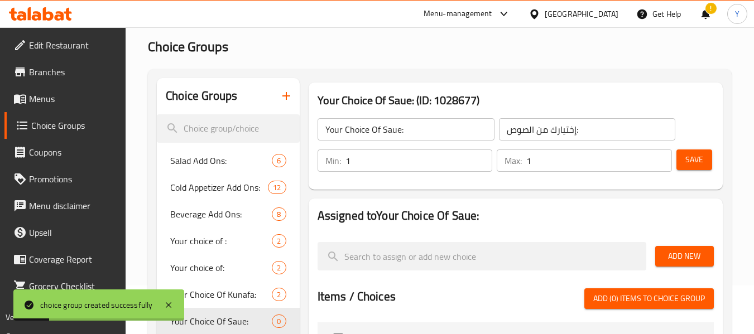
scroll to position [78, 0]
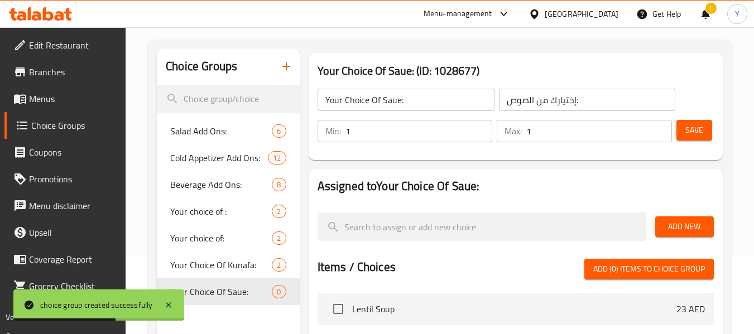
click at [701, 127] on span "Save" at bounding box center [695, 130] width 18 height 14
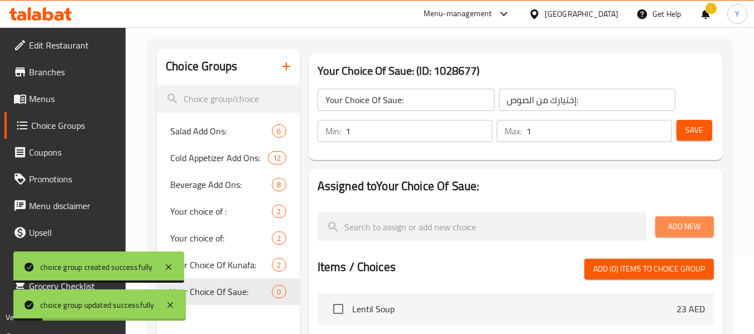
click at [691, 226] on span "Add New" at bounding box center [684, 227] width 41 height 14
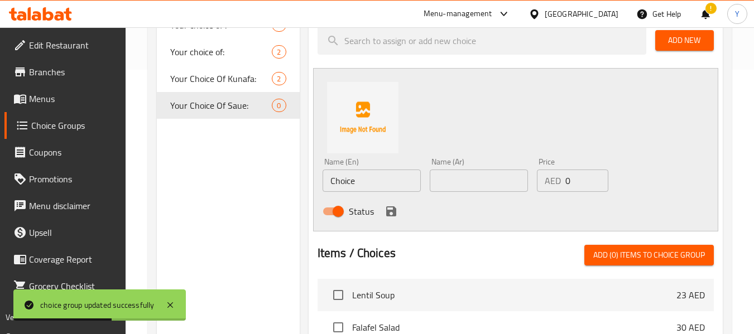
scroll to position [266, 0]
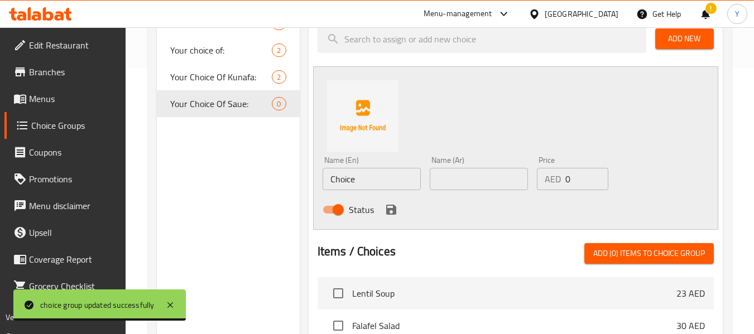
click at [253, 244] on div "Choice Groups Salad Add Ons: 6 Cold Appetizer Add Ons: 12 Beverage Add Ons: 8 Y…" at bounding box center [228, 212] width 142 height 705
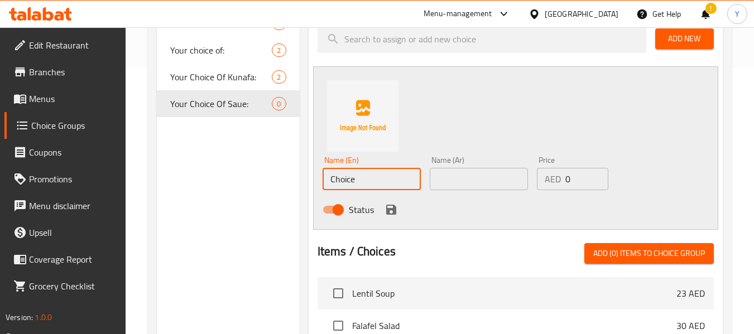
click at [351, 179] on input "Choice" at bounding box center [372, 179] width 98 height 22
paste input "pistachio"
click at [351, 179] on input "Choice" at bounding box center [372, 179] width 98 height 22
type input "pistachio"
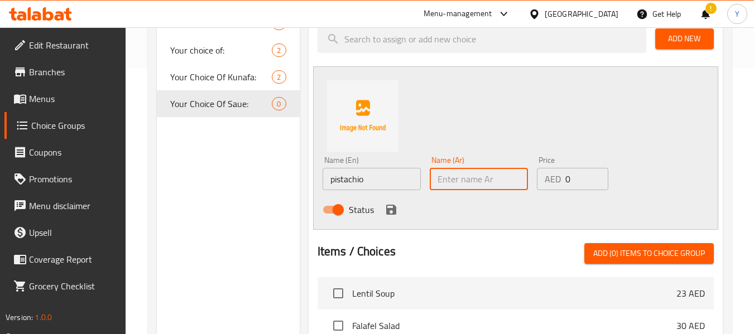
click at [512, 182] on input "text" at bounding box center [479, 179] width 98 height 22
type input "t"
type input "فستق"
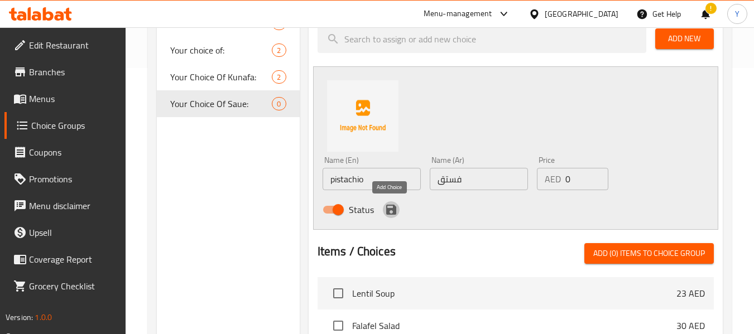
click at [388, 211] on icon "save" at bounding box center [391, 210] width 10 height 10
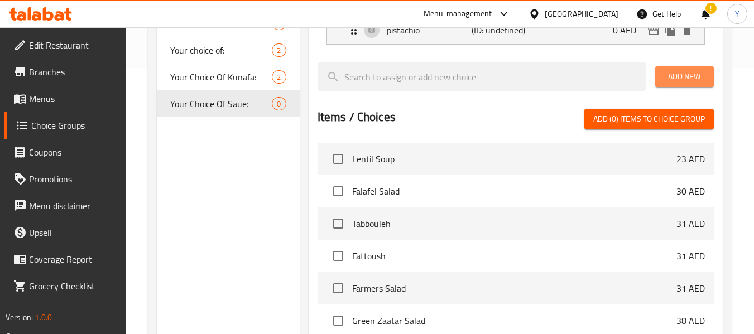
click at [679, 76] on span "Add New" at bounding box center [684, 77] width 41 height 14
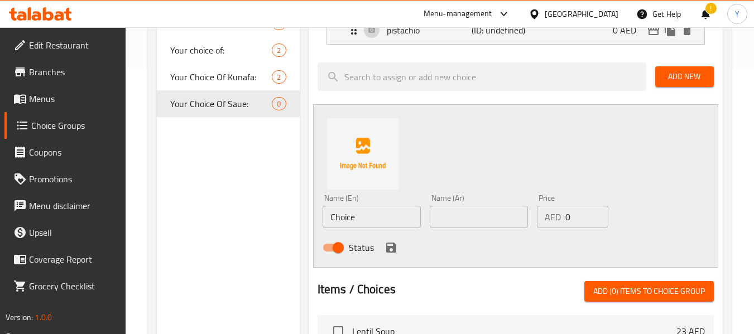
click at [227, 261] on div "Choice Groups Salad Add Ons: 6 Cold Appetizer Add Ons: 12 Beverage Add Ons: 8 Y…" at bounding box center [228, 231] width 142 height 743
click at [338, 221] on input "Choice" at bounding box center [372, 217] width 98 height 22
paste input "Nutella"
type input "Nutella"
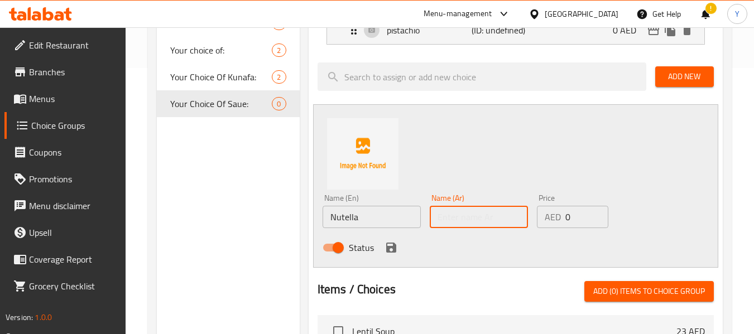
click at [452, 221] on input "text" at bounding box center [479, 217] width 98 height 22
type input "k"
type input "نوتيلا"
click at [389, 246] on icon "save" at bounding box center [391, 247] width 13 height 13
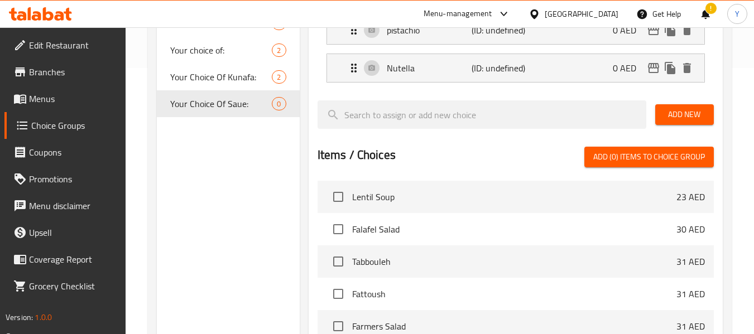
click at [685, 112] on span "Add New" at bounding box center [684, 115] width 41 height 14
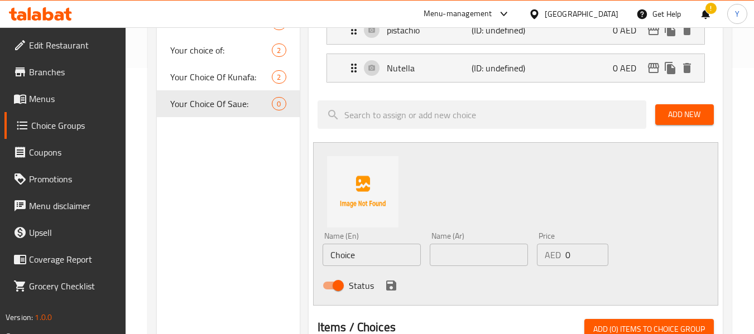
click at [234, 240] on div "Choice Groups Salad Add Ons: 6 Cold Appetizer Add Ons: 12 Beverage Add Ons: 8 Y…" at bounding box center [228, 250] width 142 height 781
click at [338, 255] on input "Choice" at bounding box center [372, 255] width 98 height 22
paste input "caramel"
type input "caramel"
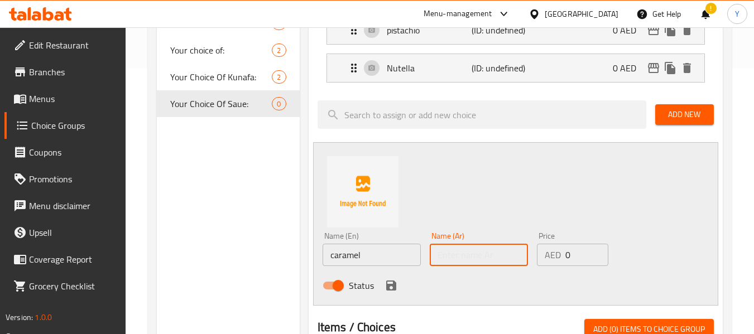
click at [481, 262] on input "text" at bounding box center [479, 255] width 98 height 22
type input ";"
type input "كراميل"
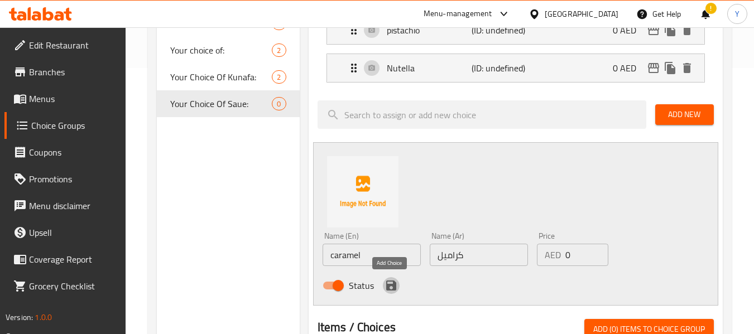
click at [388, 286] on icon "save" at bounding box center [391, 286] width 10 height 10
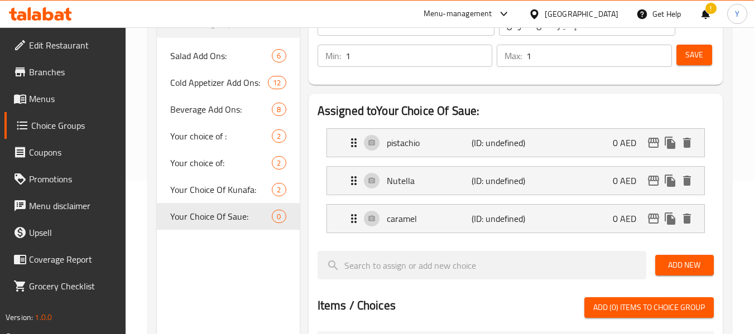
scroll to position [151, 0]
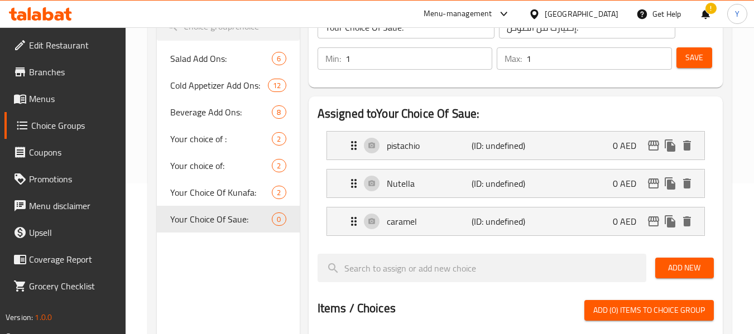
click at [692, 58] on span "Save" at bounding box center [695, 58] width 18 height 14
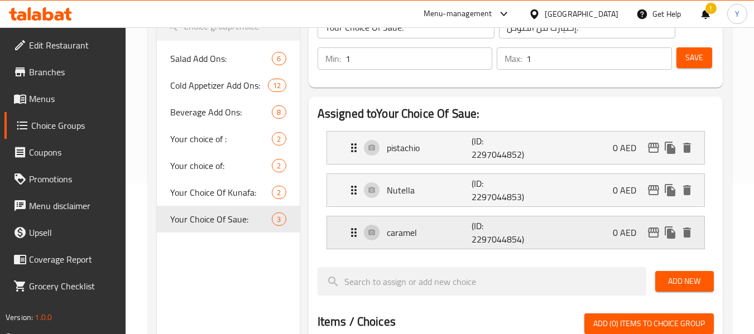
click at [508, 225] on p "(ID: 2297044854)" at bounding box center [500, 232] width 57 height 27
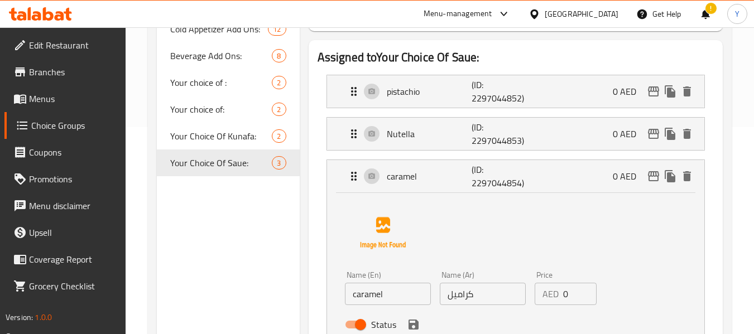
scroll to position [211, 0]
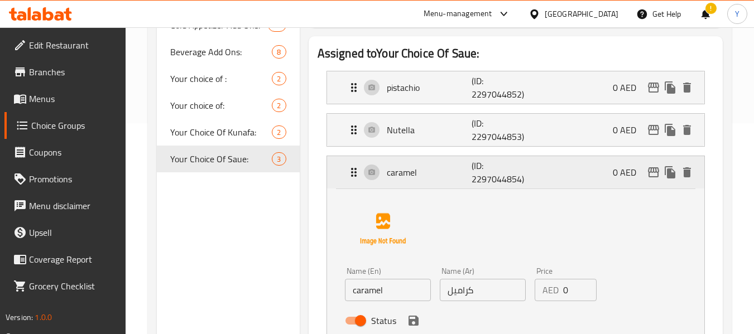
click at [542, 174] on div "caramel (ID: 2297044854) 0 AED" at bounding box center [519, 172] width 344 height 32
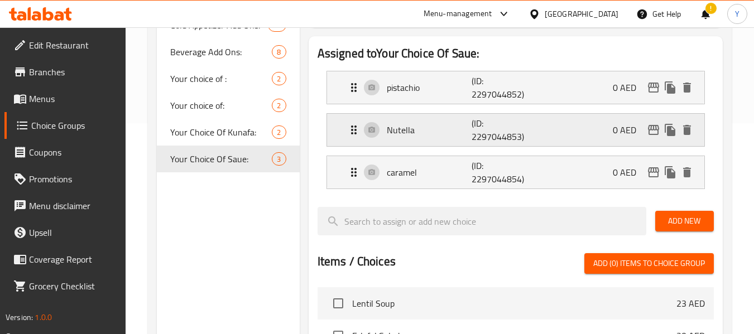
click at [514, 135] on p "(ID: 2297044853)" at bounding box center [500, 130] width 57 height 27
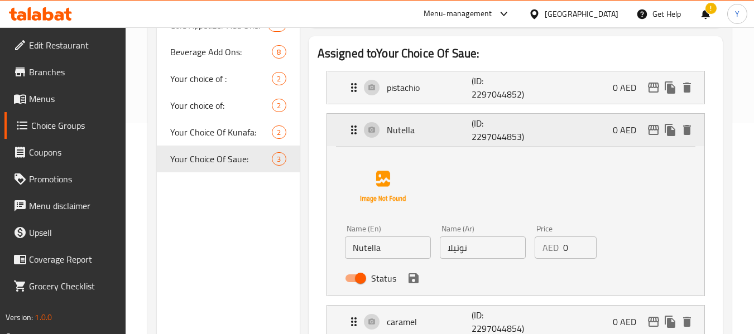
click at [514, 135] on p "(ID: 2297044853)" at bounding box center [500, 130] width 57 height 27
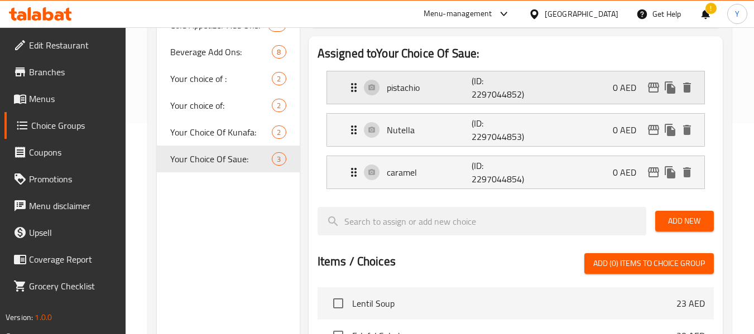
click at [501, 94] on p "(ID: 2297044852)" at bounding box center [500, 87] width 57 height 27
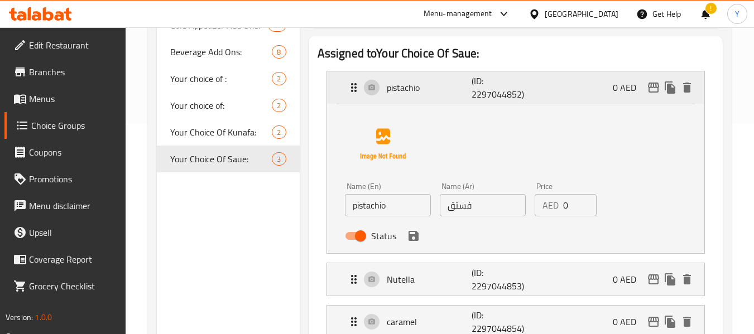
click at [501, 94] on p "(ID: 2297044852)" at bounding box center [500, 87] width 57 height 27
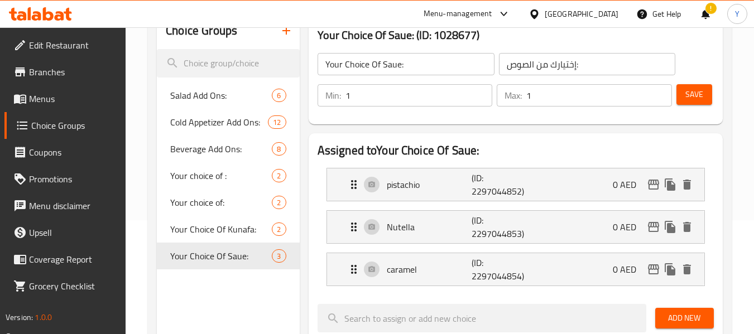
scroll to position [112, 0]
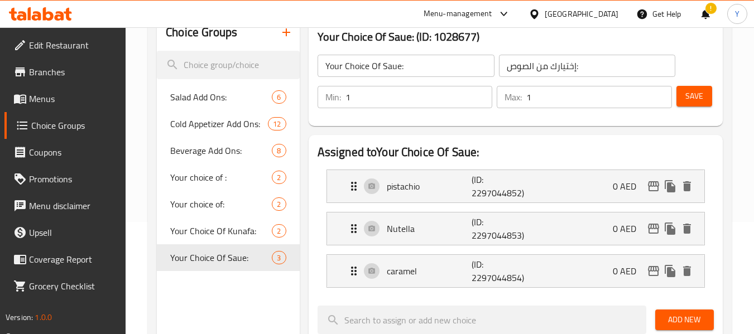
click at [693, 99] on span "Save" at bounding box center [695, 96] width 18 height 14
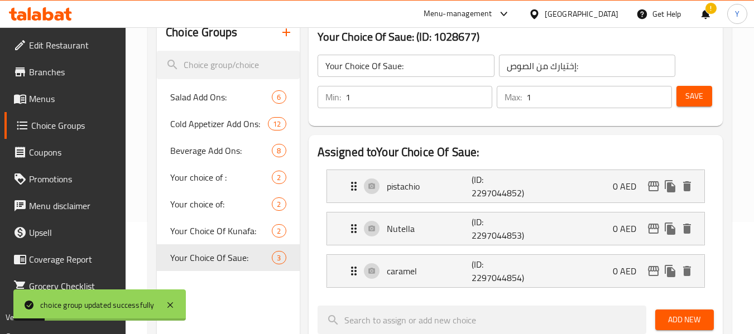
scroll to position [0, 0]
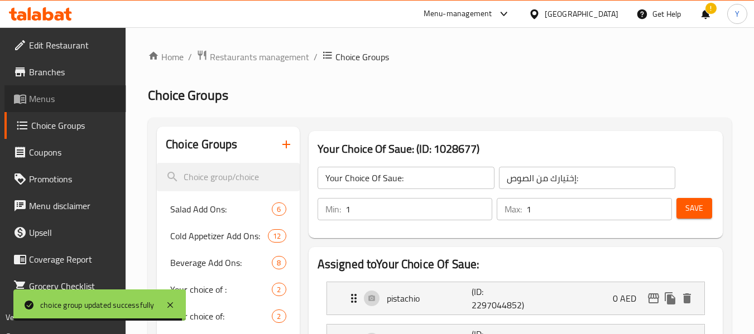
click at [45, 98] on span "Menus" at bounding box center [73, 98] width 88 height 13
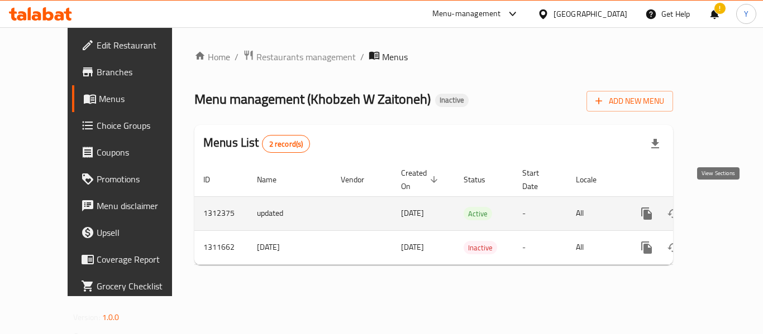
click at [720, 207] on icon "enhanced table" at bounding box center [726, 213] width 13 height 13
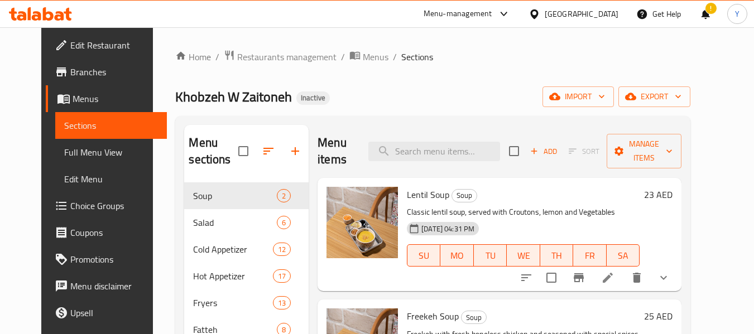
click at [458, 142] on input "search" at bounding box center [434, 152] width 132 height 20
paste input "Beehive Style Pastry"
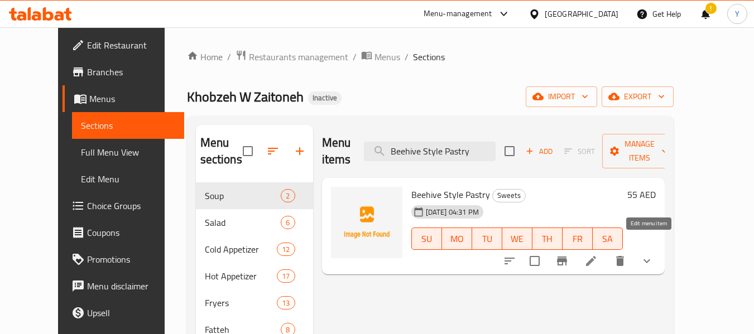
type input "Beehive Style Pastry"
click at [596, 256] on icon at bounding box center [591, 261] width 10 height 10
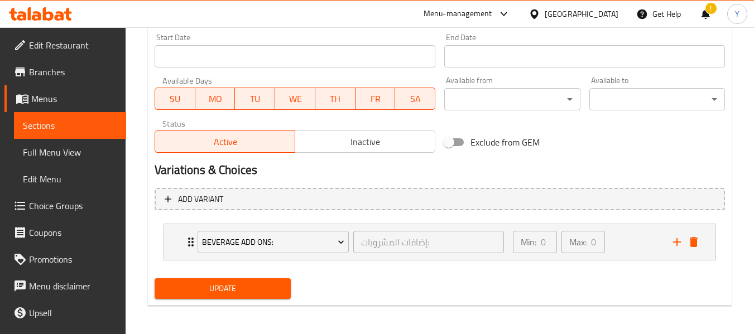
scroll to position [473, 0]
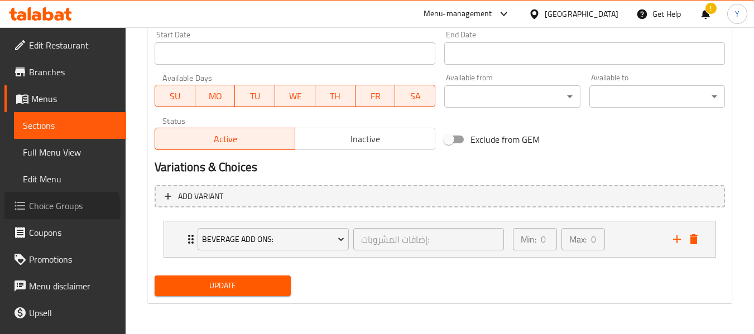
click at [59, 209] on span "Choice Groups" at bounding box center [73, 205] width 88 height 13
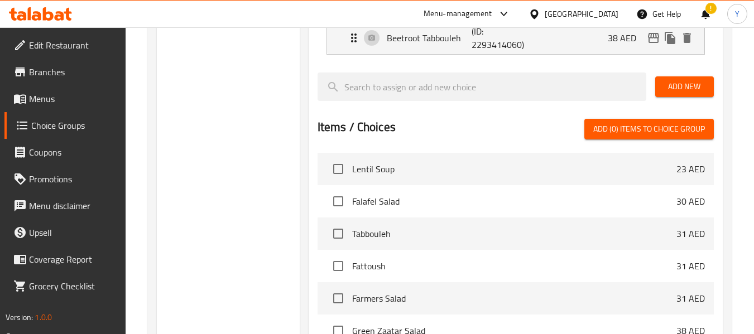
scroll to position [158, 0]
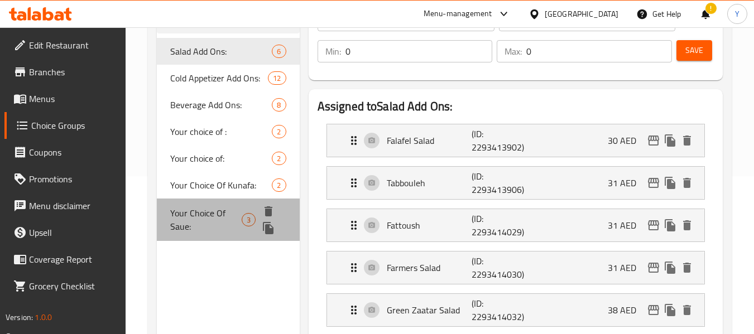
click at [212, 225] on span "Your Choice Of Saue:" at bounding box center [205, 220] width 71 height 27
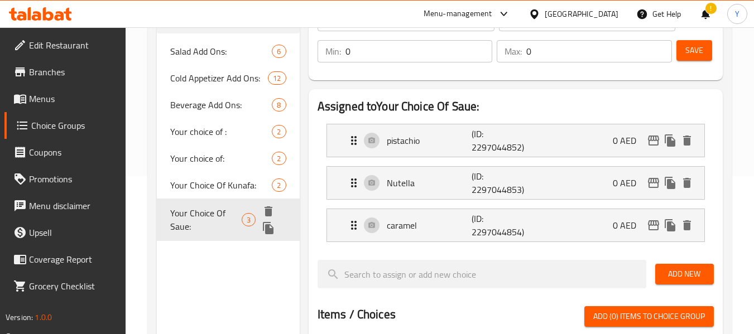
type input "Your Choice Of Saue:"
type input "إختيارك من الصوص:"
type input "1"
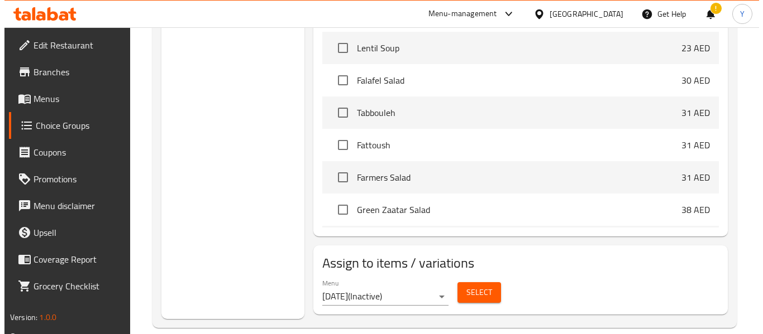
scroll to position [483, 0]
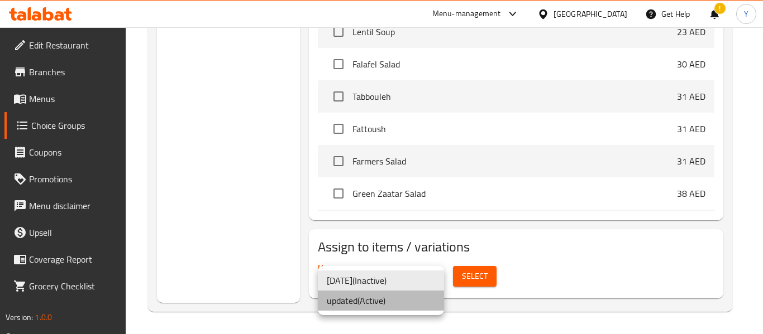
click at [395, 300] on li "updated ( Active )" at bounding box center [381, 301] width 126 height 20
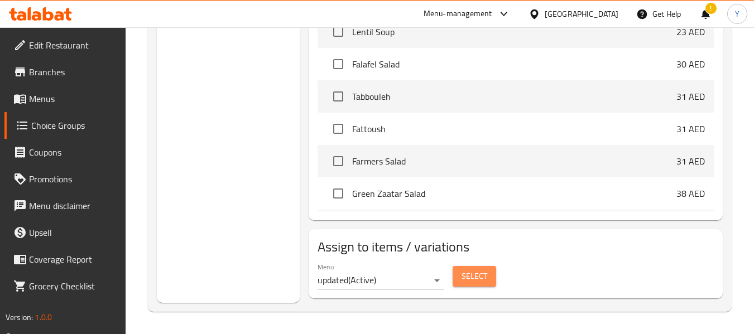
click at [466, 276] on span "Select" at bounding box center [475, 277] width 26 height 14
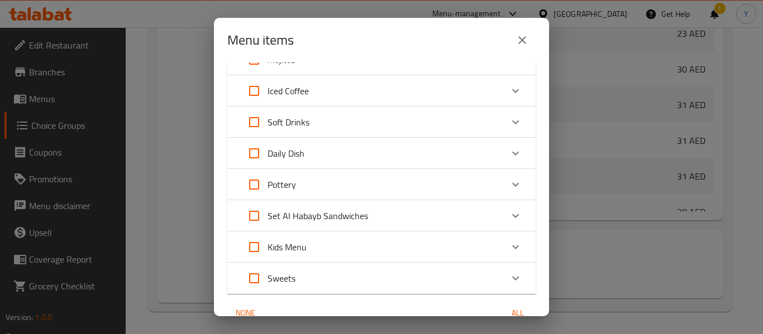
scroll to position [438, 0]
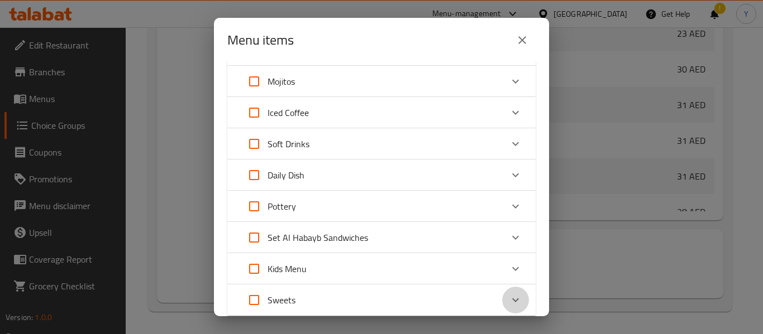
click at [509, 300] on icon "Expand" at bounding box center [515, 300] width 13 height 13
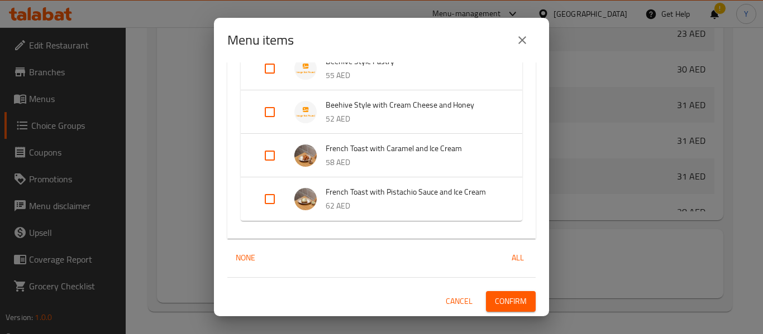
scroll to position [7319, 0]
click at [271, 67] on input "Expand" at bounding box center [269, 68] width 27 height 27
checkbox input "true"
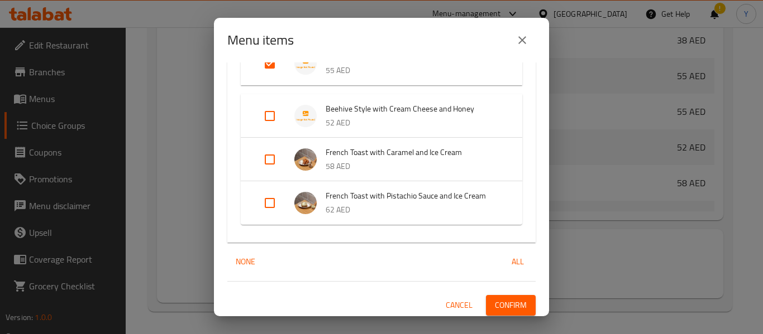
scroll to position [1183, 0]
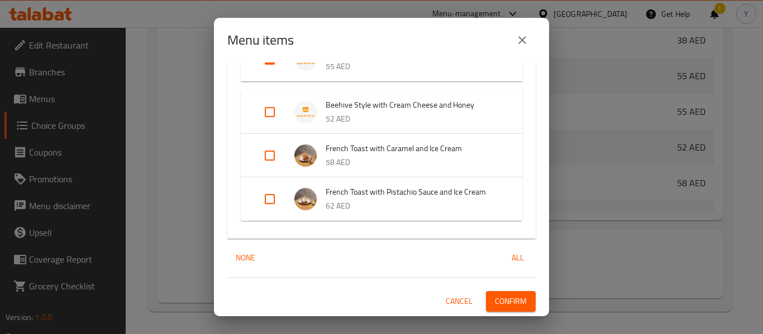
click at [524, 33] on icon "close" at bounding box center [521, 39] width 13 height 13
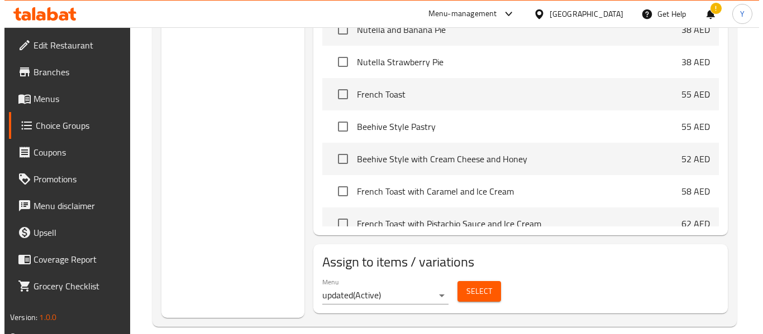
scroll to position [483, 0]
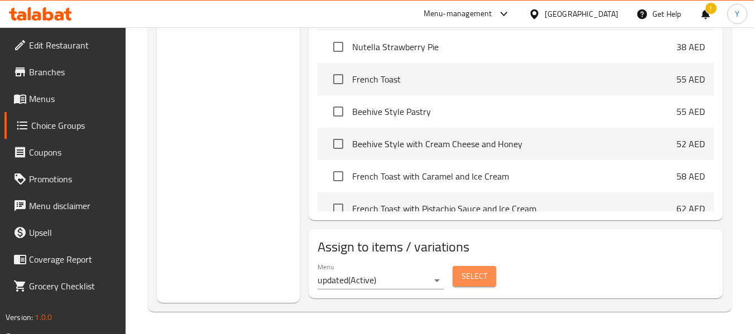
click at [471, 278] on span "Select" at bounding box center [475, 277] width 26 height 14
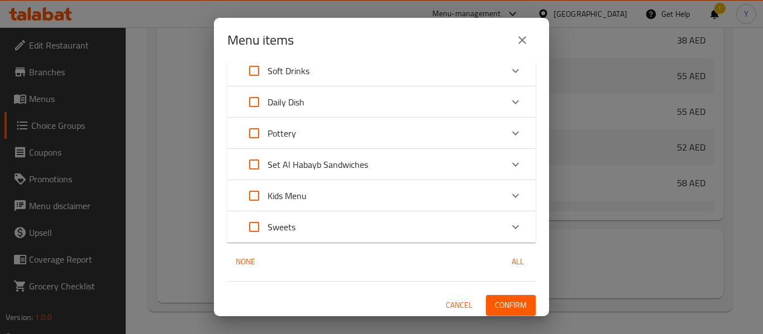
scroll to position [510, 0]
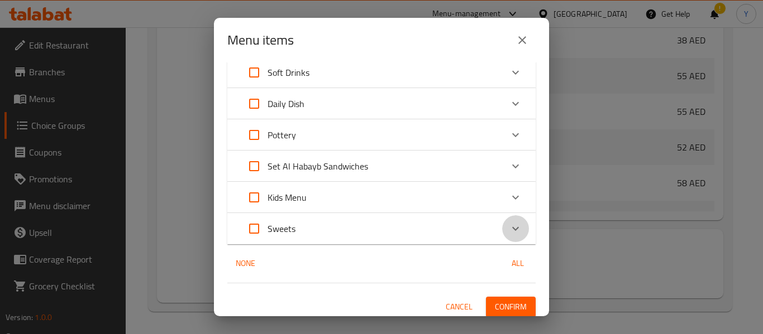
click at [509, 234] on icon "Expand" at bounding box center [515, 228] width 13 height 13
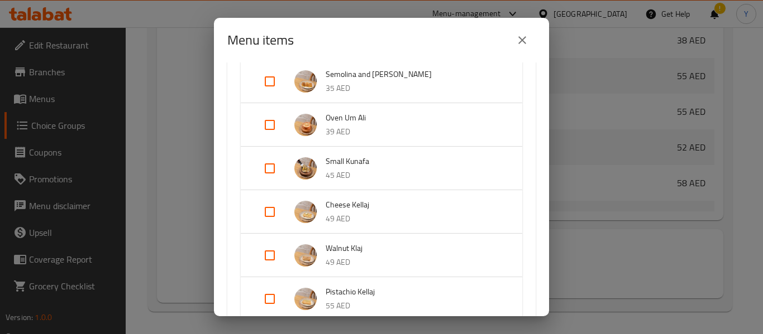
scroll to position [1037, 0]
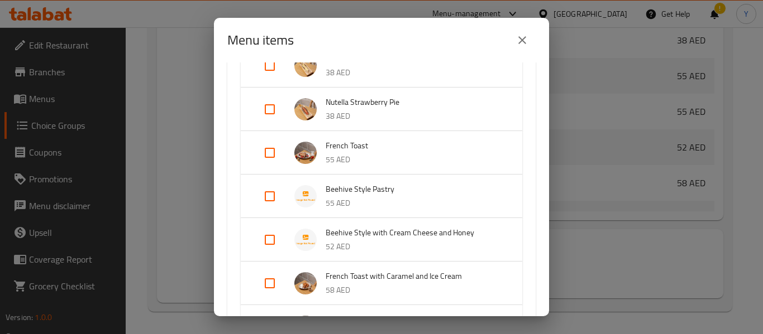
click at [272, 203] on input "Expand" at bounding box center [269, 196] width 27 height 27
checkbox input "true"
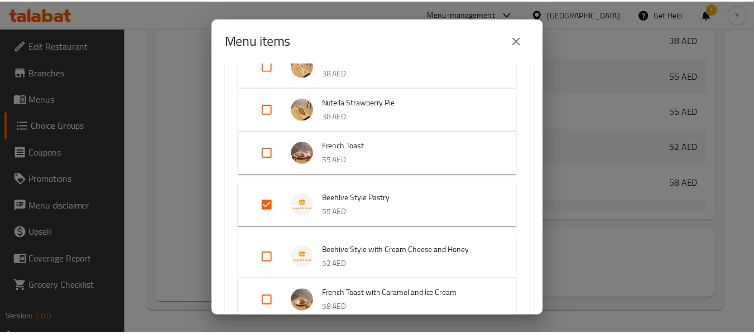
scroll to position [1183, 0]
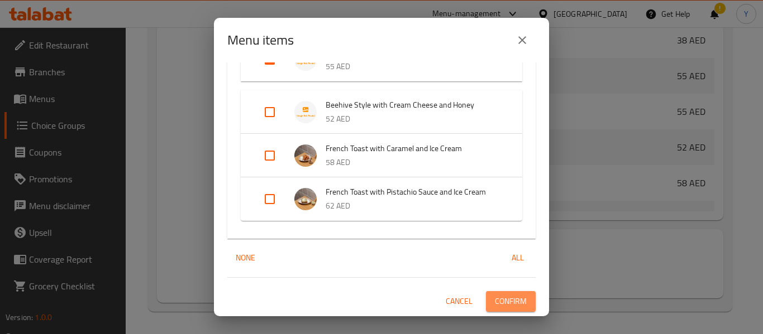
click at [505, 299] on span "Confirm" at bounding box center [511, 302] width 32 height 14
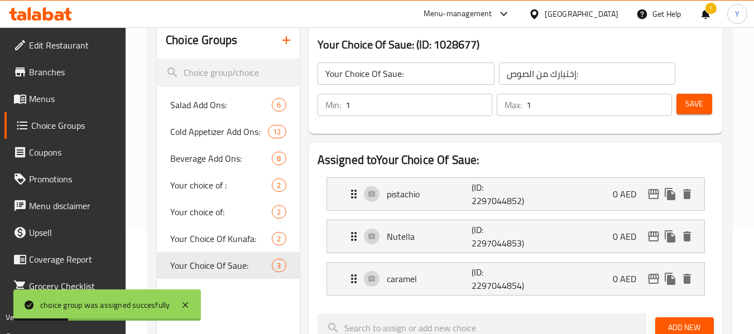
scroll to position [58, 0]
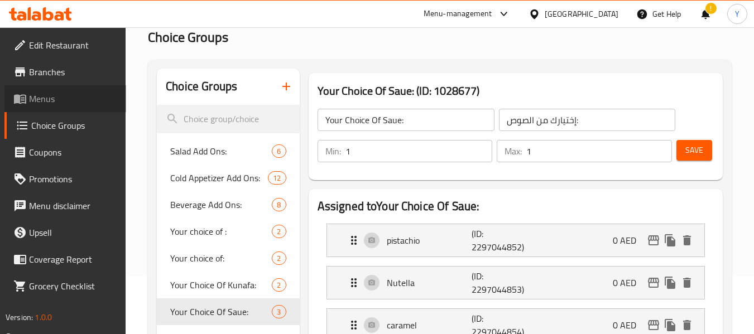
click at [87, 93] on span "Menus" at bounding box center [73, 98] width 88 height 13
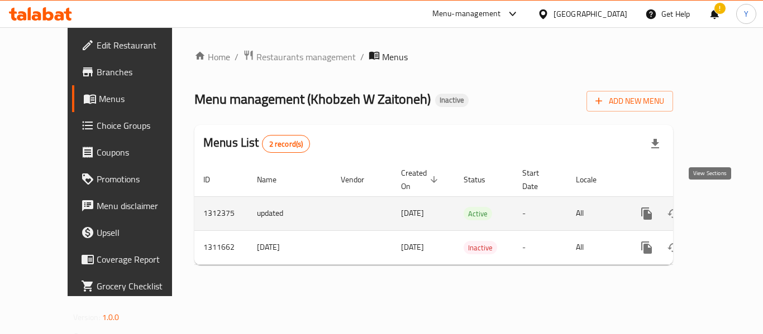
click at [720, 207] on icon "enhanced table" at bounding box center [726, 213] width 13 height 13
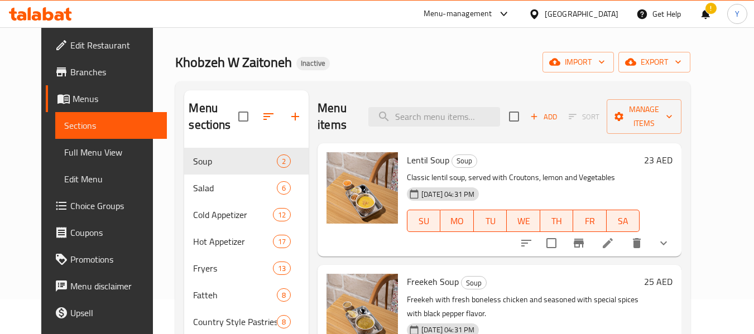
scroll to position [36, 0]
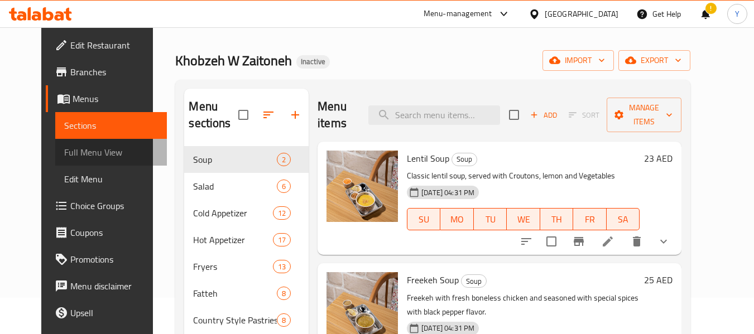
click at [98, 154] on span "Full Menu View" at bounding box center [111, 152] width 94 height 13
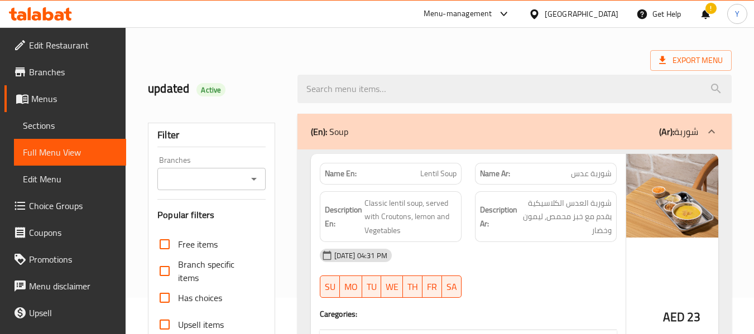
scroll to position [42581, 0]
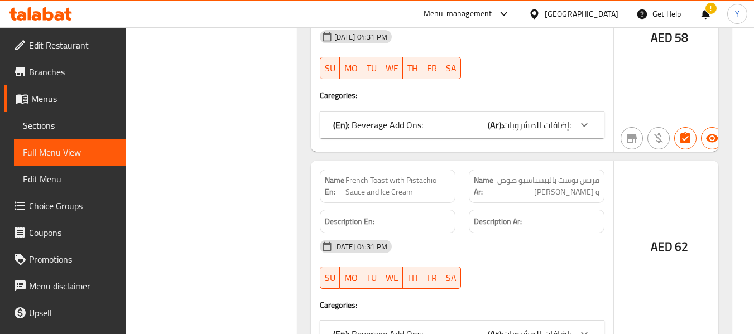
scroll to position [42737, 0]
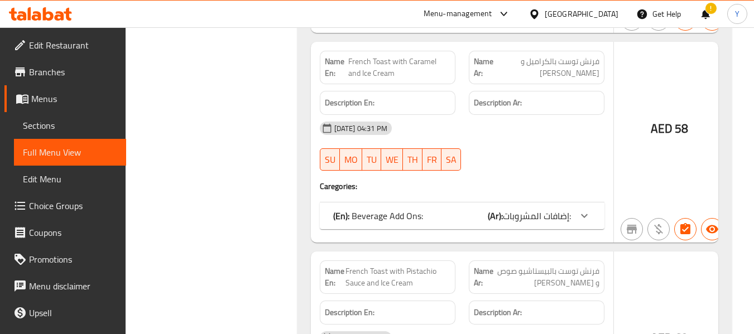
scroll to position [42804, 0]
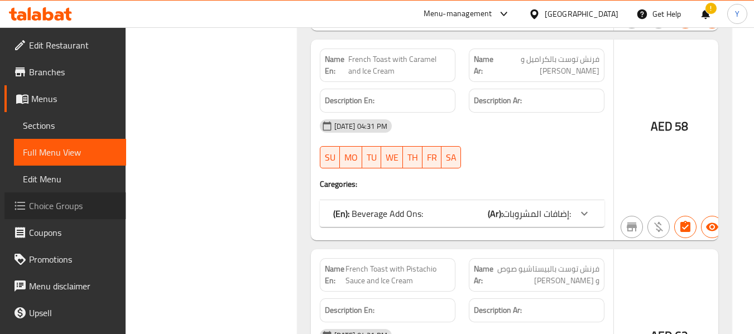
click at [66, 208] on span "Choice Groups" at bounding box center [73, 205] width 88 height 13
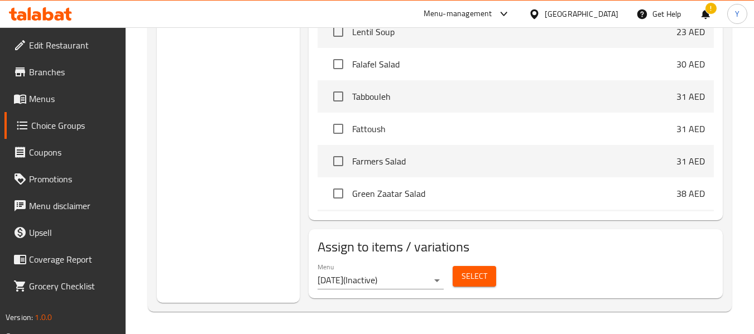
scroll to position [158, 0]
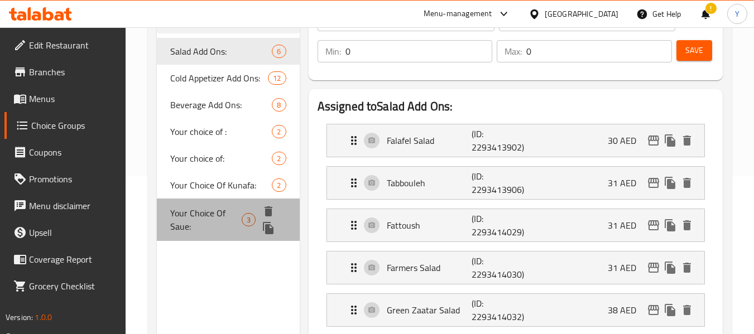
click at [187, 213] on span "Your Choice Of Saue:" at bounding box center [205, 220] width 71 height 27
type input "Your Choice Of Saue:"
type input "إختيارك من الصوص:"
type input "1"
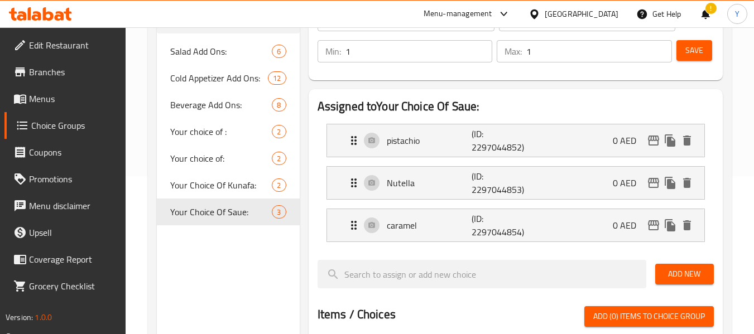
scroll to position [0, 0]
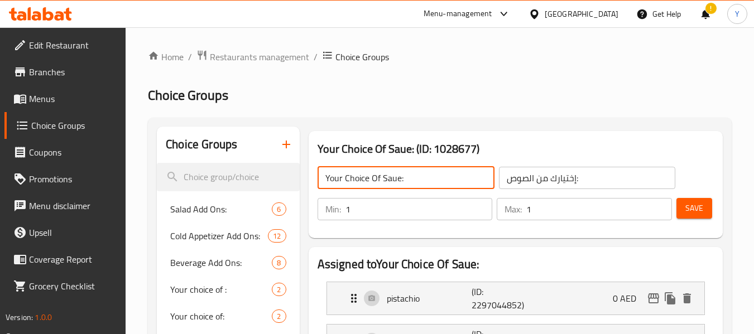
click at [396, 179] on input "Your Choice Of Saue:" at bounding box center [406, 178] width 177 height 22
type input "Your Choice Of Sauce:"
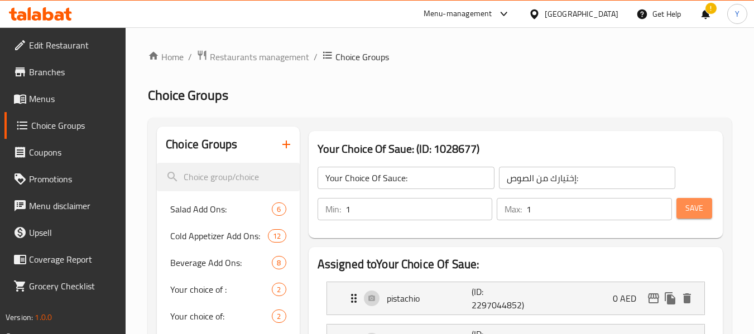
click at [702, 206] on span "Save" at bounding box center [695, 209] width 18 height 14
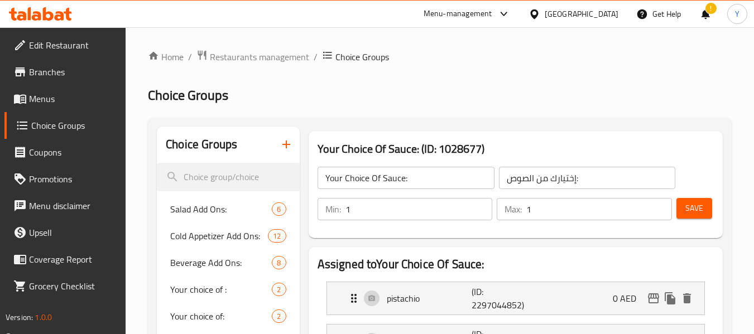
click at [46, 97] on span "Menus" at bounding box center [73, 98] width 88 height 13
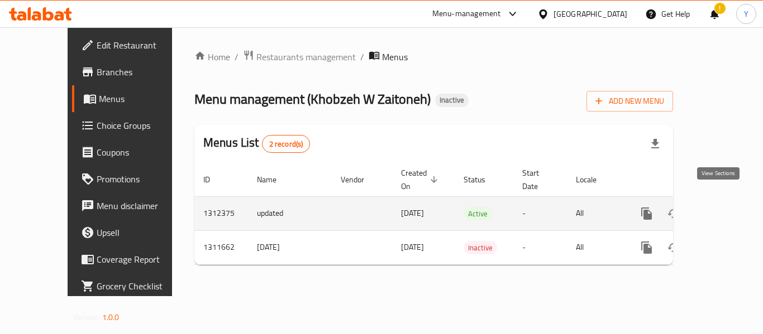
click at [720, 207] on icon "enhanced table" at bounding box center [726, 213] width 13 height 13
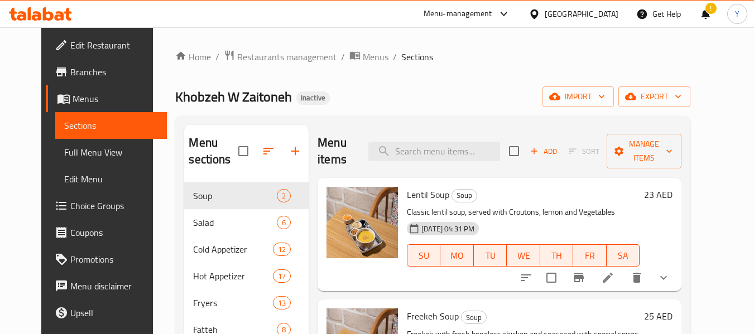
click at [471, 107] on div "Khobzeh W Zaitoneh Inactive import export" at bounding box center [432, 97] width 515 height 21
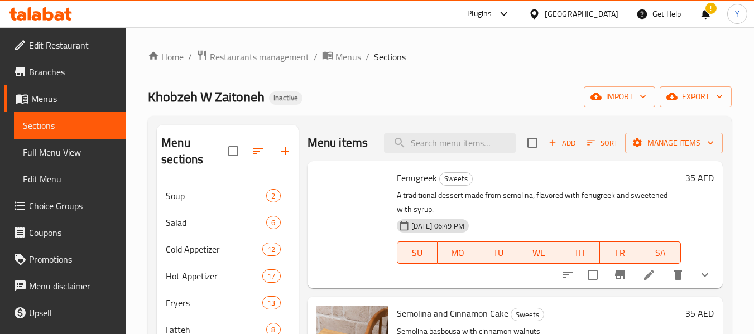
scroll to position [447, 0]
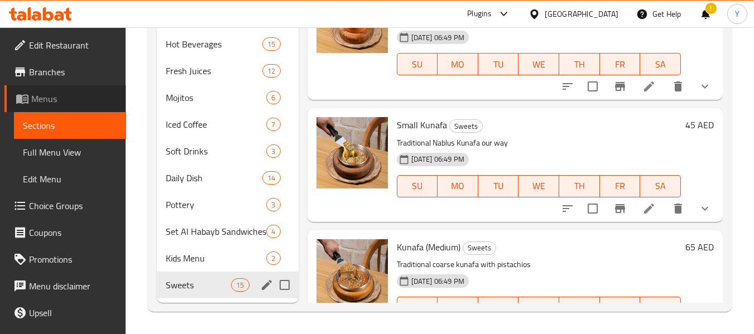
click at [82, 94] on span "Menus" at bounding box center [74, 98] width 86 height 13
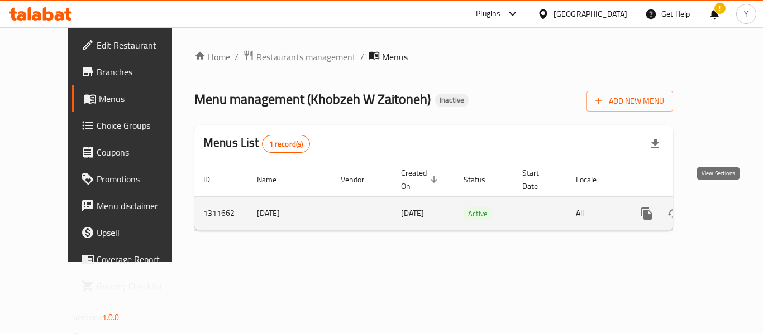
click at [720, 207] on icon "enhanced table" at bounding box center [726, 213] width 13 height 13
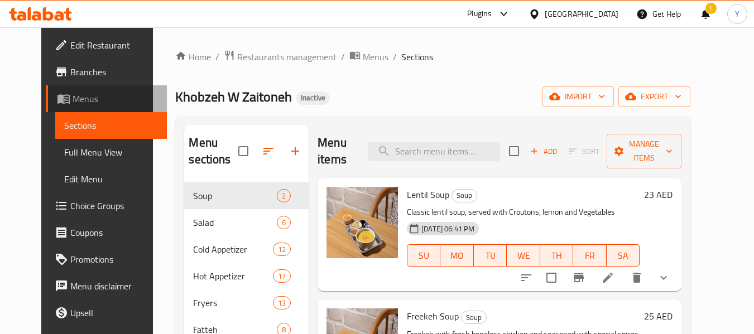
click at [76, 96] on span "Menus" at bounding box center [116, 98] width 86 height 13
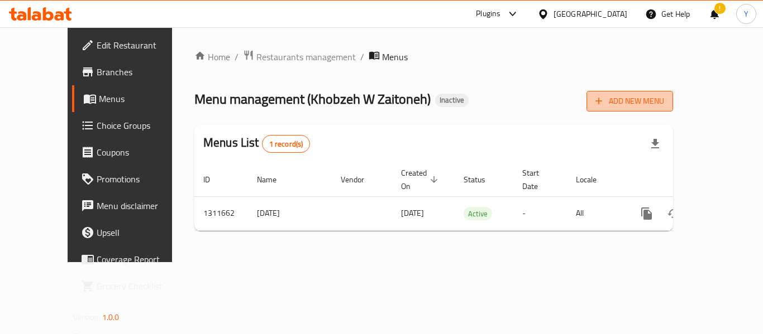
click at [664, 96] on span "Add New Menu" at bounding box center [629, 101] width 69 height 14
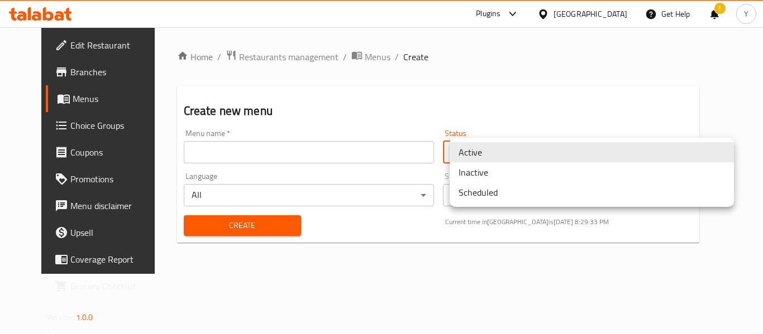
click at [481, 160] on body "​ Plugins United Arab Emirates Get Help ! Y Edit Restaurant Branches Menus Choi…" at bounding box center [381, 180] width 763 height 307
click at [478, 168] on li "Inactive" at bounding box center [591, 172] width 284 height 20
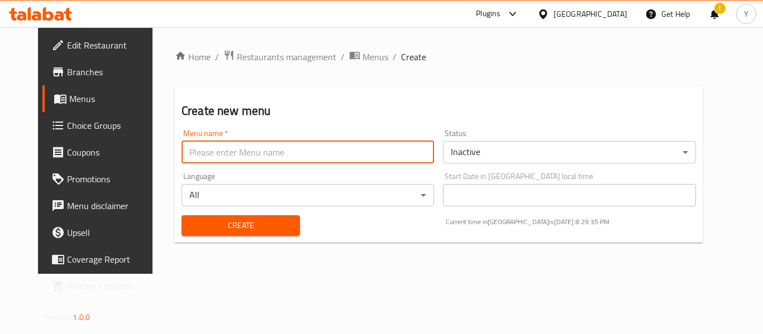
click at [409, 150] on input "text" at bounding box center [307, 152] width 252 height 22
type input "updated"
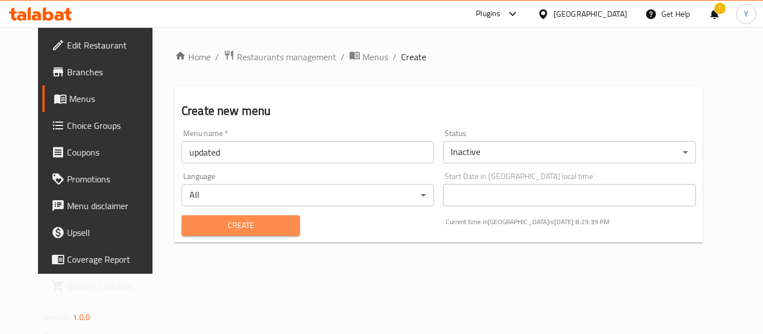
click at [259, 226] on span "Create" at bounding box center [240, 226] width 100 height 14
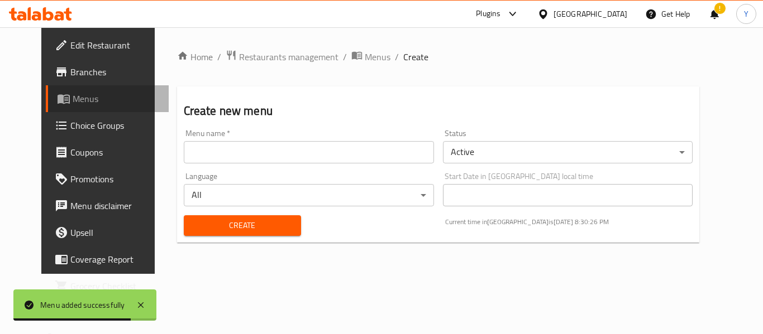
click at [89, 94] on span "Menus" at bounding box center [116, 98] width 87 height 13
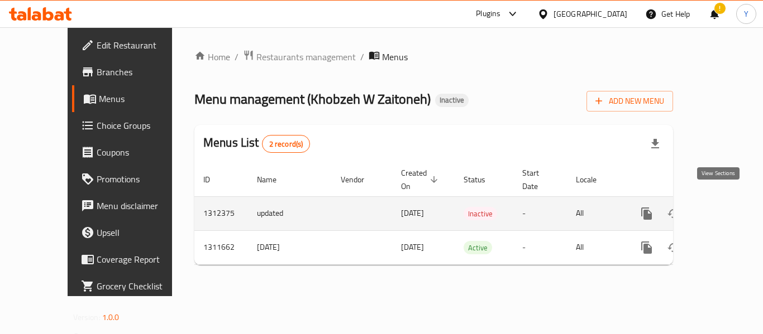
click at [722, 209] on icon "enhanced table" at bounding box center [727, 214] width 10 height 10
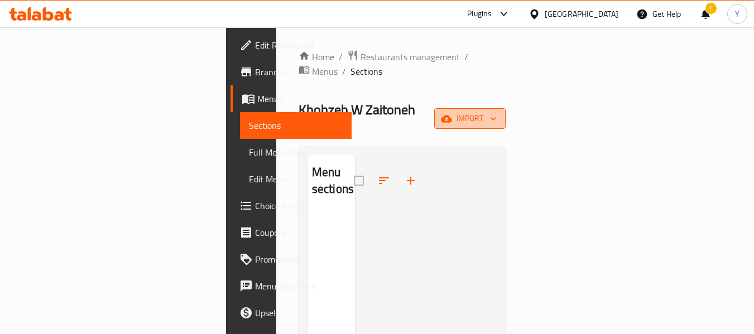
click at [497, 112] on span "import" at bounding box center [470, 119] width 54 height 14
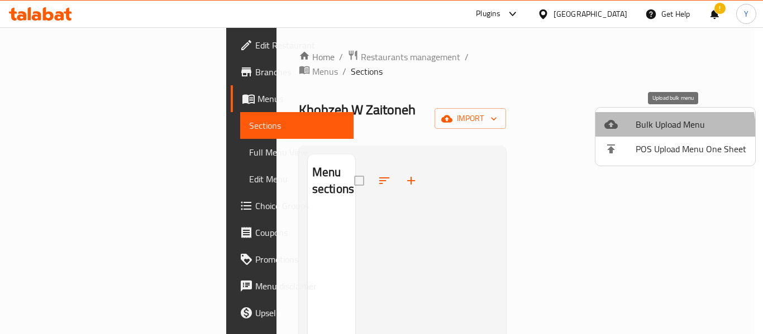
click at [671, 130] on span "Bulk Upload Menu" at bounding box center [690, 124] width 111 height 13
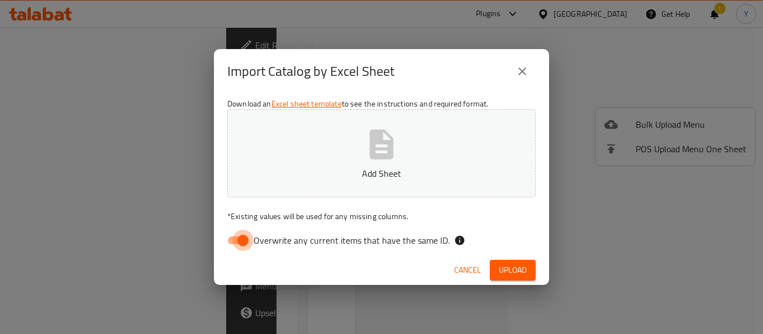
click at [243, 241] on input "Overwrite any current items that have the same ID." at bounding box center [243, 240] width 64 height 21
checkbox input "false"
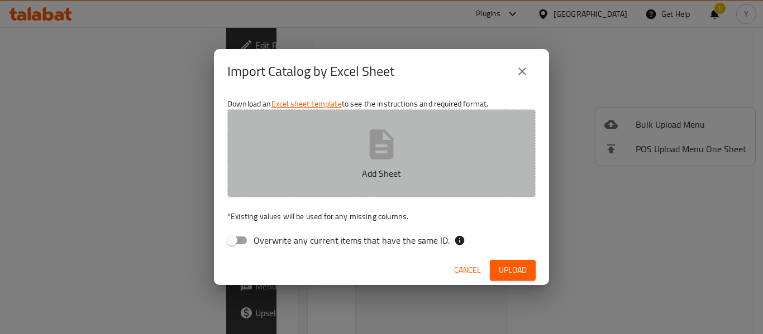
click at [363, 167] on p "Add Sheet" at bounding box center [382, 173] width 274 height 13
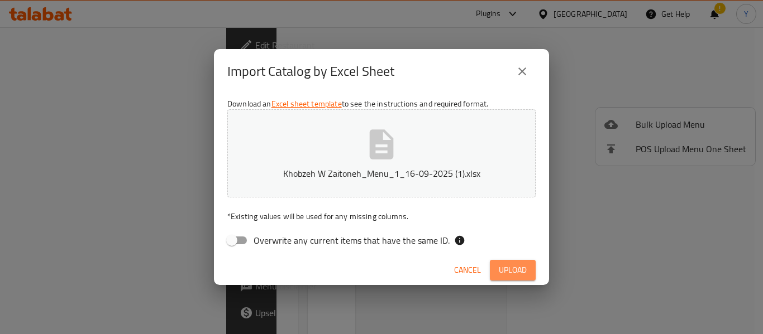
click at [519, 271] on span "Upload" at bounding box center [513, 271] width 28 height 14
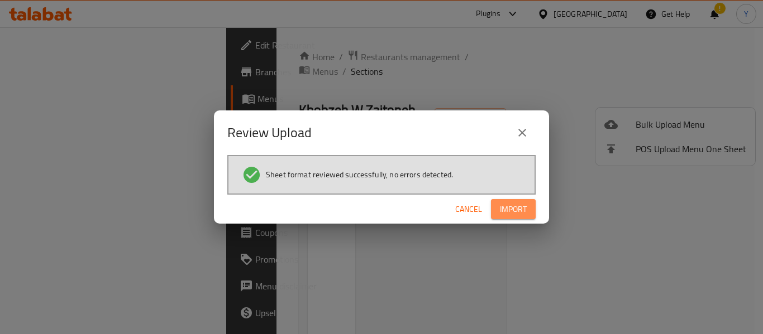
click at [515, 218] on button "Import" at bounding box center [513, 209] width 45 height 21
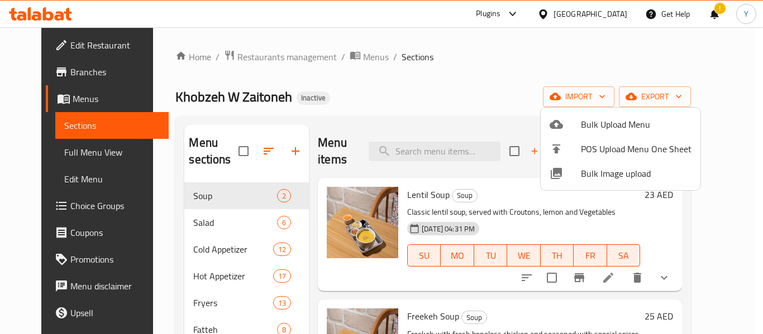
click at [479, 104] on div at bounding box center [381, 167] width 763 height 334
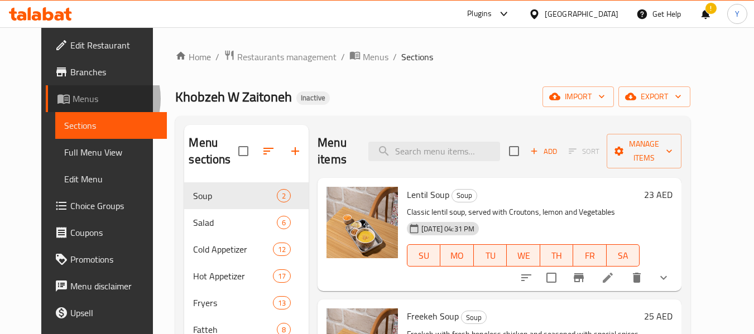
click at [73, 99] on span "Menus" at bounding box center [116, 98] width 86 height 13
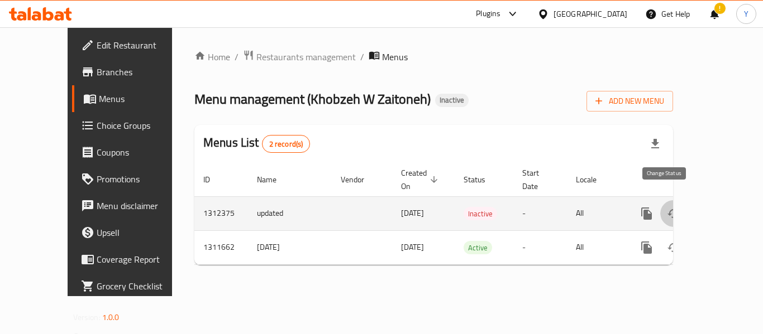
click at [667, 207] on icon "enhanced table" at bounding box center [673, 213] width 13 height 13
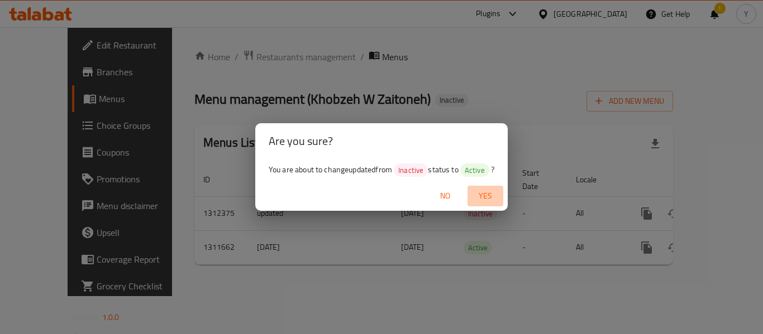
click at [490, 193] on span "Yes" at bounding box center [485, 196] width 27 height 14
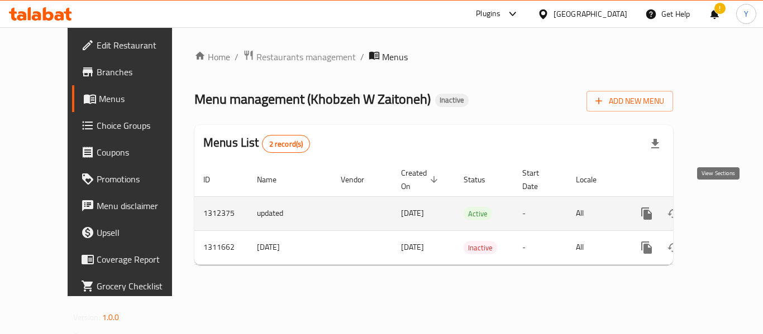
click at [722, 209] on icon "enhanced table" at bounding box center [727, 214] width 10 height 10
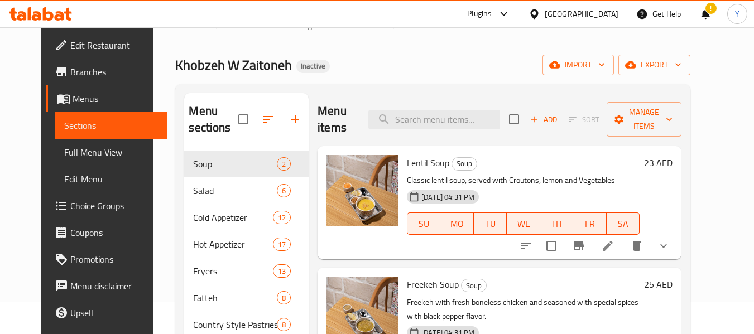
scroll to position [28, 0]
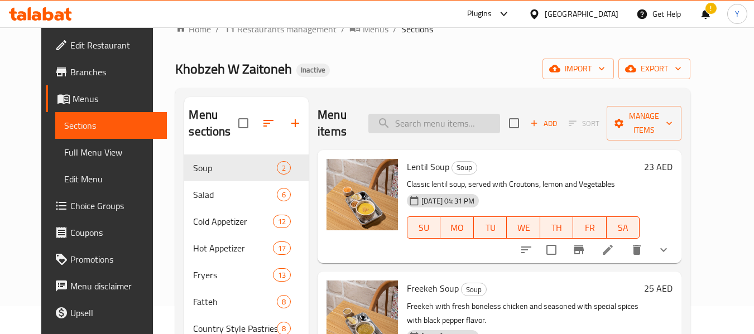
click at [408, 117] on input "search" at bounding box center [434, 124] width 132 height 20
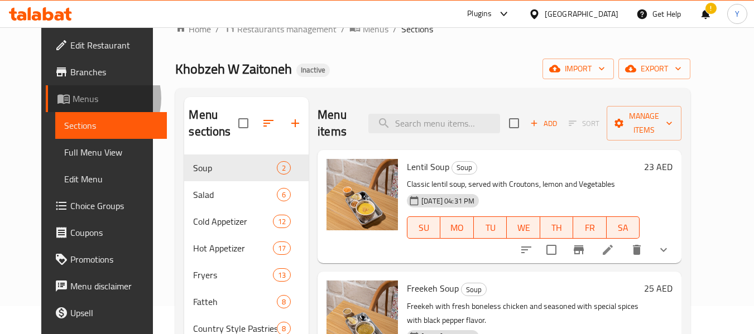
click at [73, 98] on span "Menus" at bounding box center [116, 98] width 86 height 13
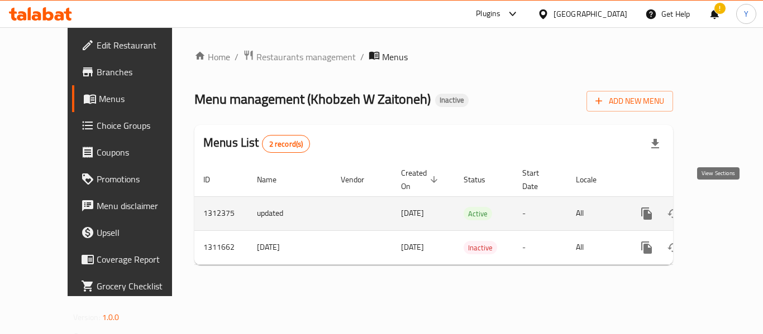
click at [722, 209] on icon "enhanced table" at bounding box center [727, 214] width 10 height 10
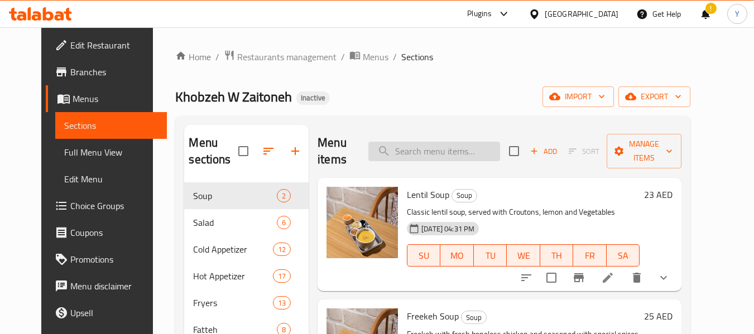
click at [475, 143] on input "search" at bounding box center [434, 152] width 132 height 20
paste input "Kunafa (Medium)"
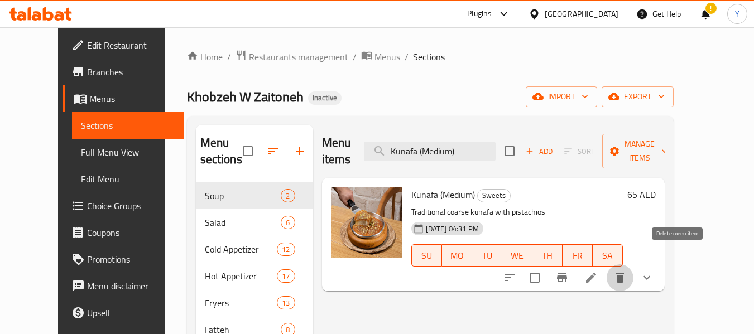
click at [624, 273] on icon "delete" at bounding box center [620, 278] width 8 height 10
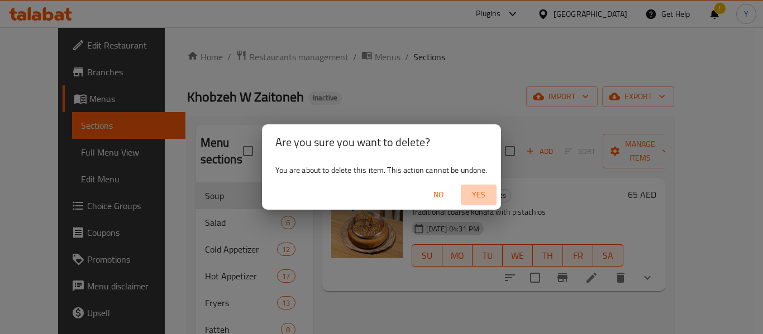
click at [479, 192] on span "Yes" at bounding box center [478, 195] width 27 height 14
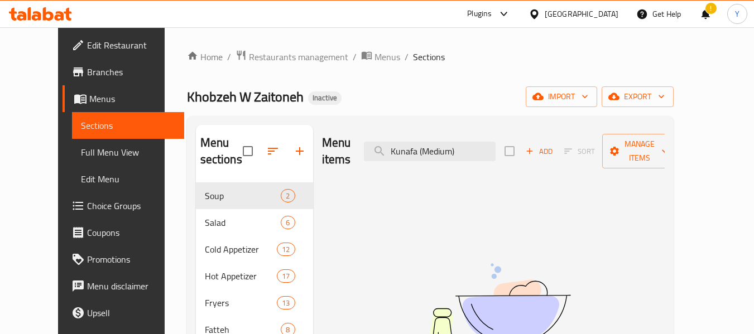
drag, startPoint x: 438, startPoint y: 145, endPoint x: 563, endPoint y: 135, distance: 124.9
click at [563, 135] on div "Menu items Kunafa (Medium) Add Sort Manage items" at bounding box center [493, 151] width 343 height 53
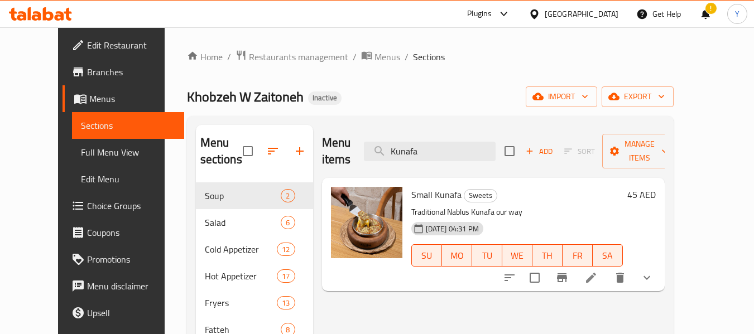
type input "Kunafa"
click at [607, 269] on li at bounding box center [591, 278] width 31 height 20
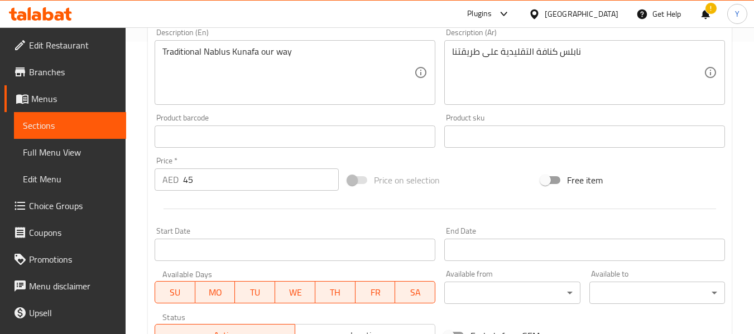
scroll to position [489, 0]
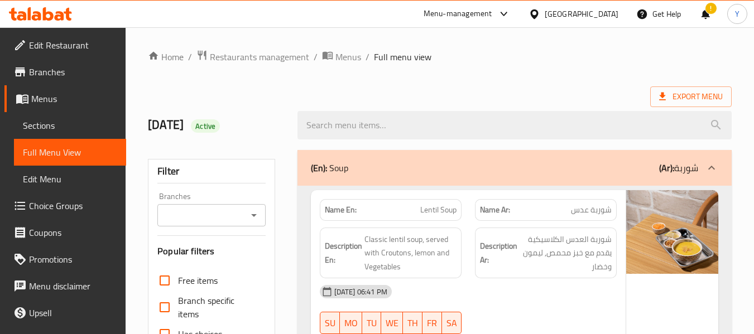
scroll to position [39929, 0]
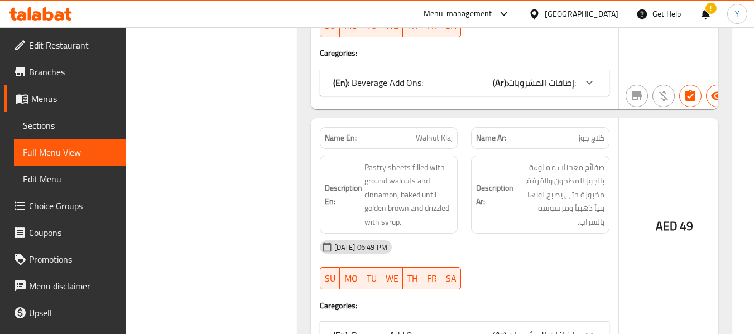
scroll to position [40175, 0]
copy span "Kunafa (Medium)"
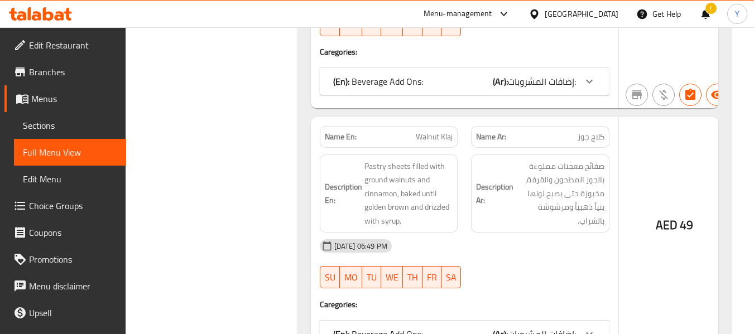
copy span "Kunafa (Medium)"
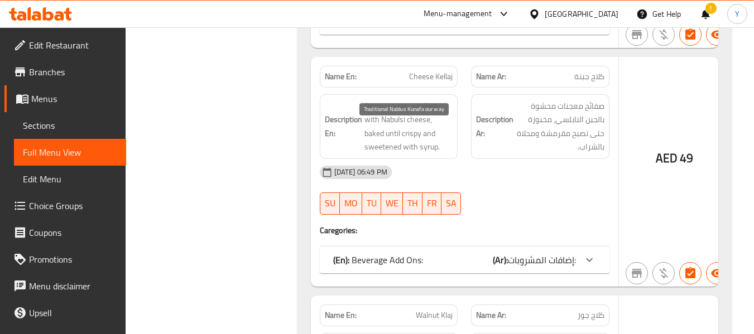
scroll to position [39974, 0]
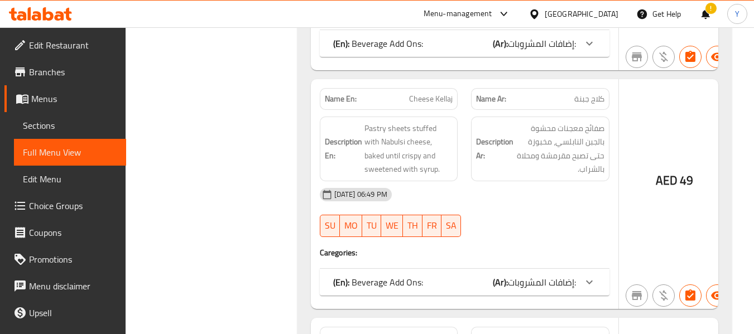
copy span "Small Kunafa"
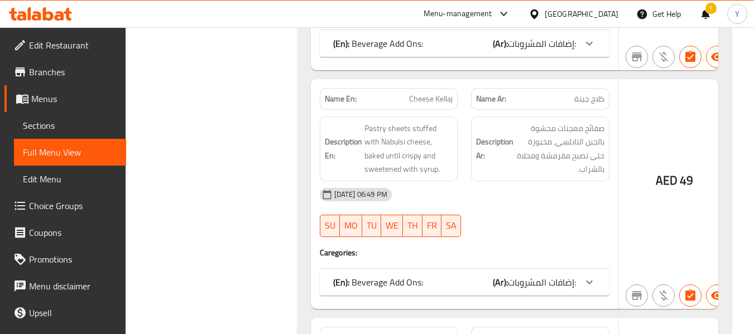
copy span "Kunafa (Medium)"
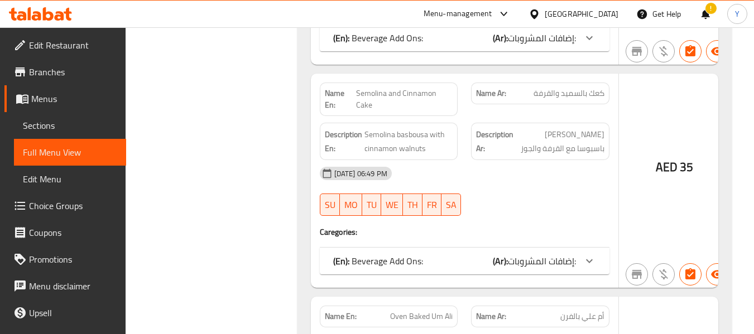
scroll to position [39059, 0]
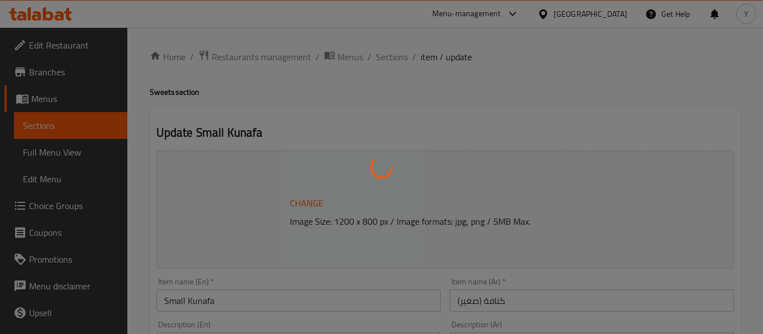
type input "إضافات المشروبات:"
type input "0"
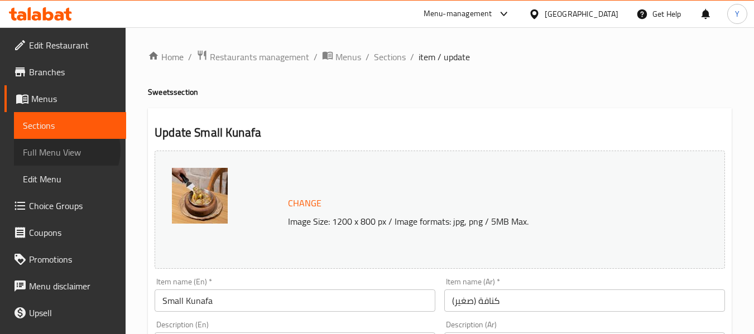
click at [66, 150] on span "Full Menu View" at bounding box center [70, 152] width 94 height 13
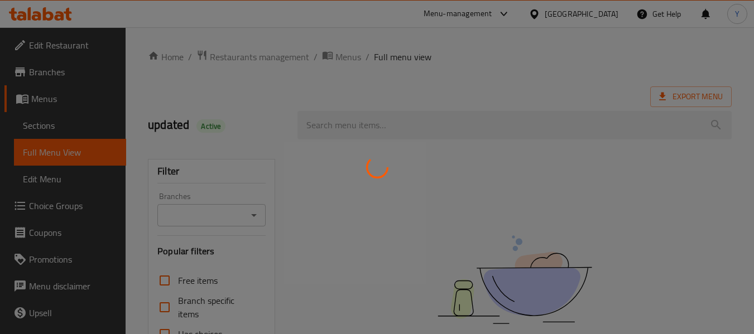
click at [448, 253] on div at bounding box center [377, 167] width 754 height 334
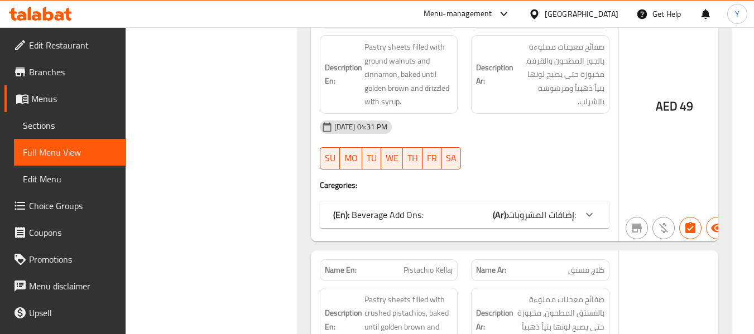
scroll to position [40933, 0]
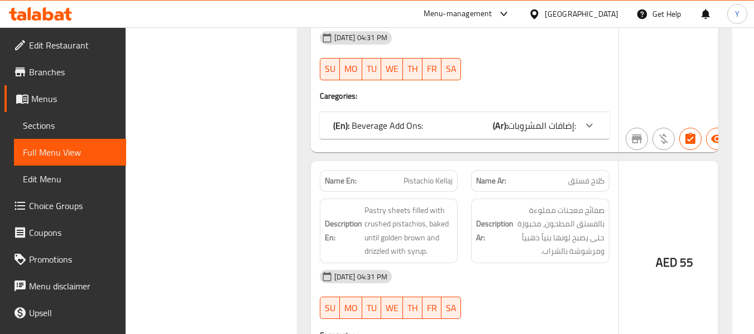
scroll to position [41067, 0]
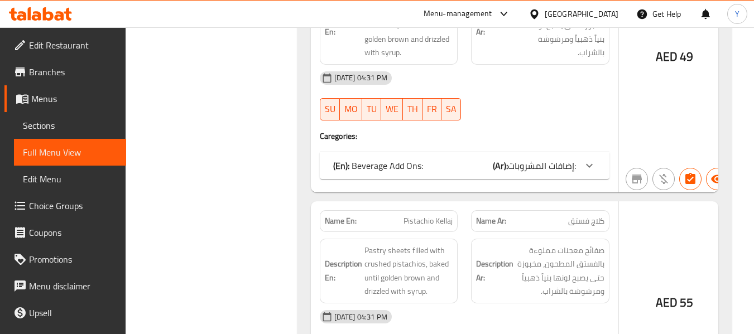
scroll to position [41291, 0]
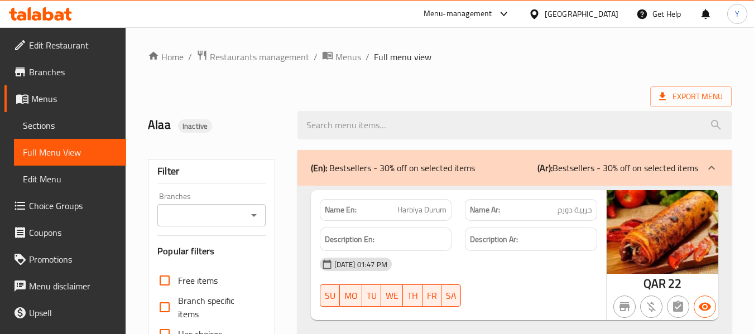
click at [601, 14] on div "[GEOGRAPHIC_DATA]" at bounding box center [582, 14] width 74 height 12
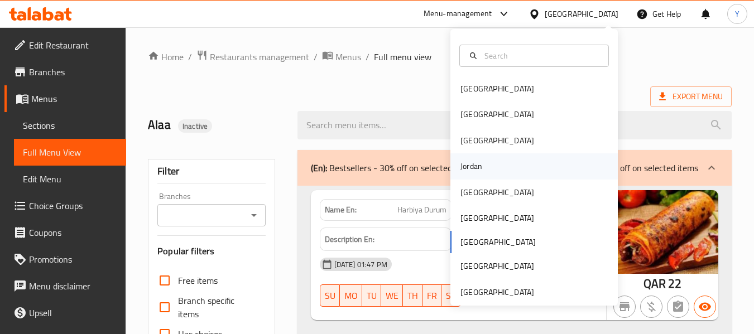
click at [520, 170] on div "Jordan" at bounding box center [534, 167] width 167 height 26
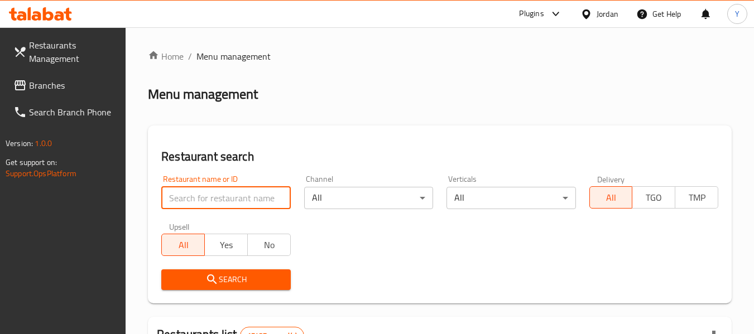
click at [271, 204] on input "search" at bounding box center [225, 198] width 129 height 22
paste input "ملحمة و مشاوي انوار الحرمين"
click button "Search" at bounding box center [225, 280] width 129 height 21
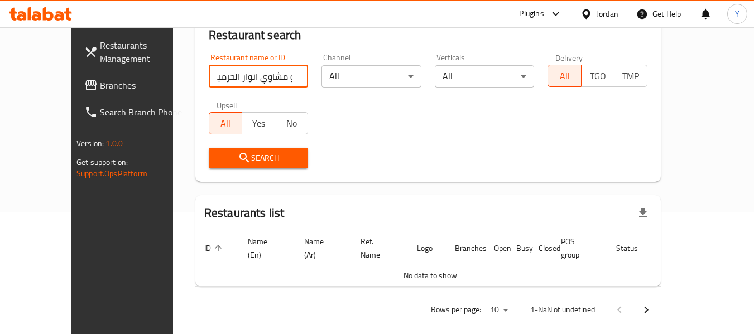
scroll to position [0, 0]
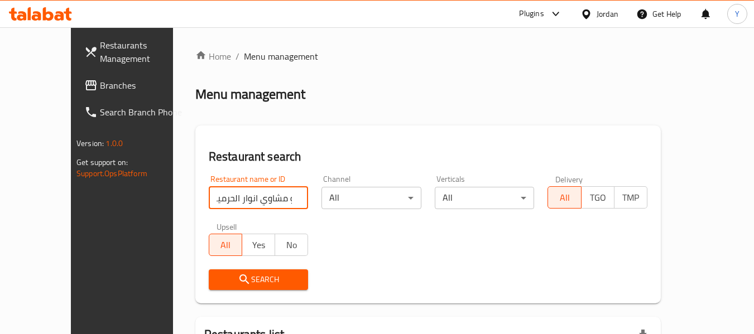
click at [209, 198] on input "ملحمة و مشاوي انوار الحرمين" at bounding box center [259, 198] width 100 height 22
drag, startPoint x: 195, startPoint y: 198, endPoint x: 71, endPoint y: 192, distance: 124.7
click at [71, 192] on div "Restaurants Management Branches Search Branch Phone Version: 1.0.0 Get support …" at bounding box center [377, 248] width 612 height 442
type input "ملحمة و مشاوي انوار"
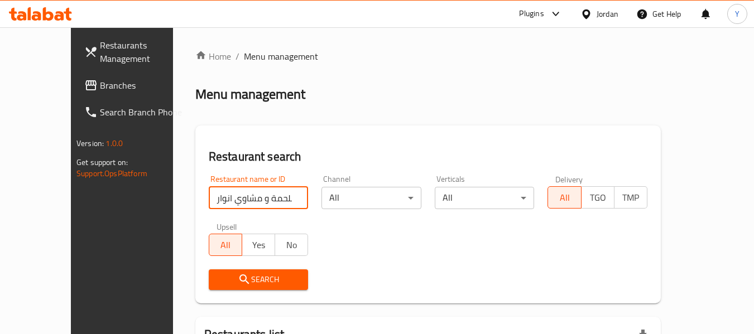
click button "Search" at bounding box center [259, 280] width 100 height 21
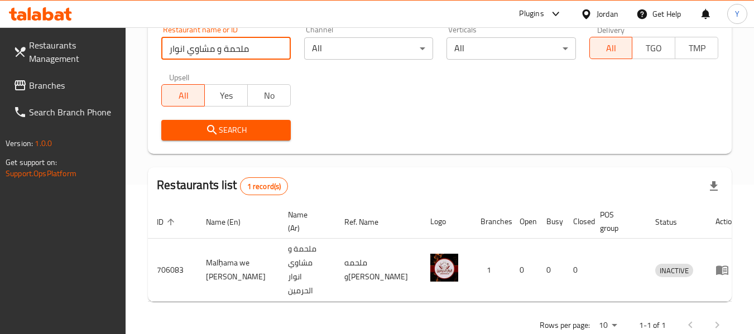
scroll to position [164, 0]
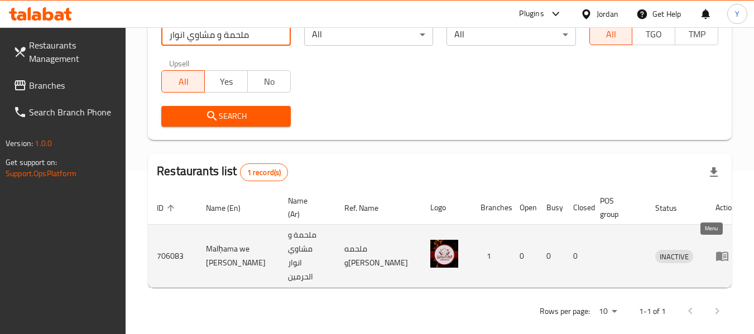
click at [716, 252] on icon "enhanced table" at bounding box center [722, 256] width 12 height 9
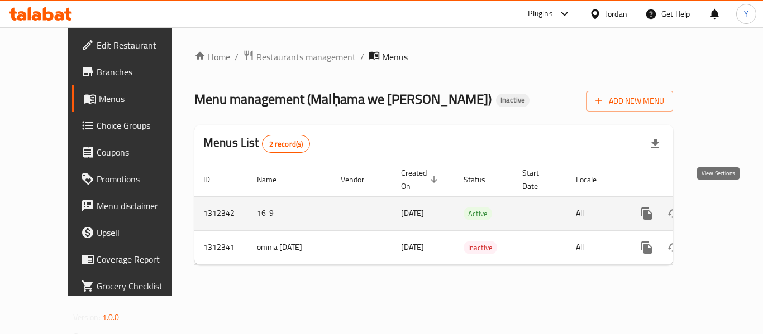
click at [720, 207] on icon "enhanced table" at bounding box center [726, 213] width 13 height 13
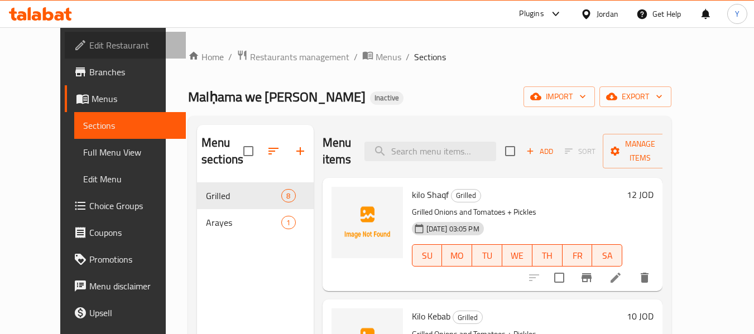
click at [89, 46] on span "Edit Restaurant" at bounding box center [133, 45] width 88 height 13
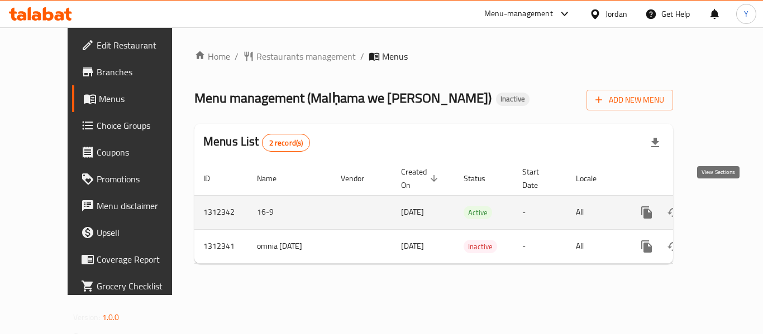
click at [720, 206] on icon "enhanced table" at bounding box center [726, 212] width 13 height 13
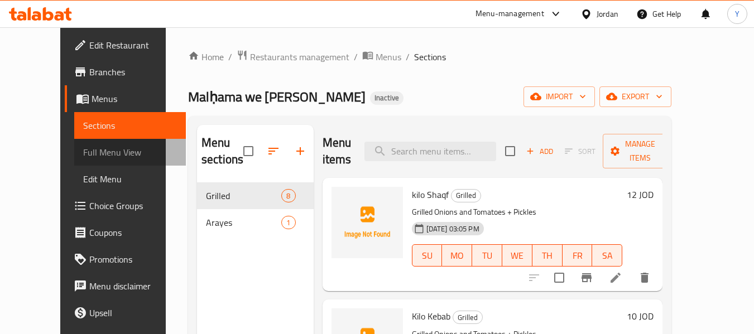
click at [83, 151] on span "Full Menu View" at bounding box center [130, 152] width 94 height 13
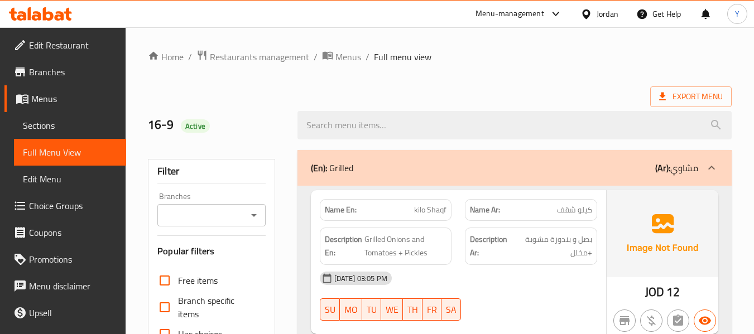
click at [419, 230] on div "Description En: Grilled Onions and Tomatoes + Pickles" at bounding box center [386, 246] width 132 height 37
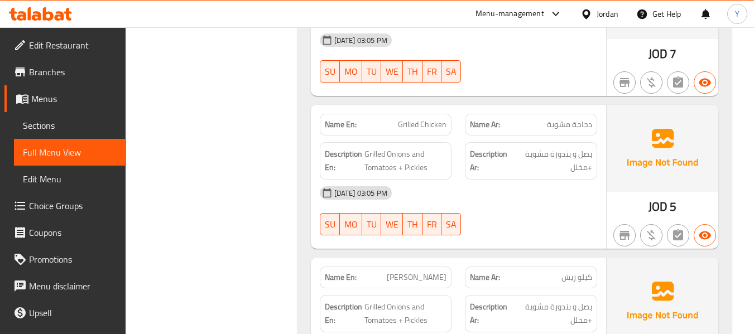
scroll to position [558, 0]
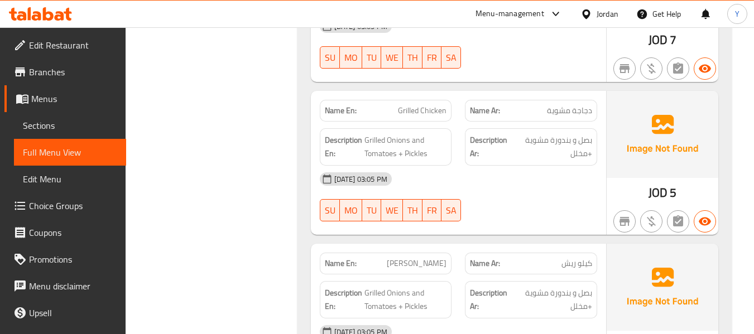
click at [456, 117] on div "Name En: Grilled Chicken" at bounding box center [386, 110] width 146 height 35
click at [426, 110] on span "Grilled Chicken" at bounding box center [422, 111] width 49 height 12
copy span "Grilled Chicken"
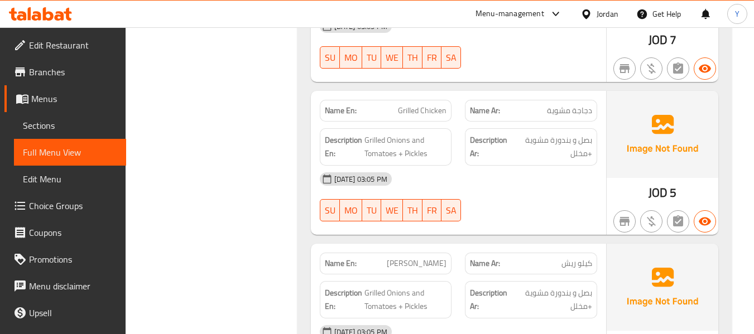
click at [580, 110] on span "دجاجة مشوية" at bounding box center [569, 111] width 45 height 12
copy span "دجاجة"
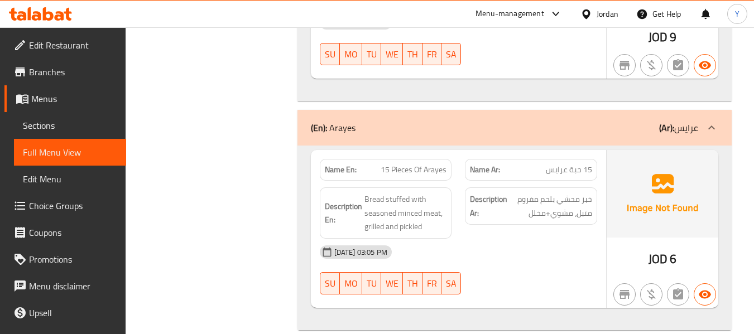
scroll to position [1358, 0]
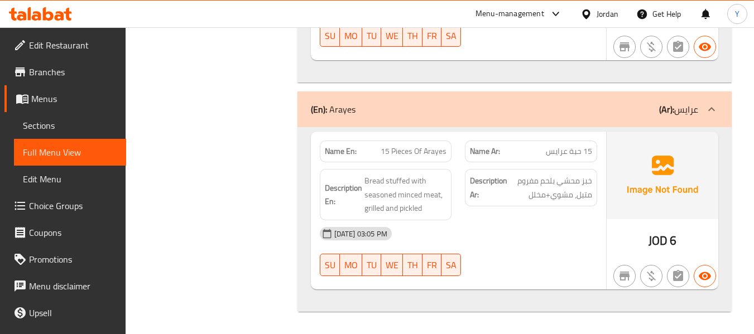
click at [424, 221] on div "[DATE] 03:05 PM" at bounding box center [458, 234] width 291 height 27
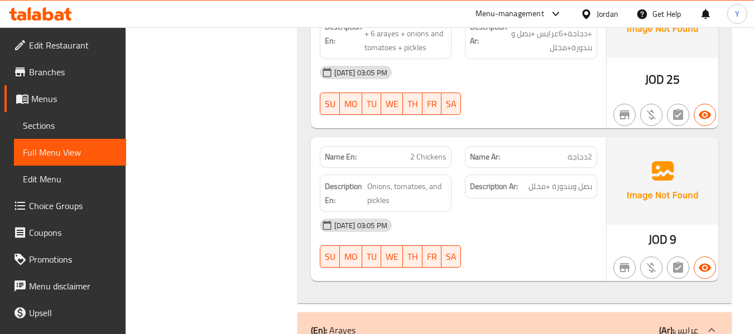
scroll to position [1135, 0]
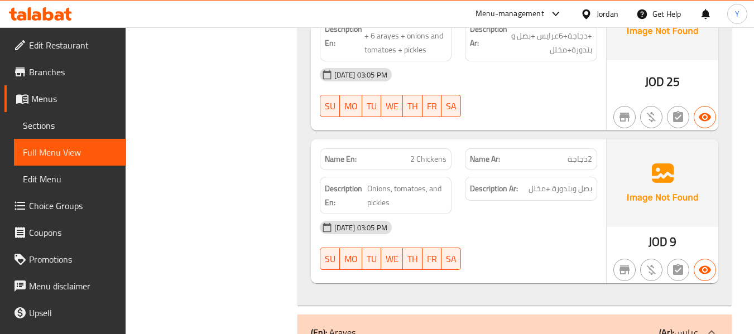
click at [478, 149] on div "Name Ar: 2دجاجة" at bounding box center [531, 160] width 132 height 22
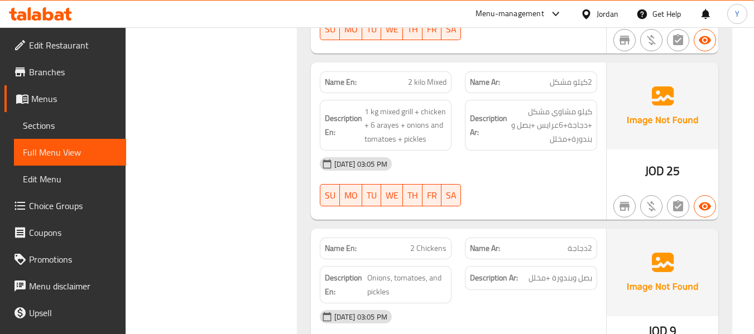
scroll to position [1023, 0]
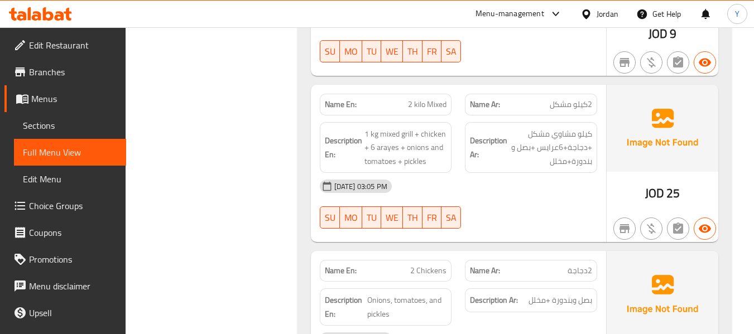
click at [427, 108] on span "2 kilo Mixed" at bounding box center [427, 105] width 39 height 12
copy span "2 kilo Mixed"
click at [461, 160] on div "Description Ar: كيلو مشاوي مشكل +دجاجة+6عرايس +بصل و بندورة+مخلل" at bounding box center [531, 148] width 146 height 65
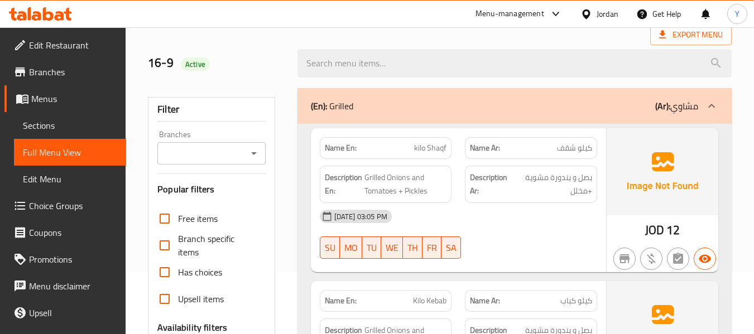
scroll to position [63, 0]
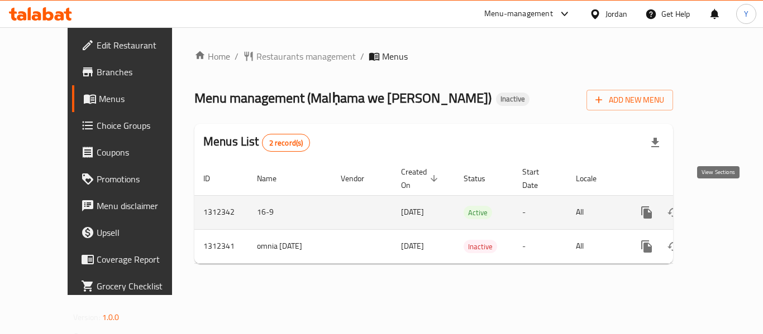
click at [720, 206] on icon "enhanced table" at bounding box center [726, 212] width 13 height 13
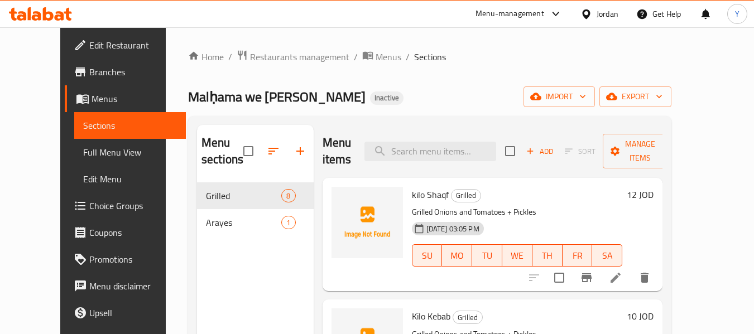
scroll to position [156, 0]
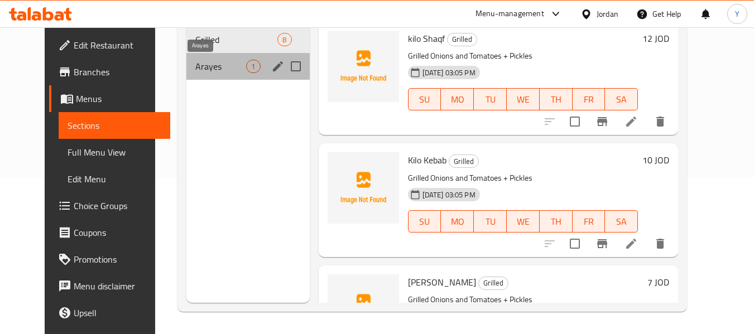
click at [222, 72] on span "Arayes" at bounding box center [220, 66] width 51 height 13
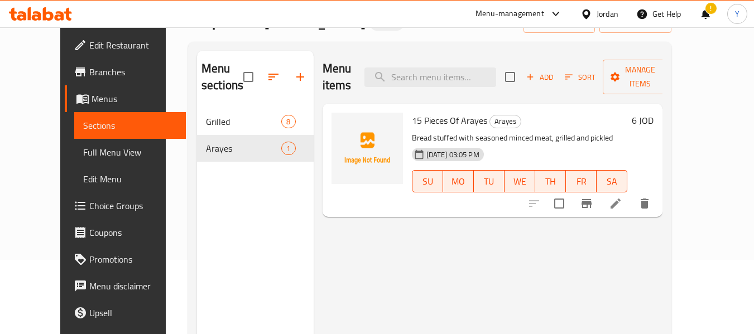
scroll to position [52, 0]
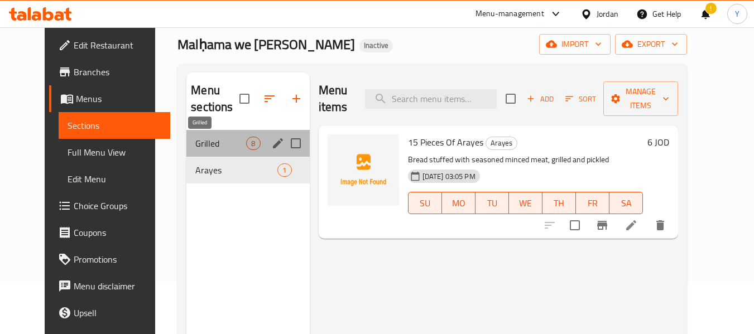
click at [198, 146] on span "Grilled" at bounding box center [220, 143] width 51 height 13
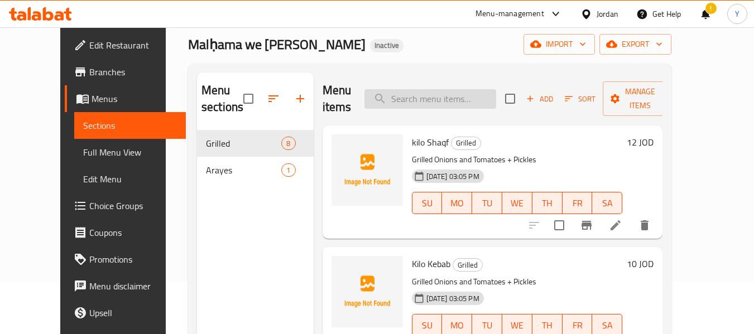
click at [456, 104] on input "search" at bounding box center [431, 99] width 132 height 20
paste input "2 kilo Mixed"
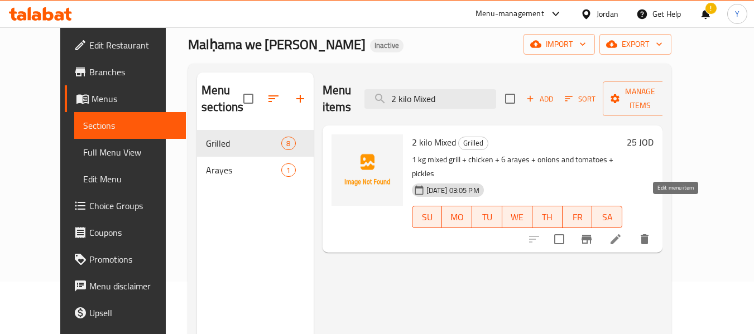
type input "2 kilo Mixed"
click at [623, 233] on icon at bounding box center [615, 239] width 13 height 13
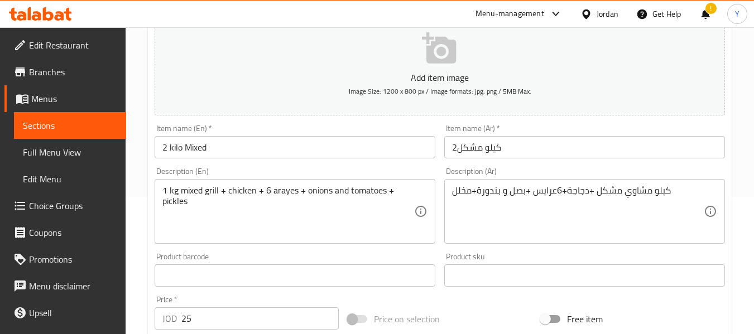
scroll to position [157, 0]
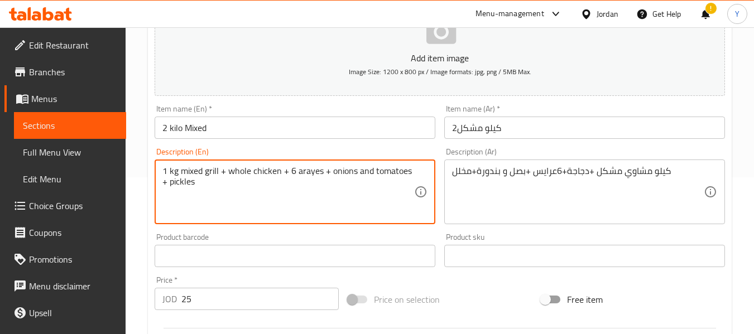
type textarea "1 kg mixed grill + whole chicken + 6 arayes + onions and tomatoes + pickles"
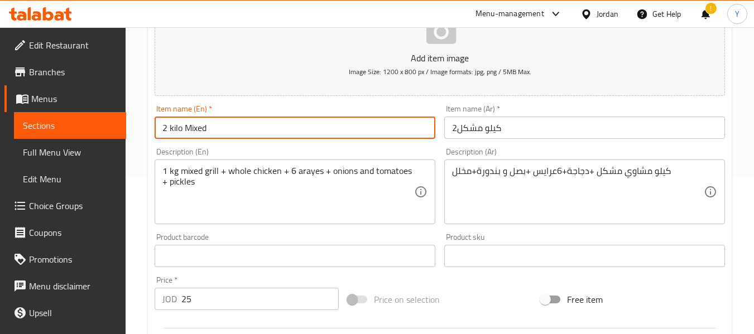
click at [298, 128] on input "2 kilo Mixed" at bounding box center [295, 128] width 281 height 22
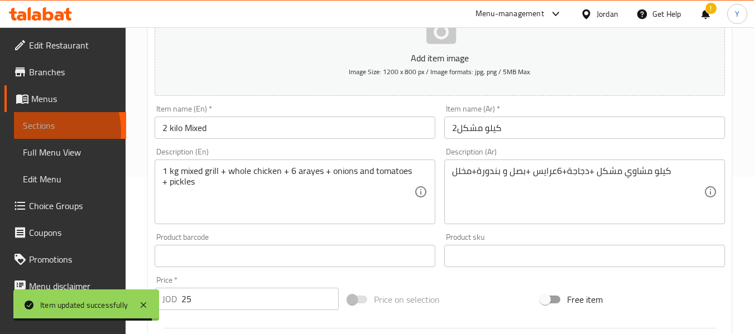
click at [45, 131] on span "Sections" at bounding box center [70, 125] width 94 height 13
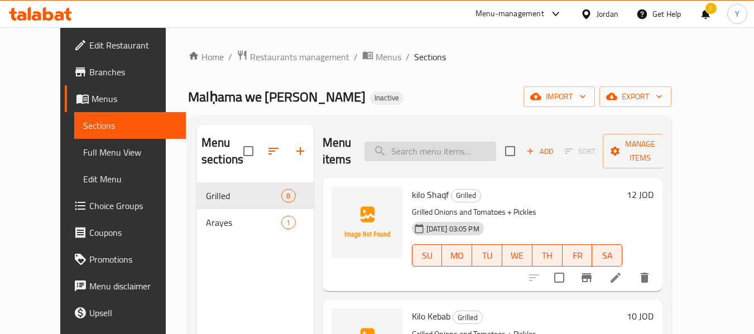
click at [423, 152] on input "search" at bounding box center [431, 152] width 132 height 20
paste input "Grilled Chicken"
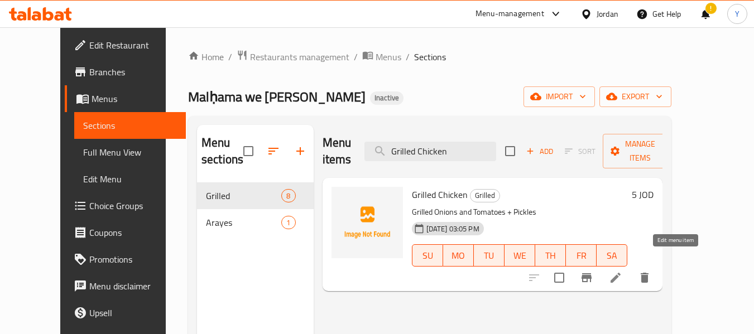
type input "Grilled Chicken"
click at [623, 271] on icon at bounding box center [615, 277] width 13 height 13
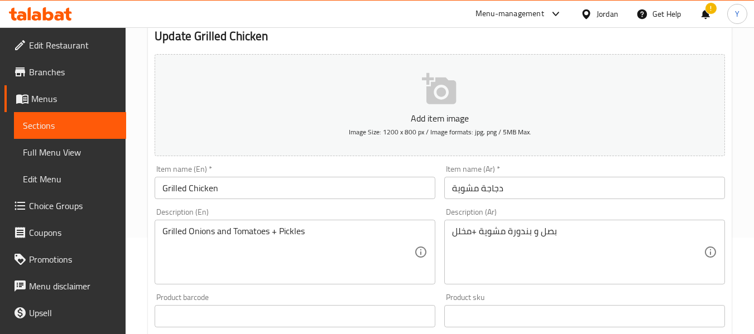
scroll to position [108, 0]
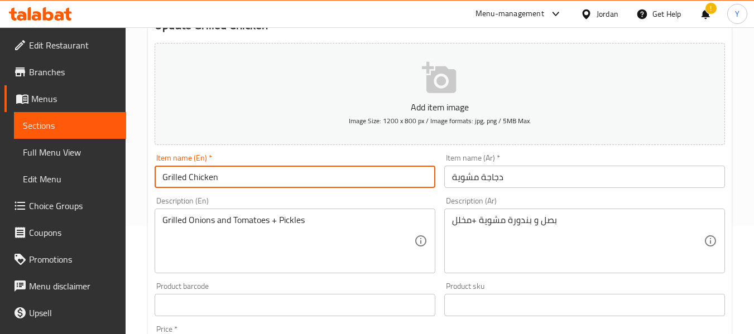
click at [163, 175] on input "Grilled Chicken" at bounding box center [295, 177] width 281 height 22
type input "Whole Grilled Chicken"
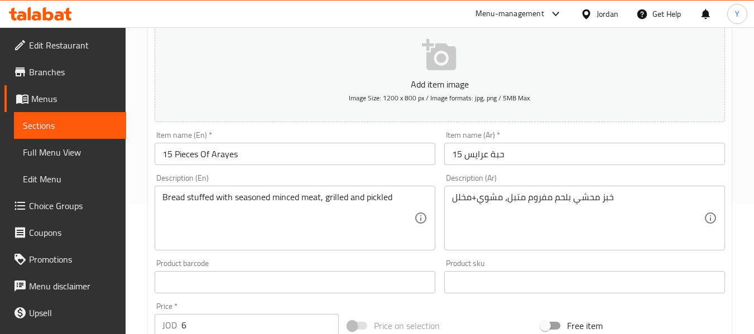
scroll to position [149, 0]
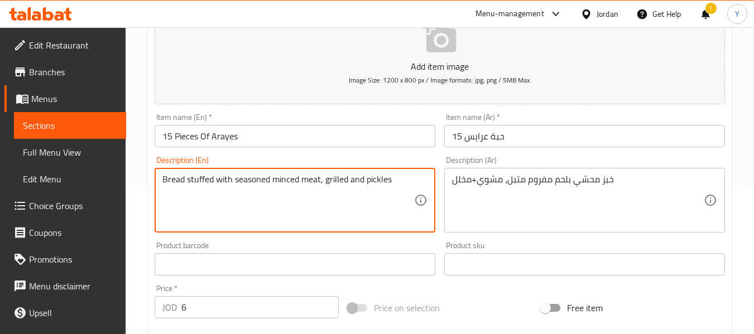
type textarea "Bread stuffed with seasoned minced meat, grilled and pickles"
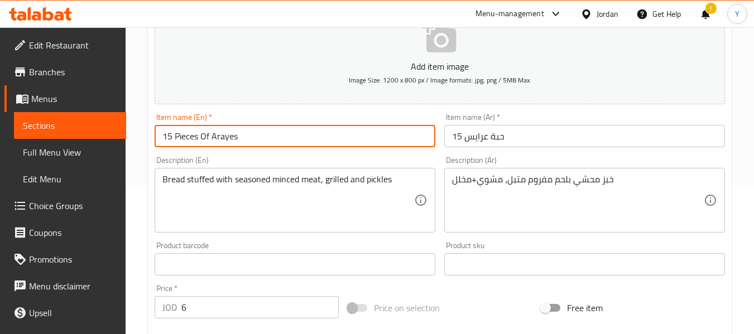
click at [364, 131] on input "15 Pieces Of Arayes" at bounding box center [295, 136] width 281 height 22
click at [37, 123] on span "Sections" at bounding box center [70, 125] width 94 height 13
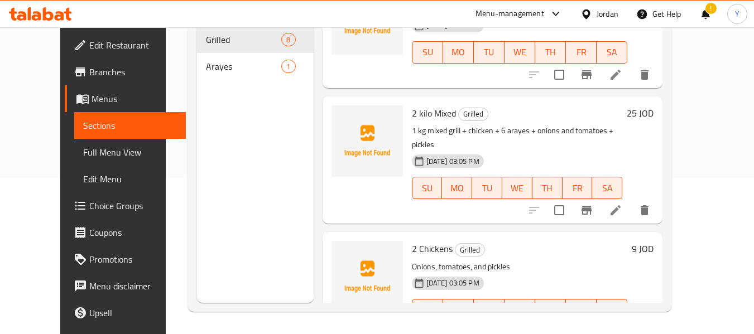
scroll to position [686, 0]
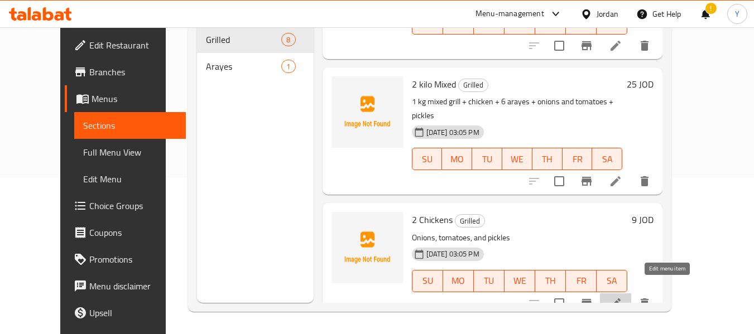
click at [621, 299] on icon at bounding box center [616, 304] width 10 height 10
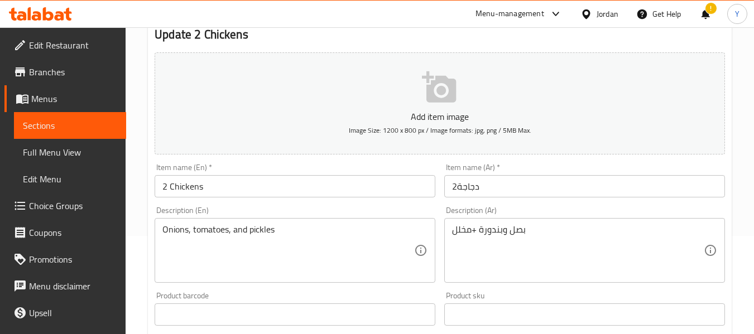
scroll to position [104, 0]
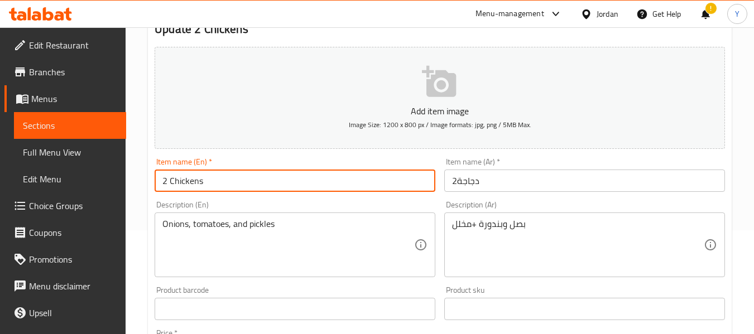
click at [167, 183] on input "2 Chickens" at bounding box center [295, 181] width 281 height 22
click at [169, 183] on input "2 Chickens" at bounding box center [295, 181] width 281 height 22
type input "2 Whole Chickens"
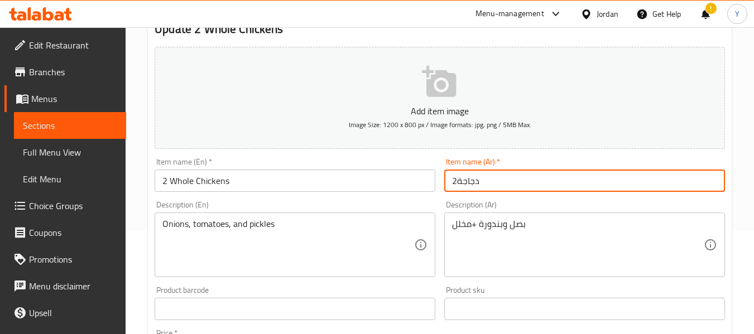
click at [458, 180] on input "2دجاجة" at bounding box center [584, 181] width 281 height 22
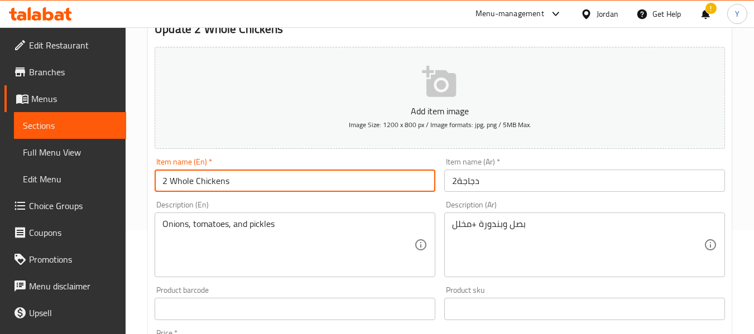
click at [339, 179] on input "2 Whole Chickens" at bounding box center [295, 181] width 281 height 22
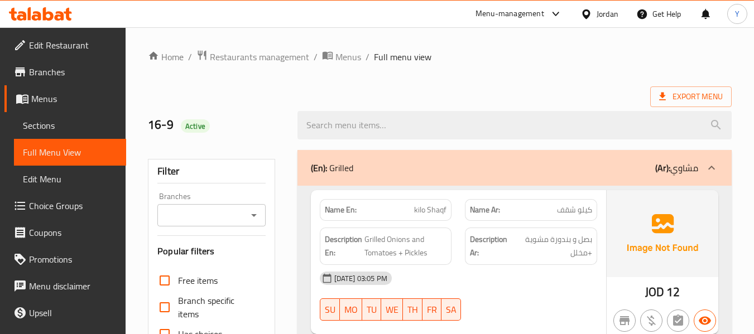
click at [504, 323] on div at bounding box center [531, 320] width 146 height 13
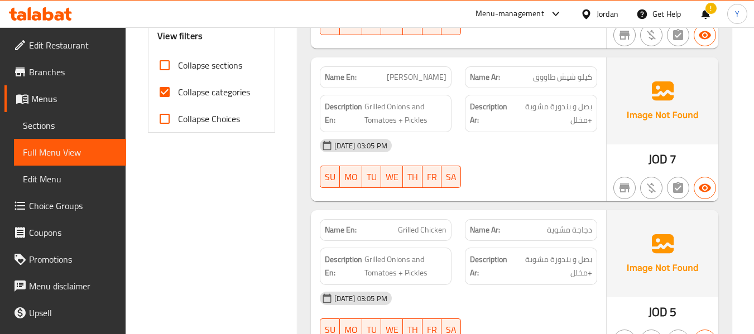
scroll to position [500, 0]
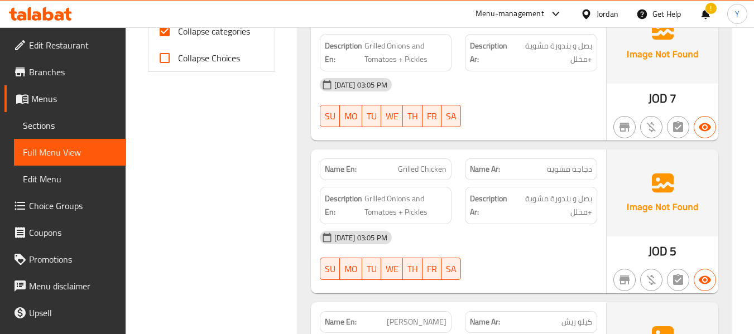
click at [413, 177] on div "Name En: Grilled Chicken" at bounding box center [386, 170] width 132 height 22
copy span "Grilled Chicken"
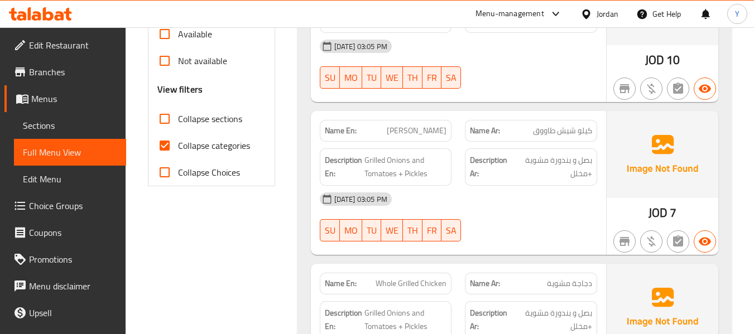
scroll to position [388, 0]
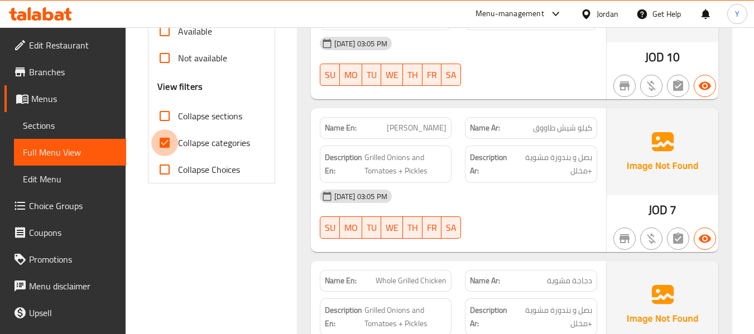
click at [167, 147] on input "Collapse categories" at bounding box center [164, 143] width 27 height 27
checkbox input "false"
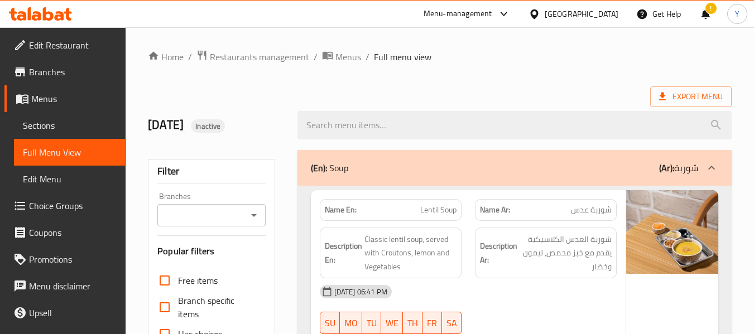
scroll to position [293, 0]
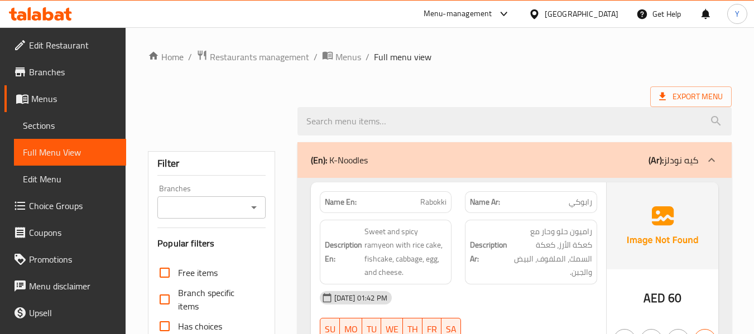
scroll to position [104, 0]
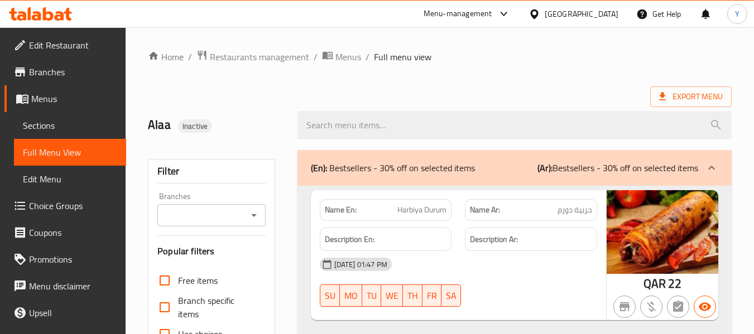
click at [607, 13] on div "[GEOGRAPHIC_DATA]" at bounding box center [582, 14] width 74 height 12
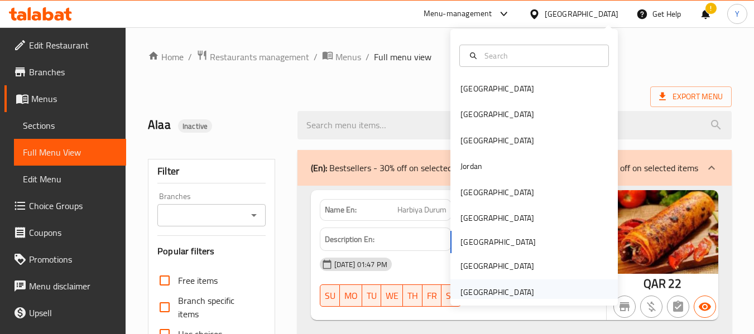
click at [538, 298] on div "[GEOGRAPHIC_DATA]" at bounding box center [534, 293] width 167 height 26
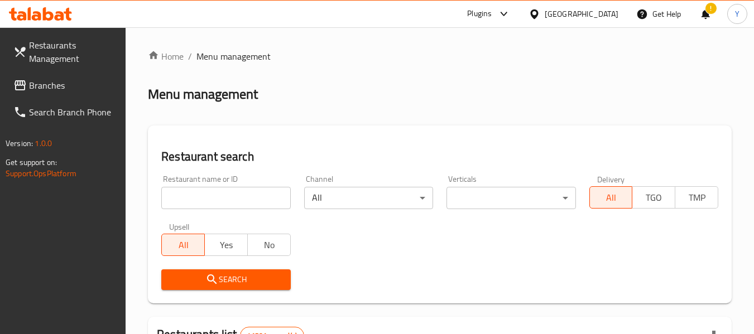
click at [559, 16] on div "[GEOGRAPHIC_DATA]" at bounding box center [582, 14] width 74 height 12
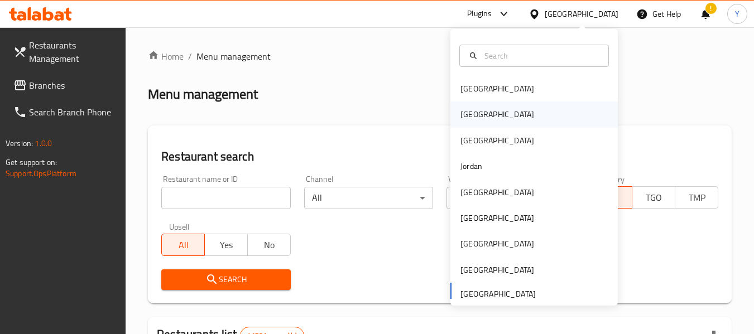
click at [510, 113] on div "[GEOGRAPHIC_DATA]" at bounding box center [534, 115] width 167 height 26
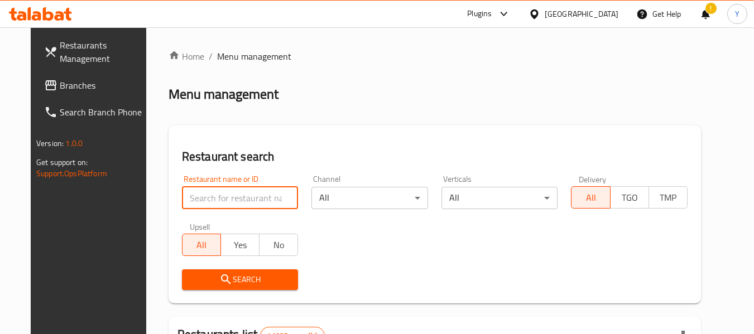
click at [260, 202] on input "search" at bounding box center [240, 198] width 117 height 22
paste input "Hoven"
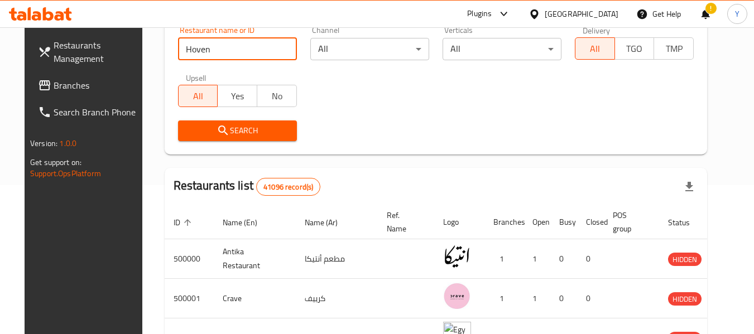
scroll to position [150, 0]
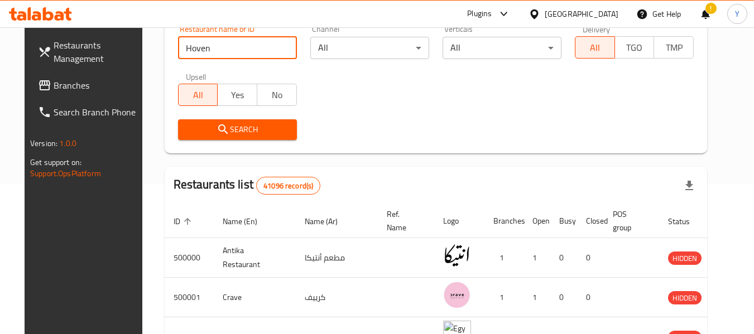
type input "Hoven"
click at [257, 128] on span "Search" at bounding box center [237, 130] width 101 height 14
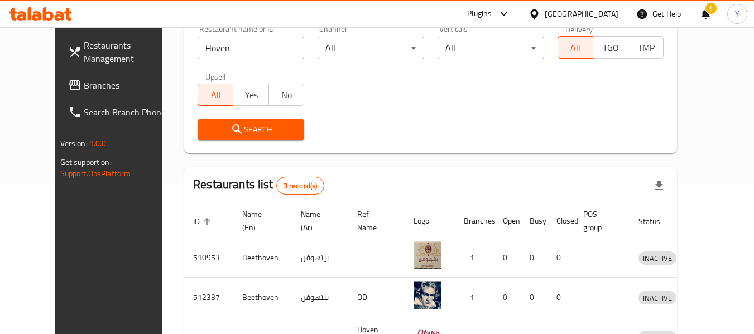
scroll to position [233, 0]
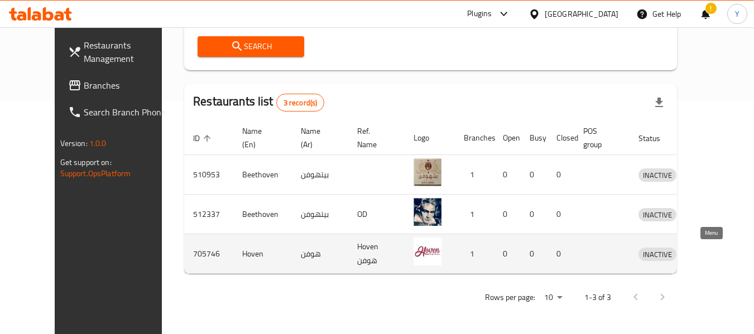
click at [712, 251] on icon "enhanced table" at bounding box center [705, 253] width 13 height 13
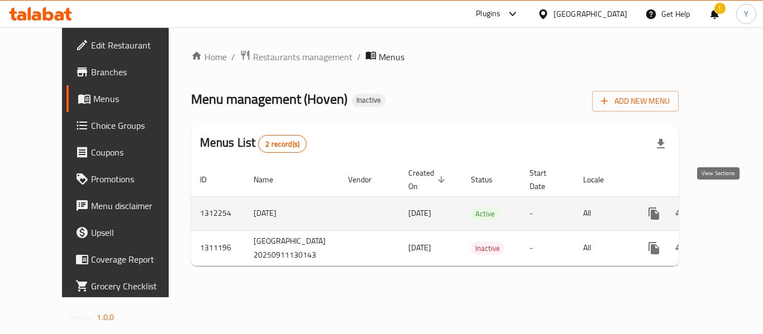
click at [727, 207] on icon "enhanced table" at bounding box center [733, 213] width 13 height 13
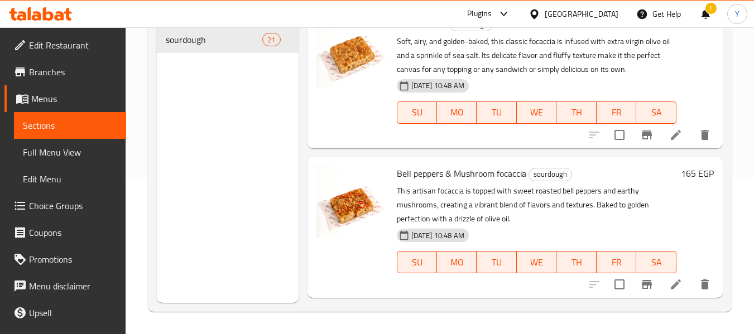
scroll to position [573, 0]
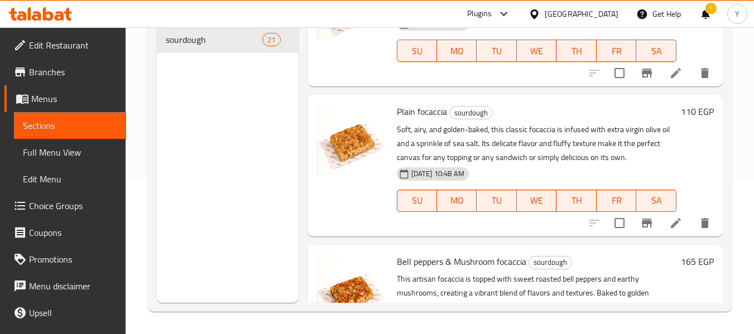
click at [49, 42] on span "Edit Restaurant" at bounding box center [73, 45] width 88 height 13
click at [92, 51] on span "Edit Restaurant" at bounding box center [73, 45] width 88 height 13
click at [59, 154] on span "Full Menu View" at bounding box center [70, 152] width 94 height 13
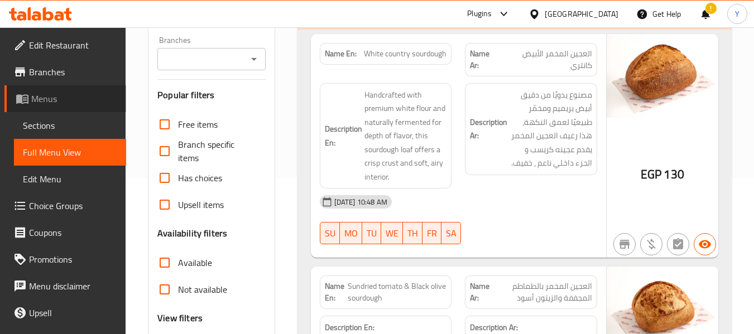
click at [69, 93] on span "Menus" at bounding box center [74, 98] width 86 height 13
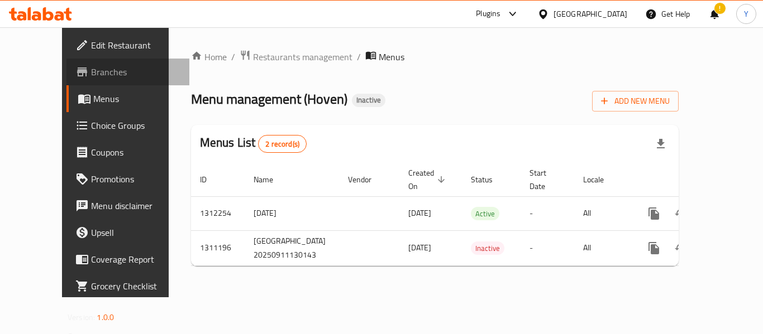
click at [91, 72] on span "Branches" at bounding box center [135, 71] width 89 height 13
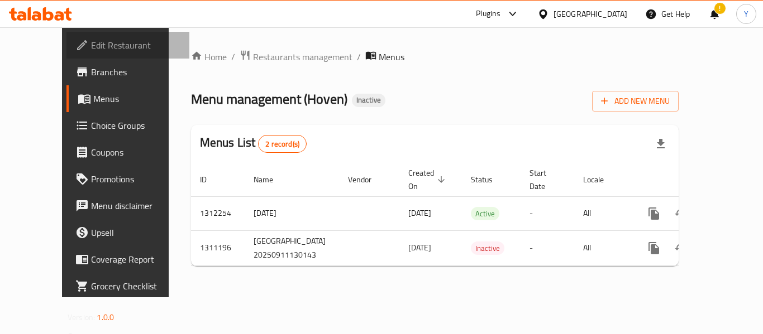
click at [91, 45] on span "Edit Restaurant" at bounding box center [135, 45] width 89 height 13
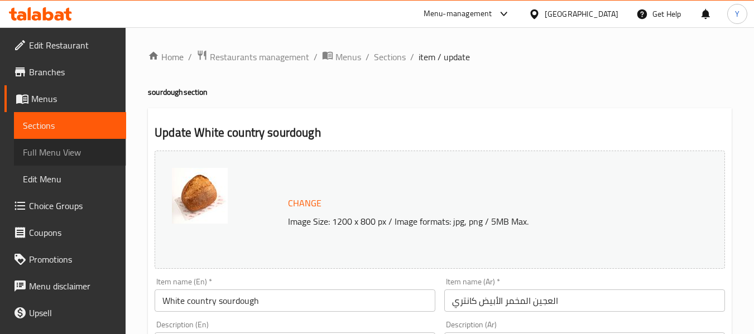
click at [79, 153] on span "Full Menu View" at bounding box center [70, 152] width 94 height 13
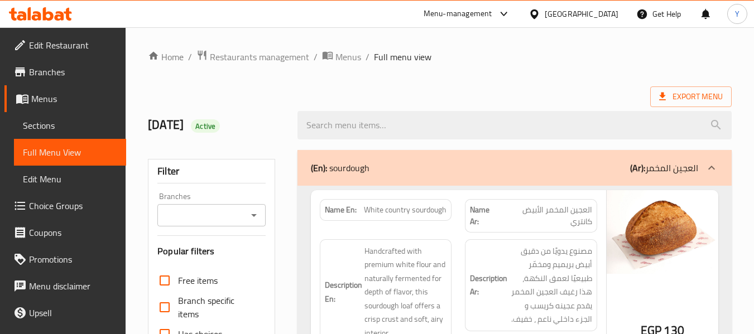
scroll to position [293, 0]
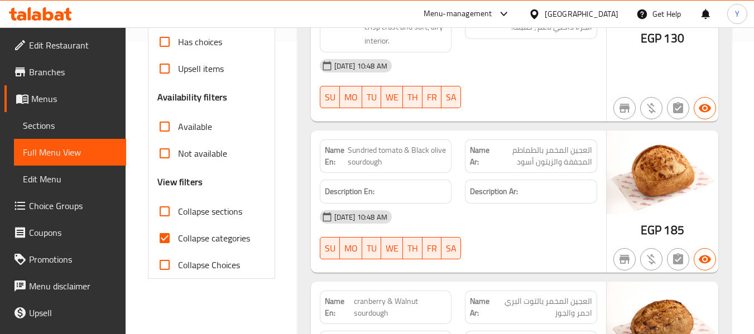
click at [324, 155] on div "Name En: Sundried tomato & Black olive sourdough" at bounding box center [386, 156] width 132 height 33
copy strong "Name En:"
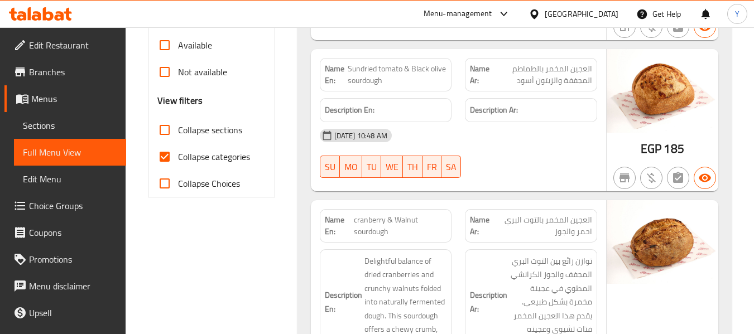
scroll to position [393, 0]
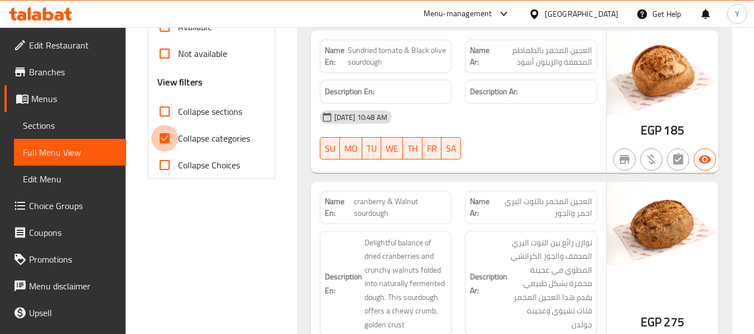
click at [175, 142] on input "Collapse categories" at bounding box center [164, 138] width 27 height 27
checkbox input "false"
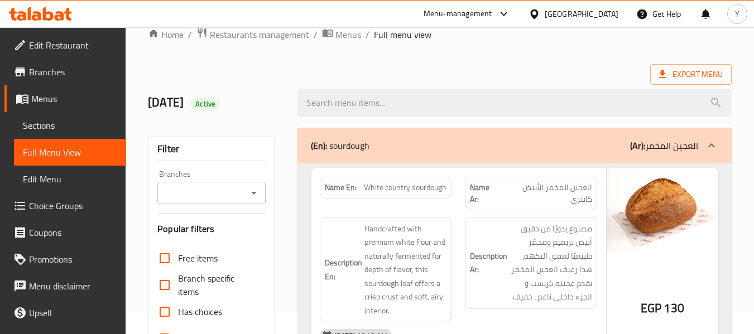
scroll to position [0, 0]
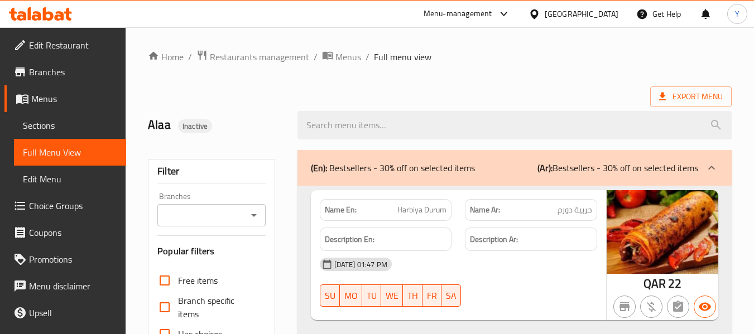
click at [600, 16] on div "[GEOGRAPHIC_DATA]" at bounding box center [582, 14] width 74 height 12
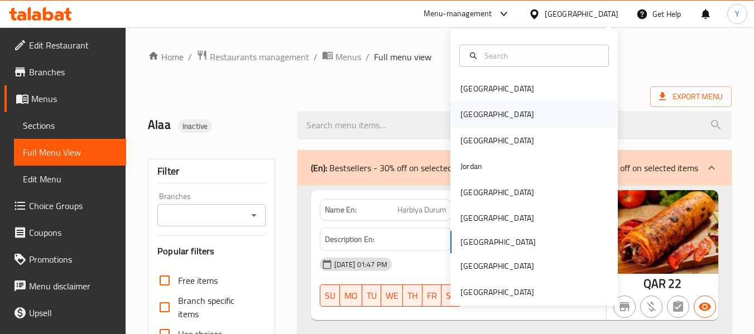
click at [470, 116] on div "[GEOGRAPHIC_DATA]" at bounding box center [498, 114] width 74 height 12
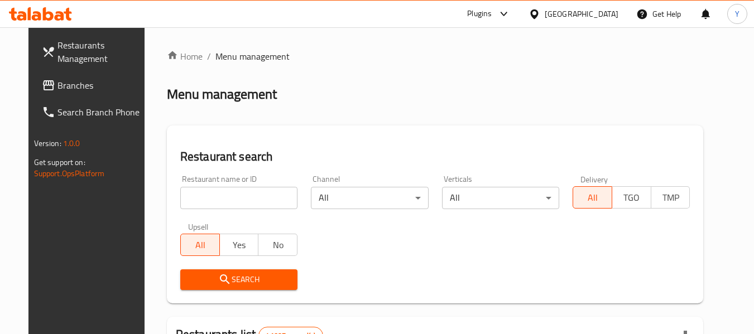
paste input "Hoven"
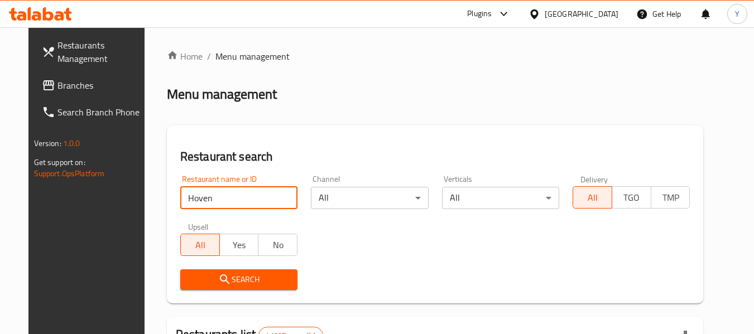
click at [238, 198] on input "Hoven" at bounding box center [238, 198] width 117 height 22
type input "Hoven"
click button "Search" at bounding box center [238, 280] width 117 height 21
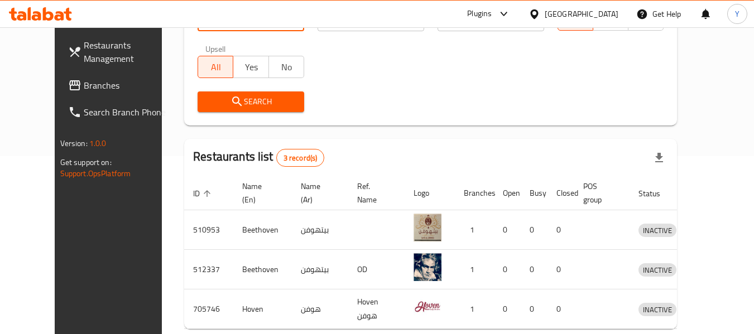
scroll to position [188, 0]
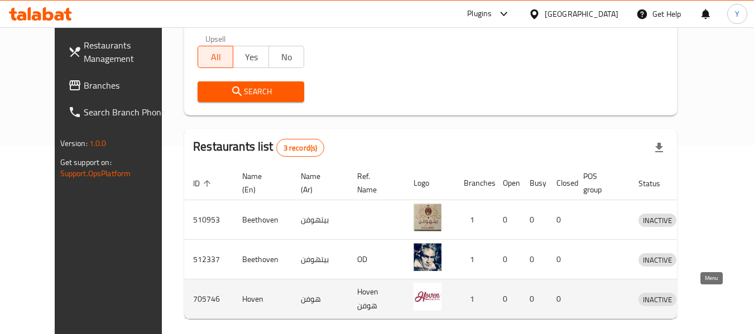
click at [706, 298] on icon "enhanced table" at bounding box center [706, 299] width 12 height 9
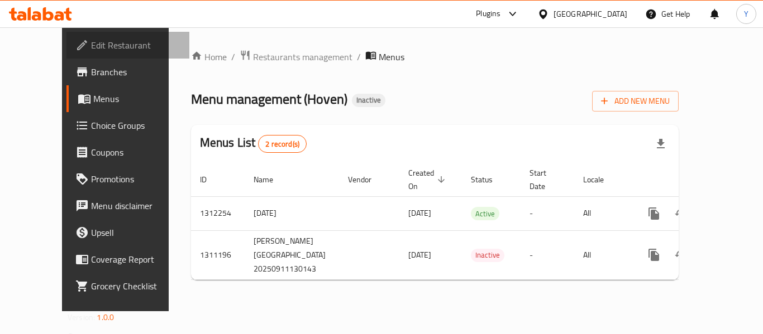
click at [91, 48] on span "Edit Restaurant" at bounding box center [135, 45] width 89 height 13
